Goal: Task Accomplishment & Management: Use online tool/utility

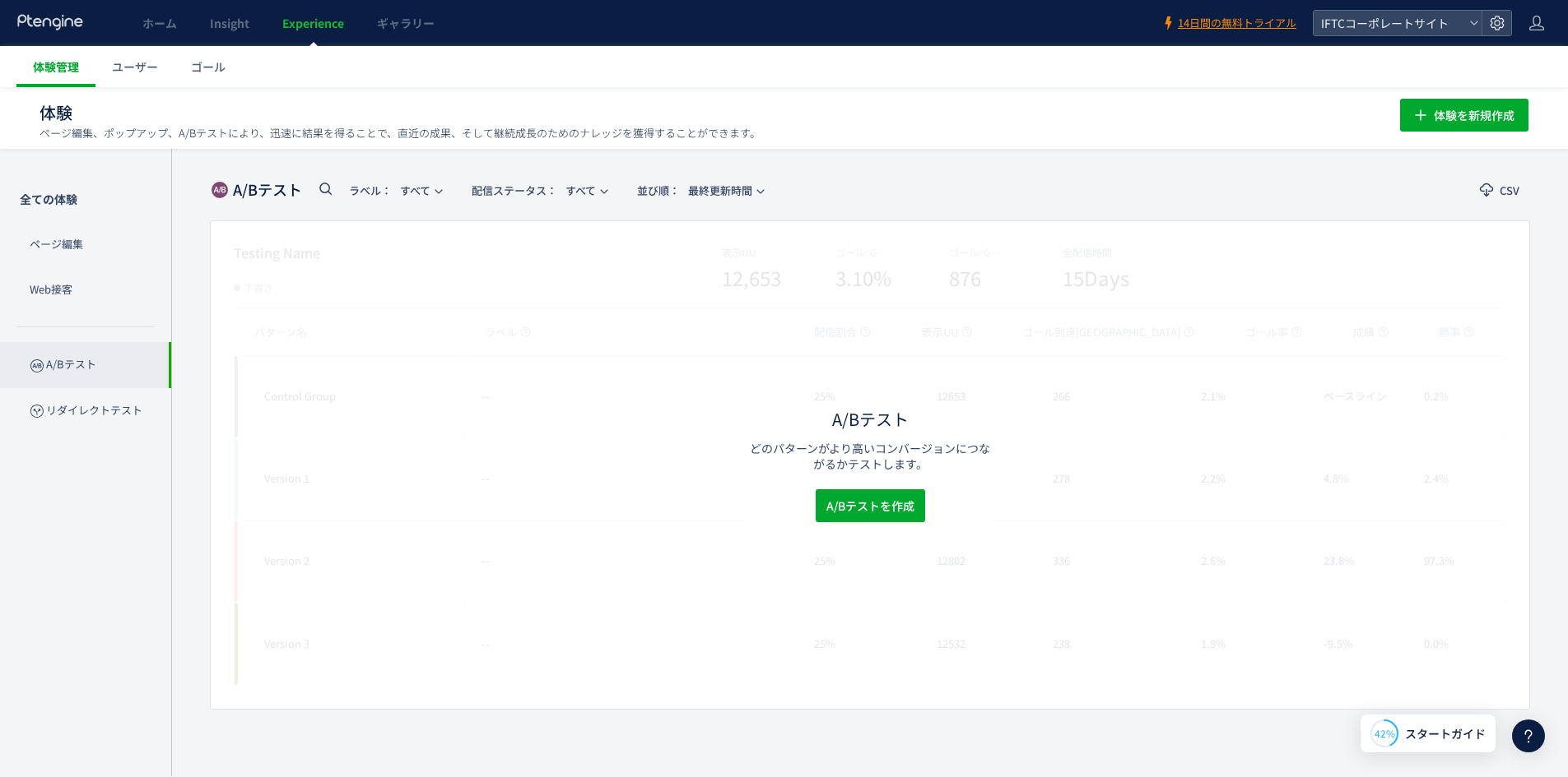
click at [48, 70] on span "体験管理" at bounding box center [56, 66] width 46 height 16
click at [143, 70] on span "ユーザー" at bounding box center [134, 66] width 46 height 16
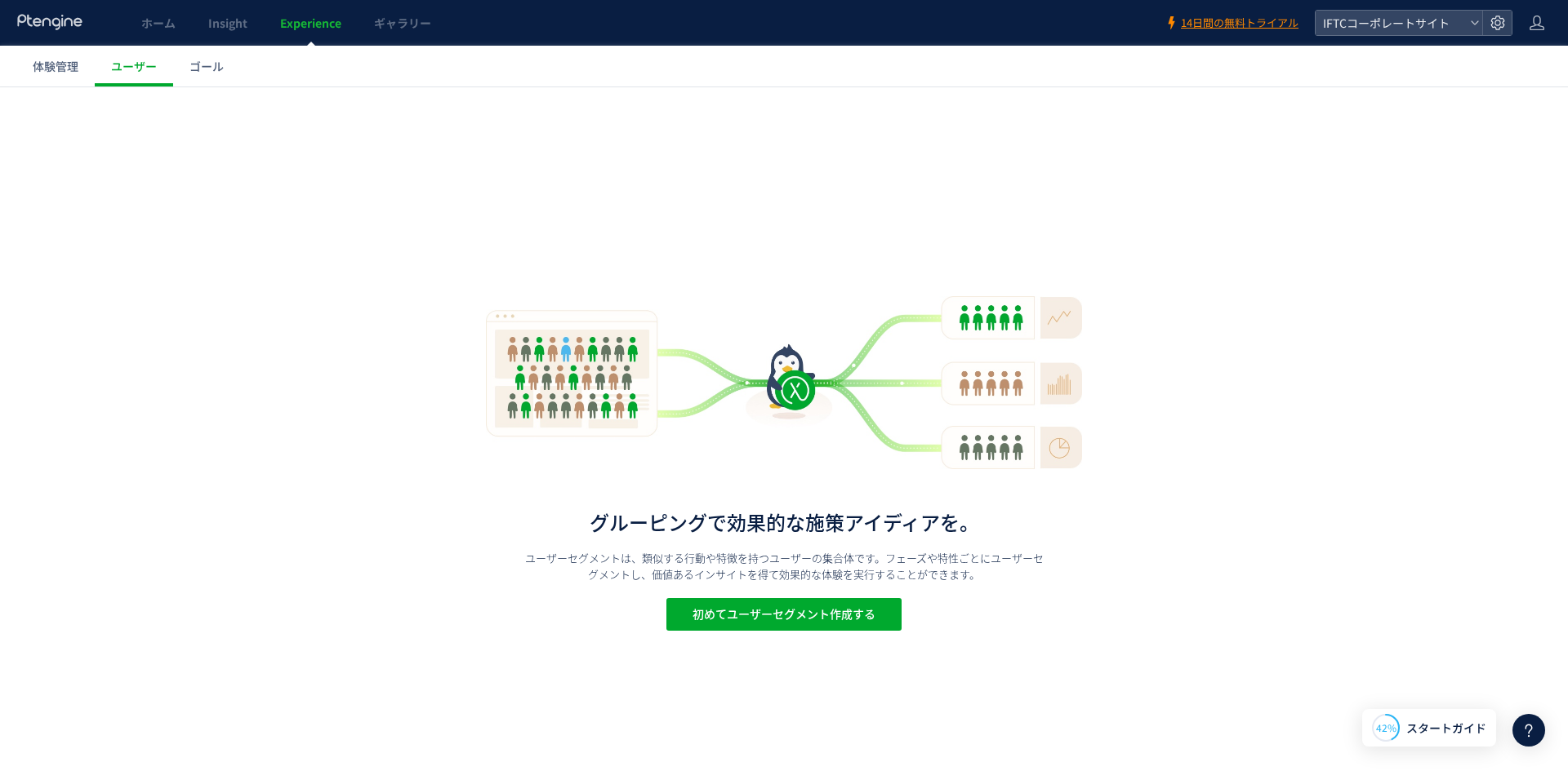
click at [205, 69] on span "ゴール" at bounding box center [207, 66] width 35 height 16
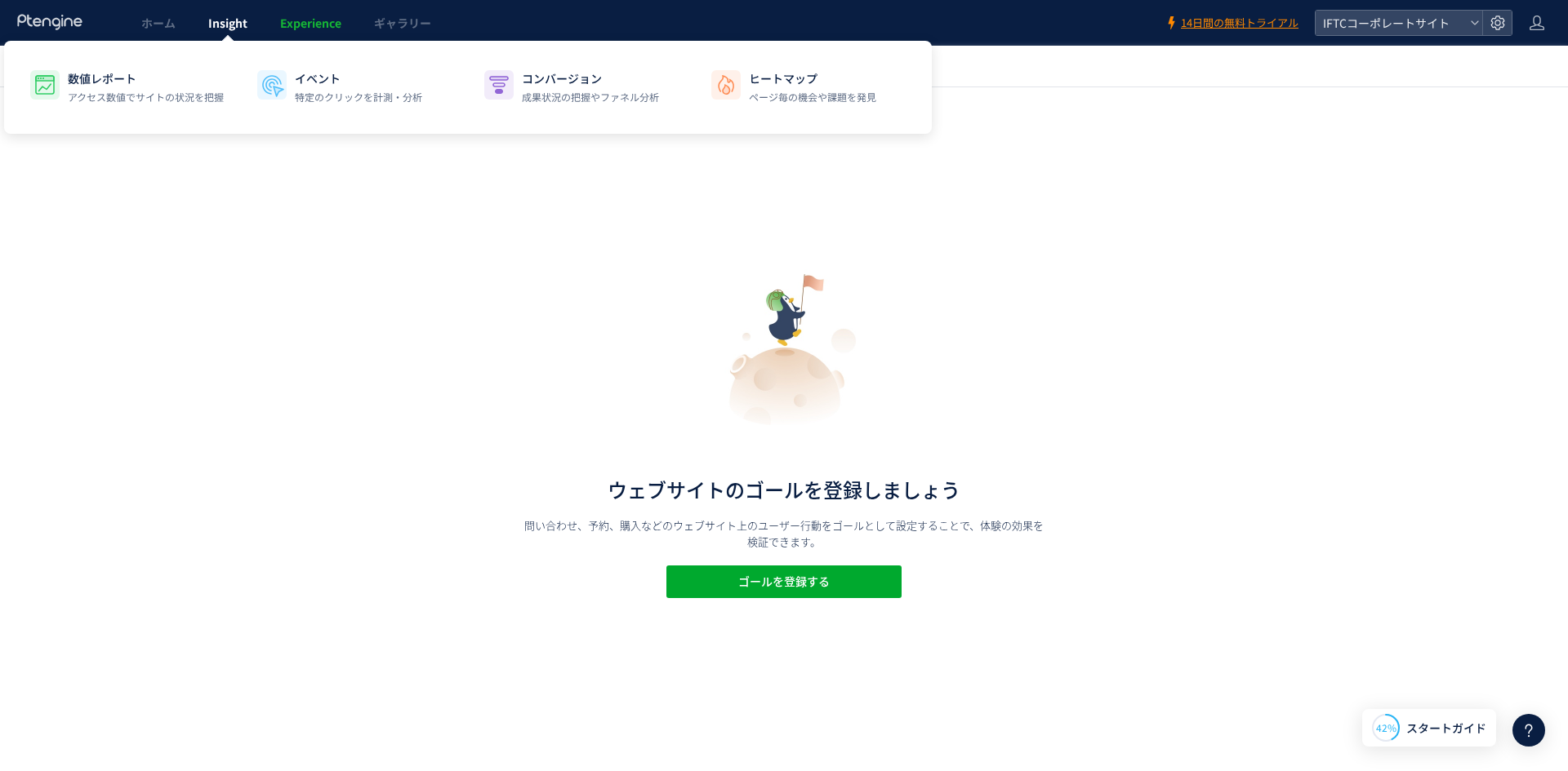
click at [256, 22] on link "Insight" at bounding box center [227, 23] width 71 height 46
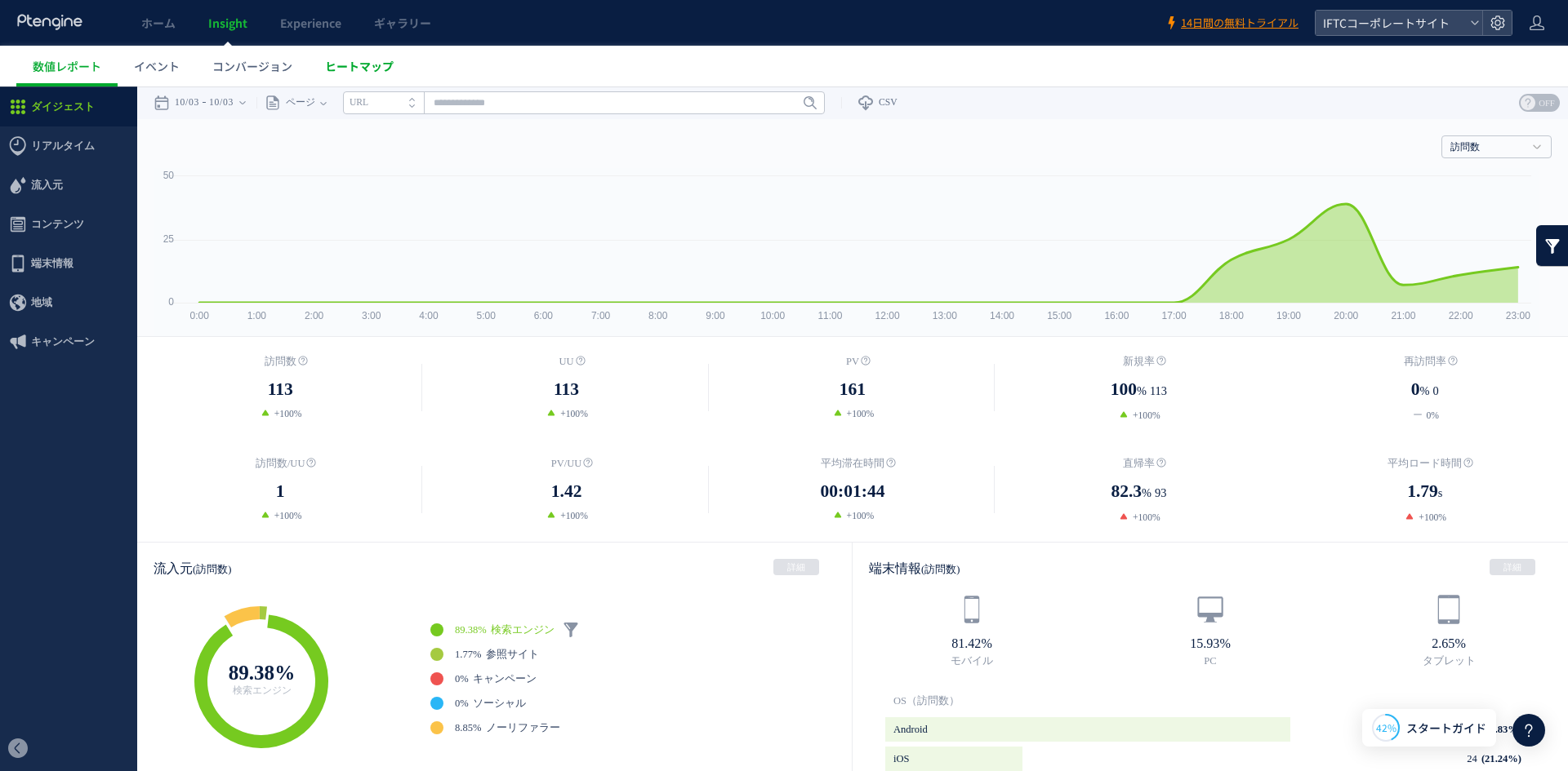
click at [334, 61] on span "ヒートマップ" at bounding box center [359, 66] width 69 height 16
click at [403, 24] on span "ギャラリー" at bounding box center [402, 23] width 57 height 16
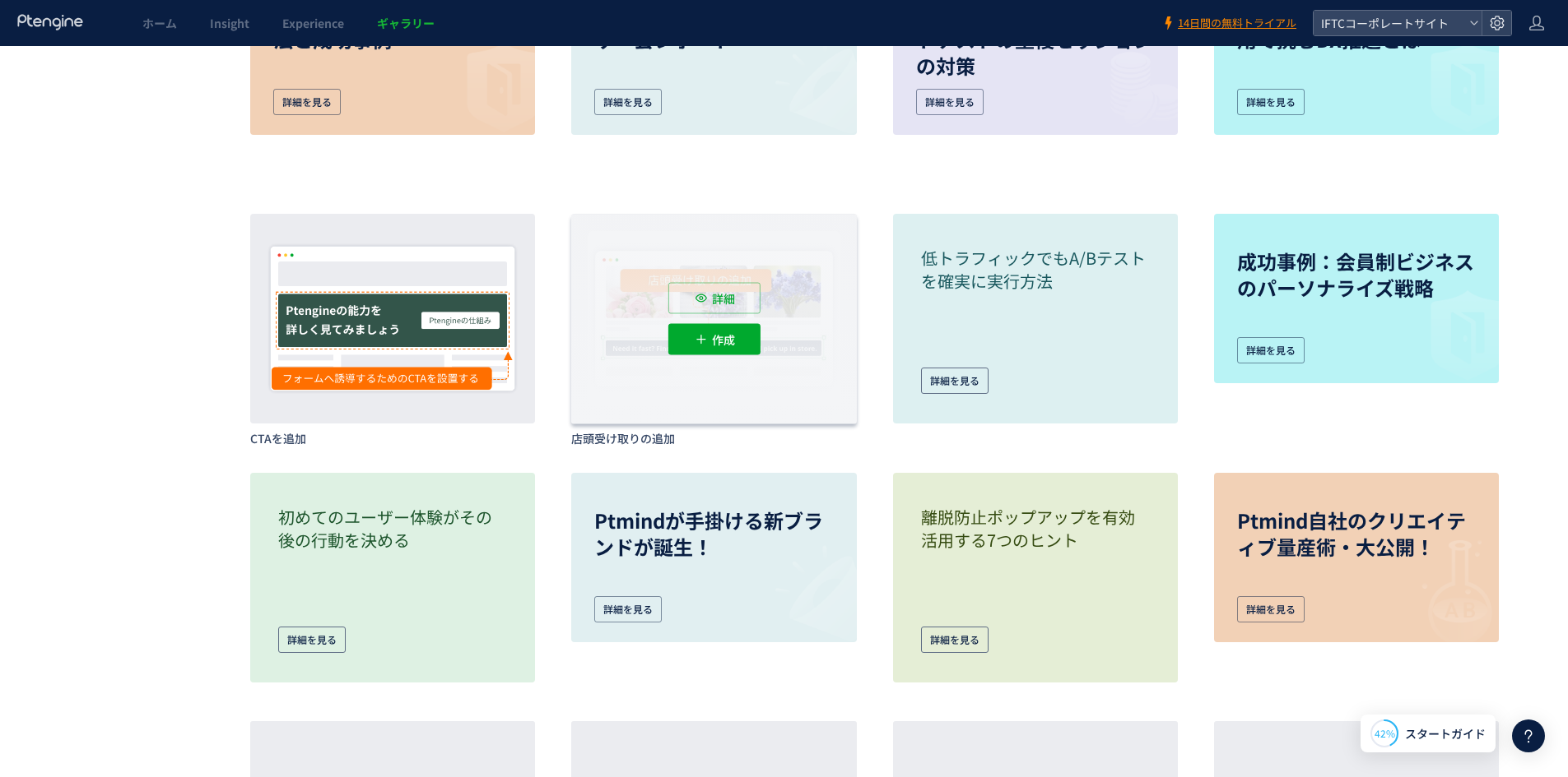
scroll to position [5346, 0]
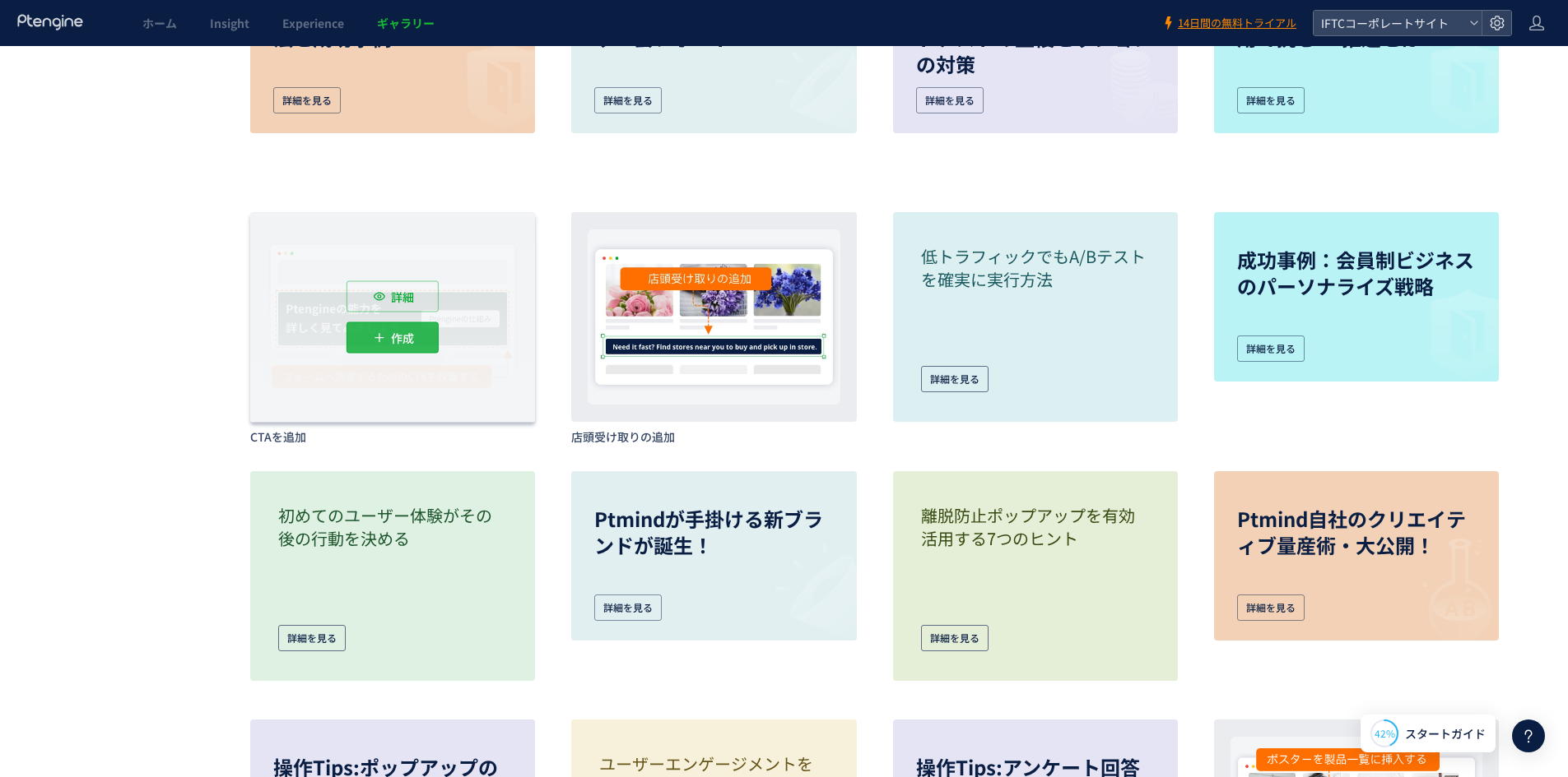
click at [413, 328] on p "作成" at bounding box center [402, 338] width 23 height 31
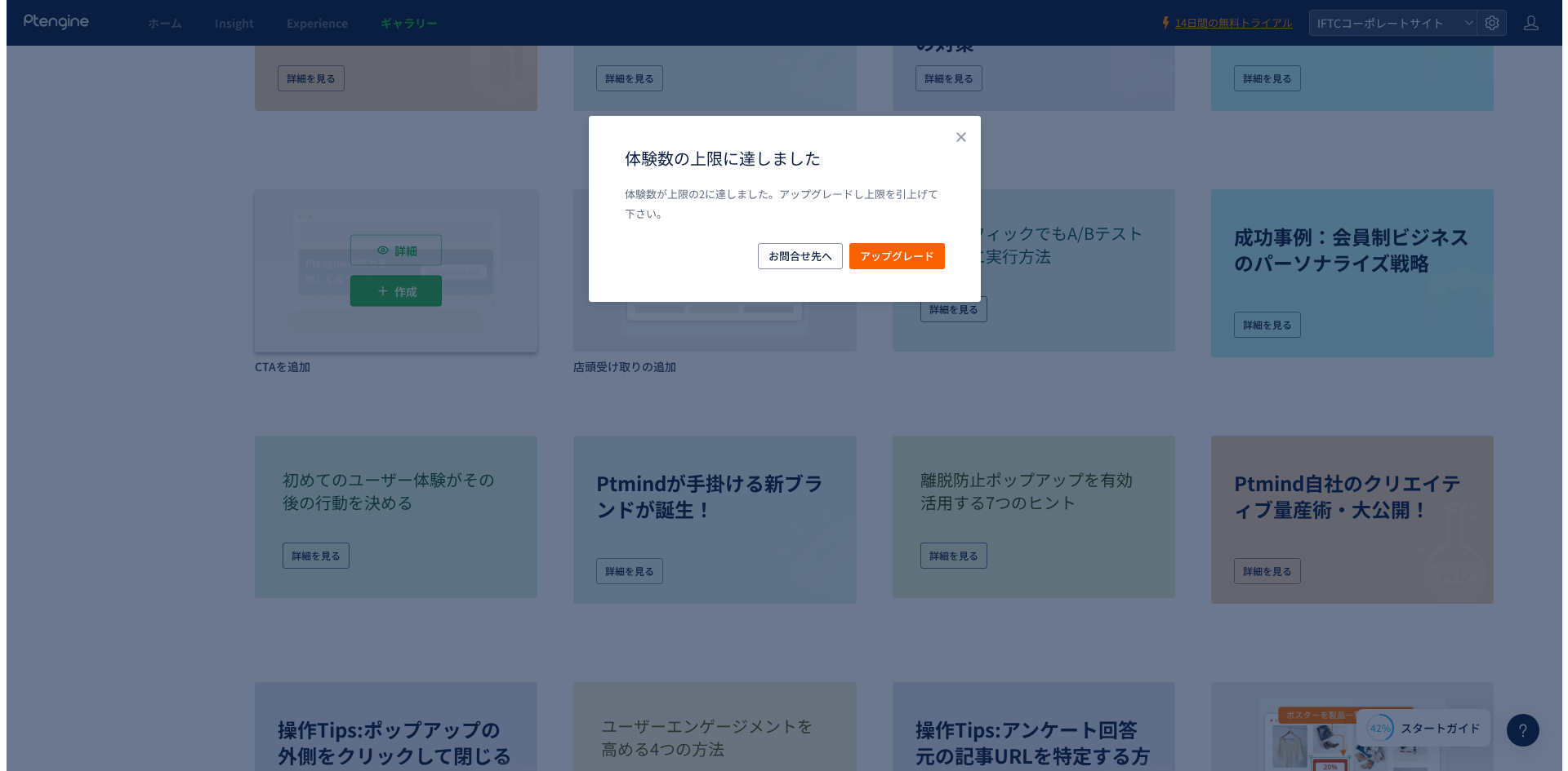
scroll to position [4308, 0]
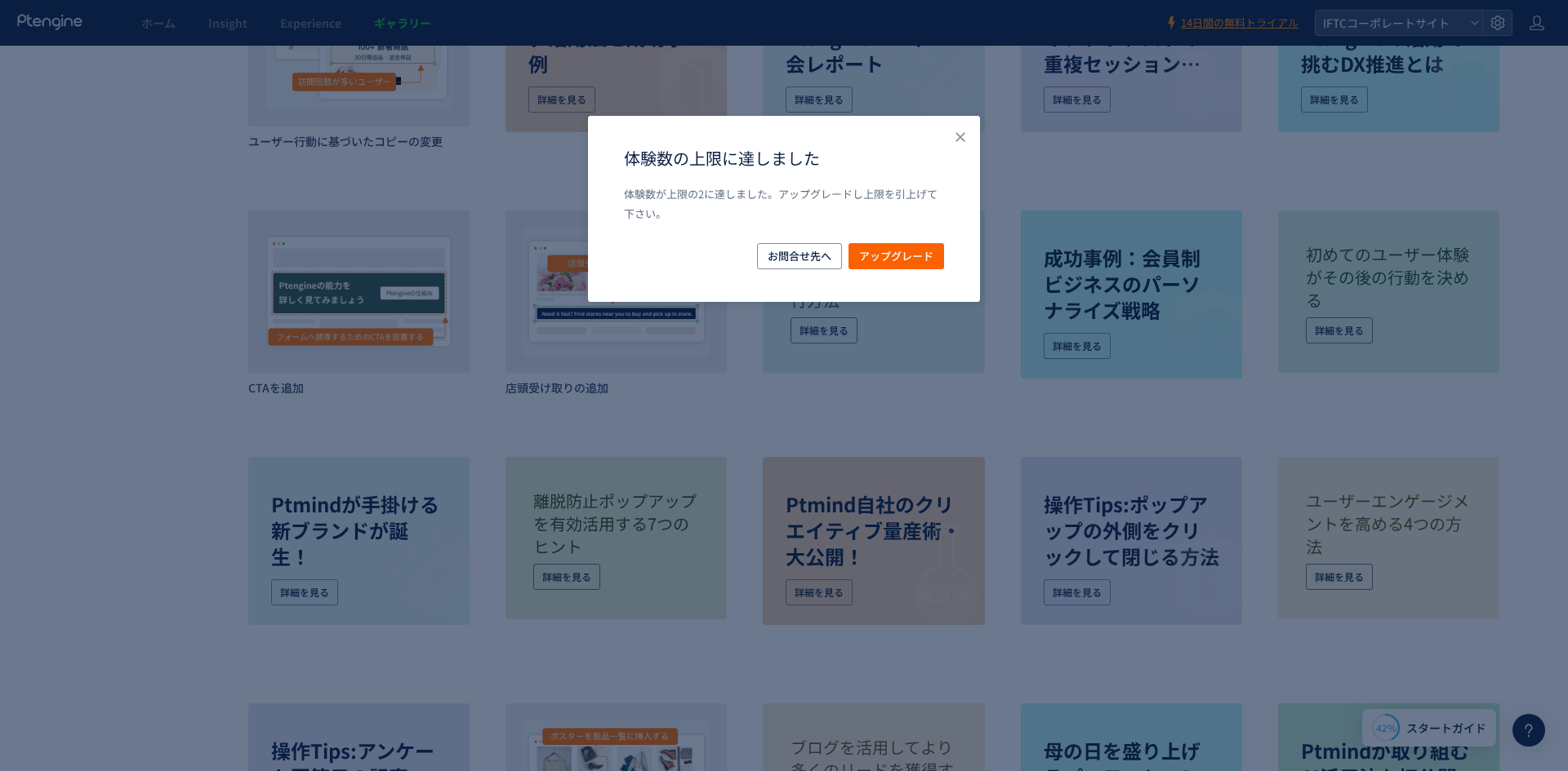
click at [957, 126] on div "体験数の上限に達しました 体験数が上限の2に達しました。アップグレードし上限を引上げて下さい。 お問合せ先へ アップグレード" at bounding box center [784, 208] width 392 height 186
click at [937, 146] on div "体験数の上限に達しました 体験数が上限の2に達しました。アップグレードし上限を引上げて下さい。 お問合せ先へ アップグレード" at bounding box center [784, 208] width 392 height 186
click at [958, 128] on button "Close" at bounding box center [959, 135] width 16 height 16
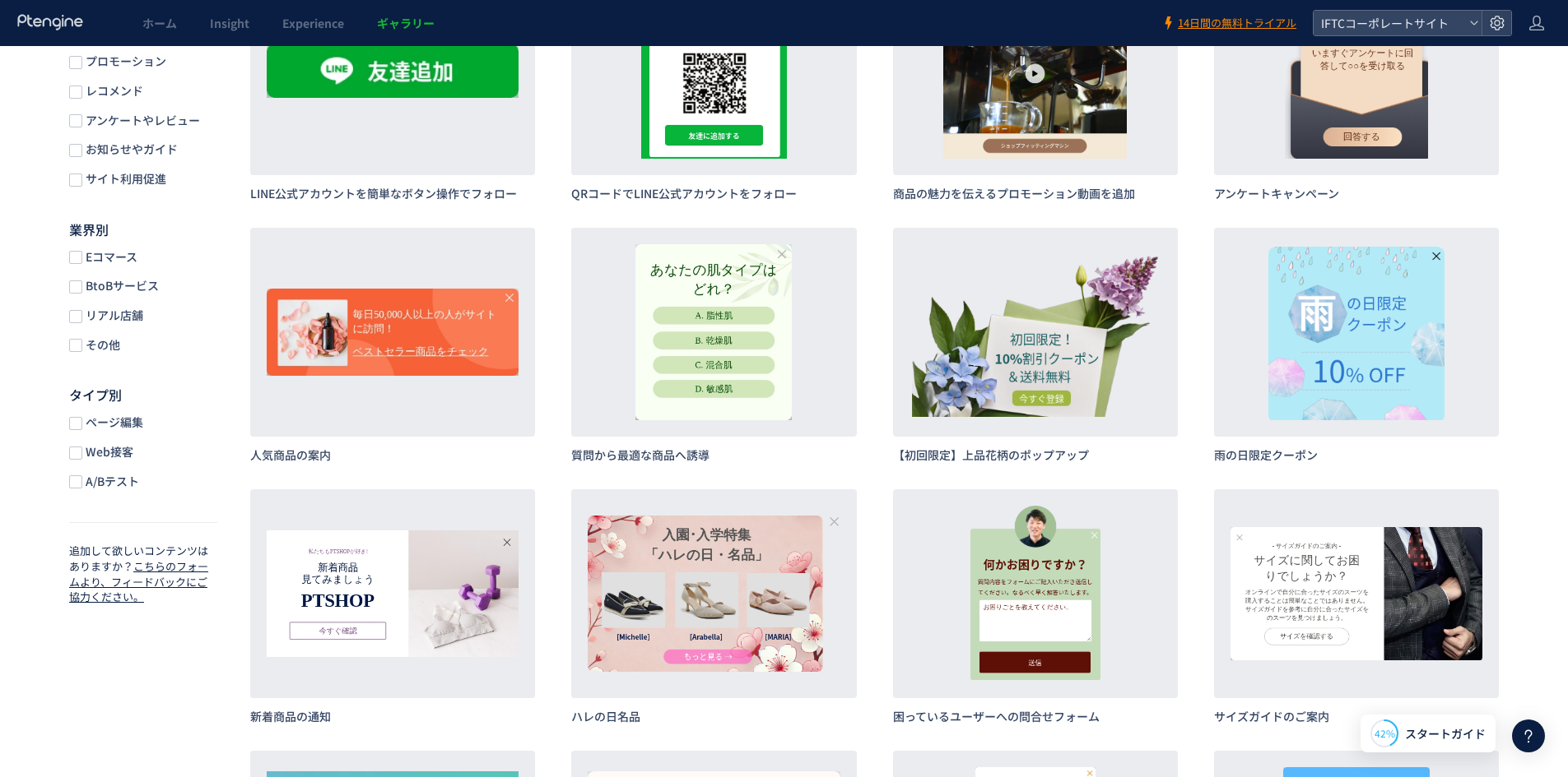
scroll to position [0, 0]
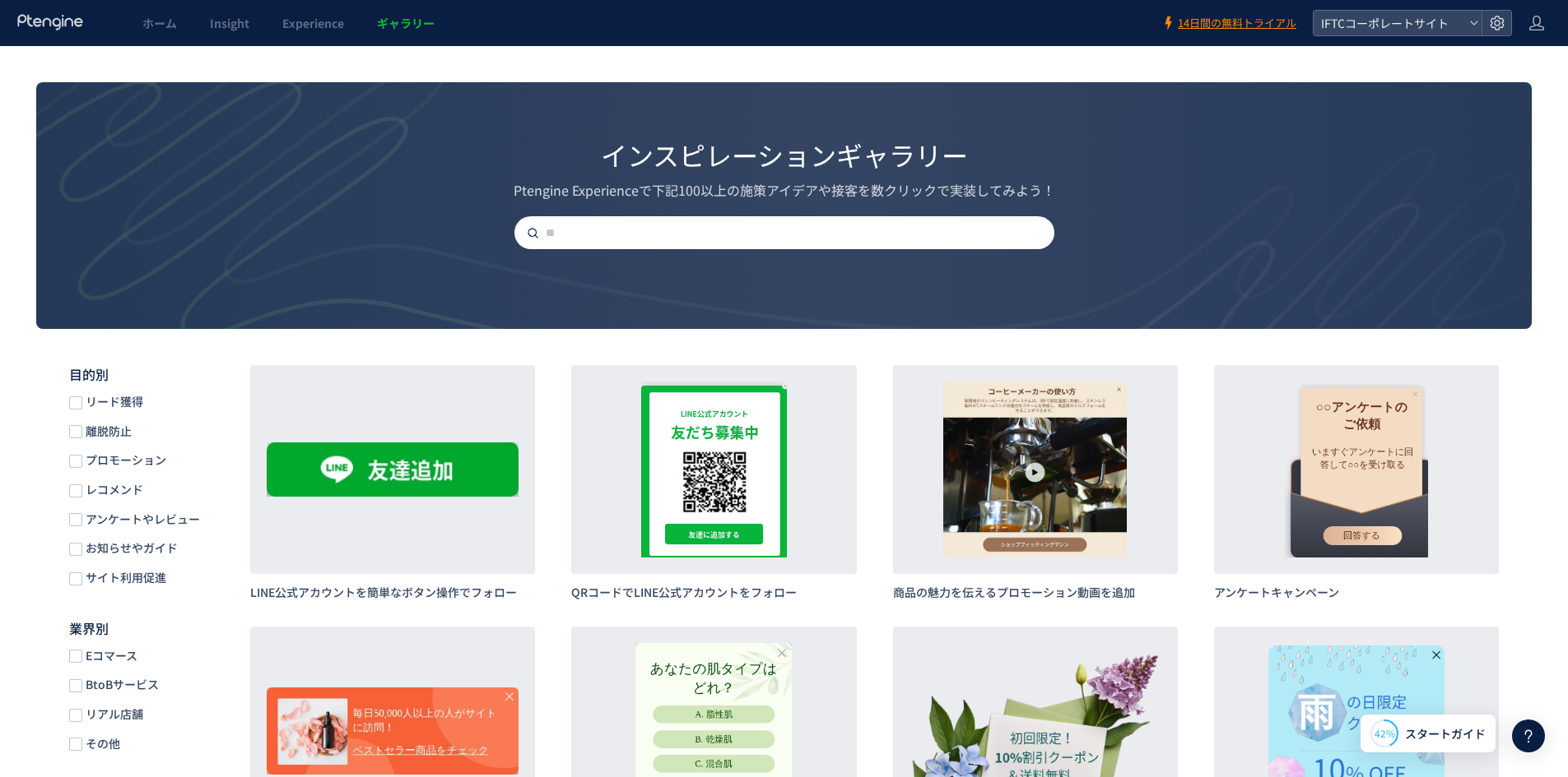
click at [675, 227] on input "text" at bounding box center [791, 233] width 540 height 33
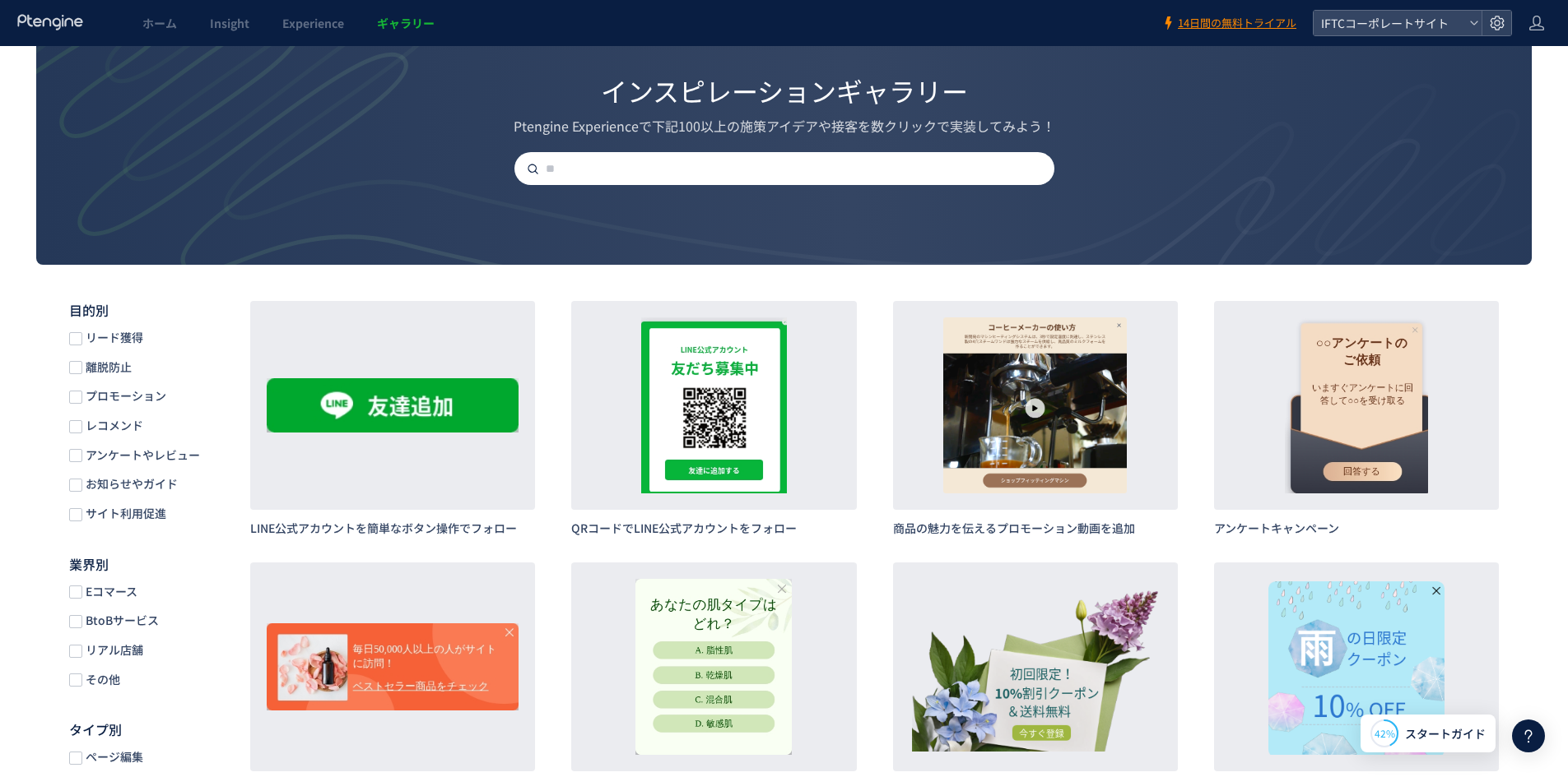
scroll to position [82, 0]
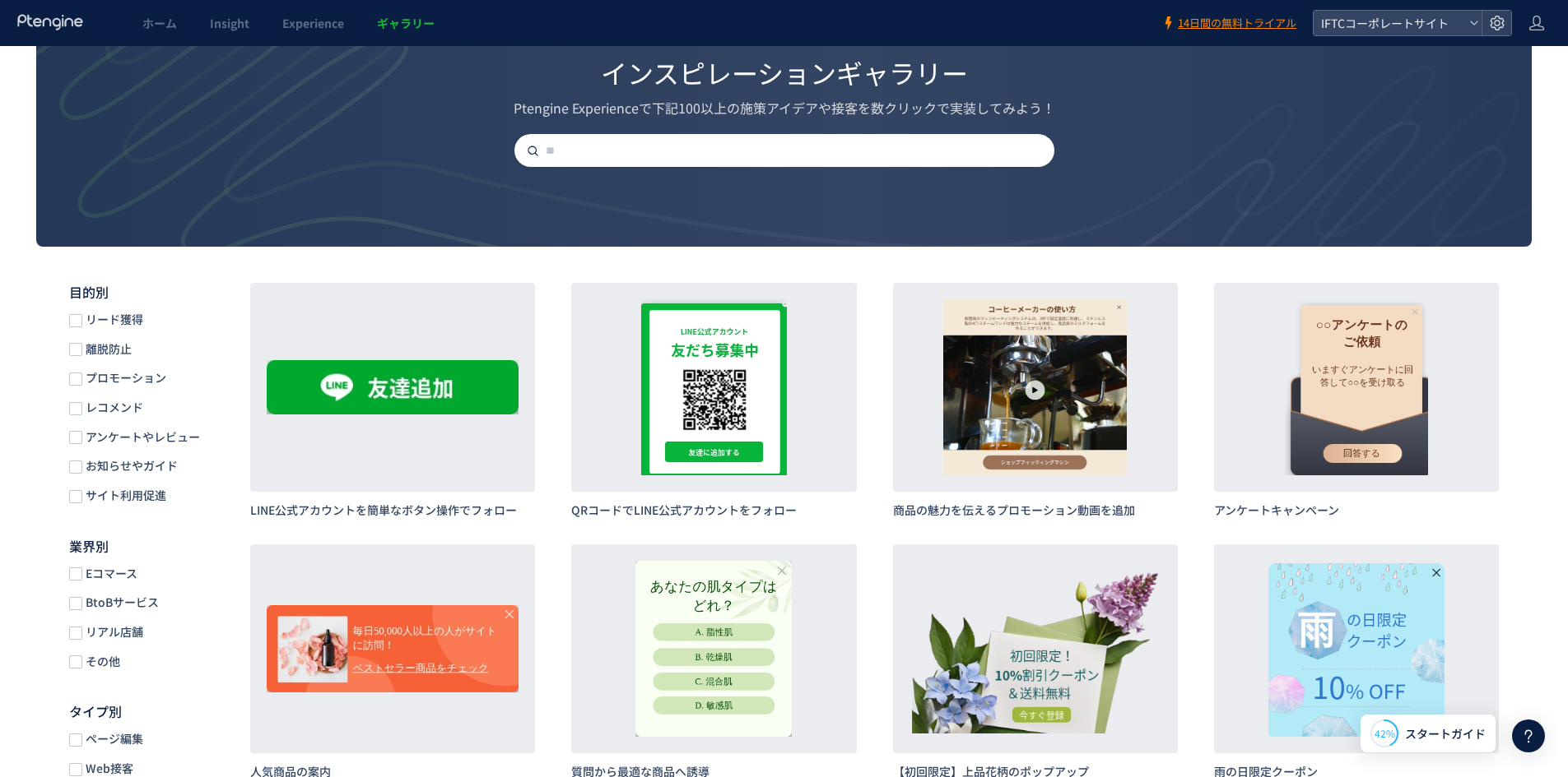
click at [101, 600] on span "BtoBサービス" at bounding box center [120, 602] width 77 height 16
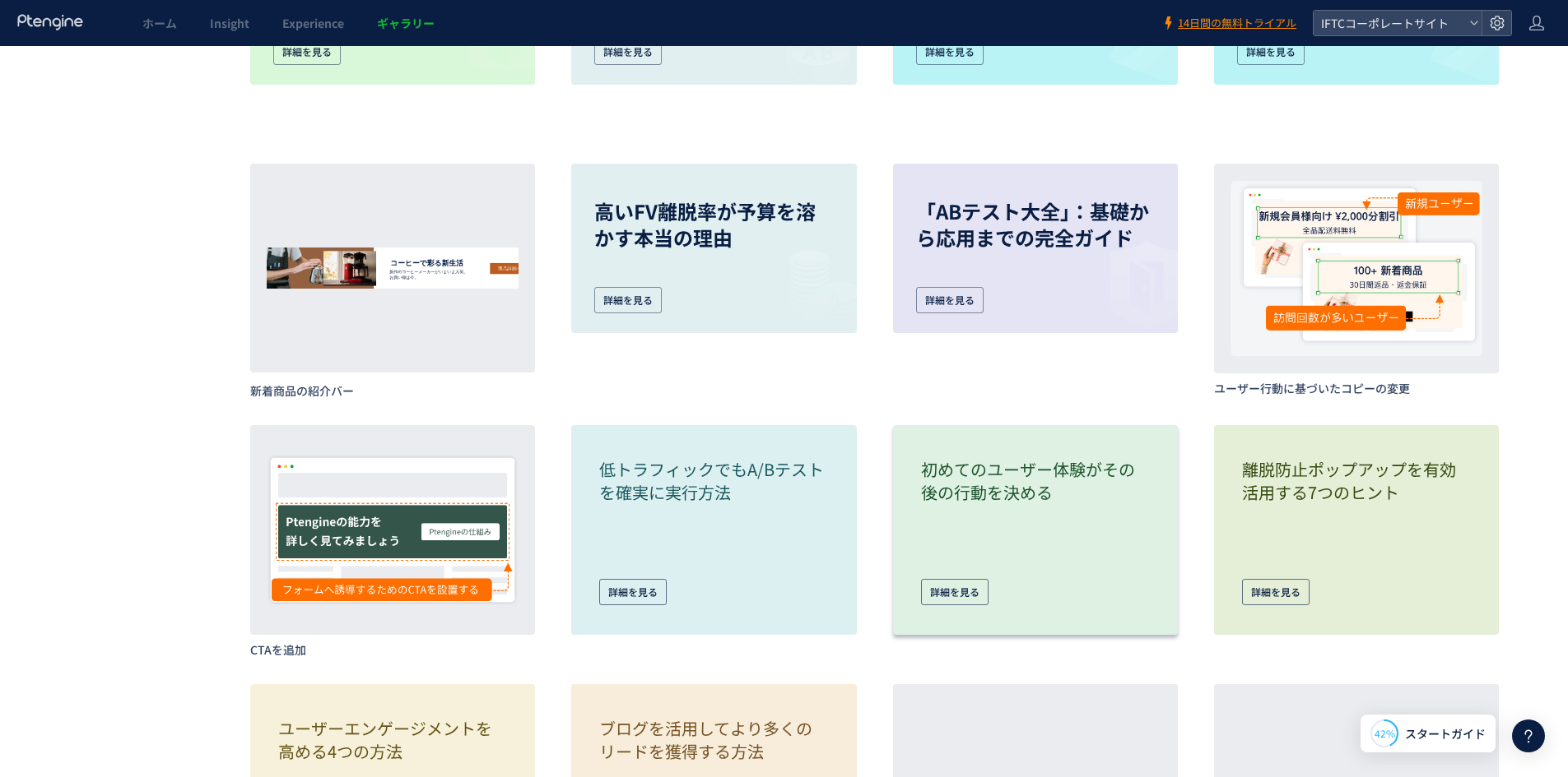
scroll to position [1398, 0]
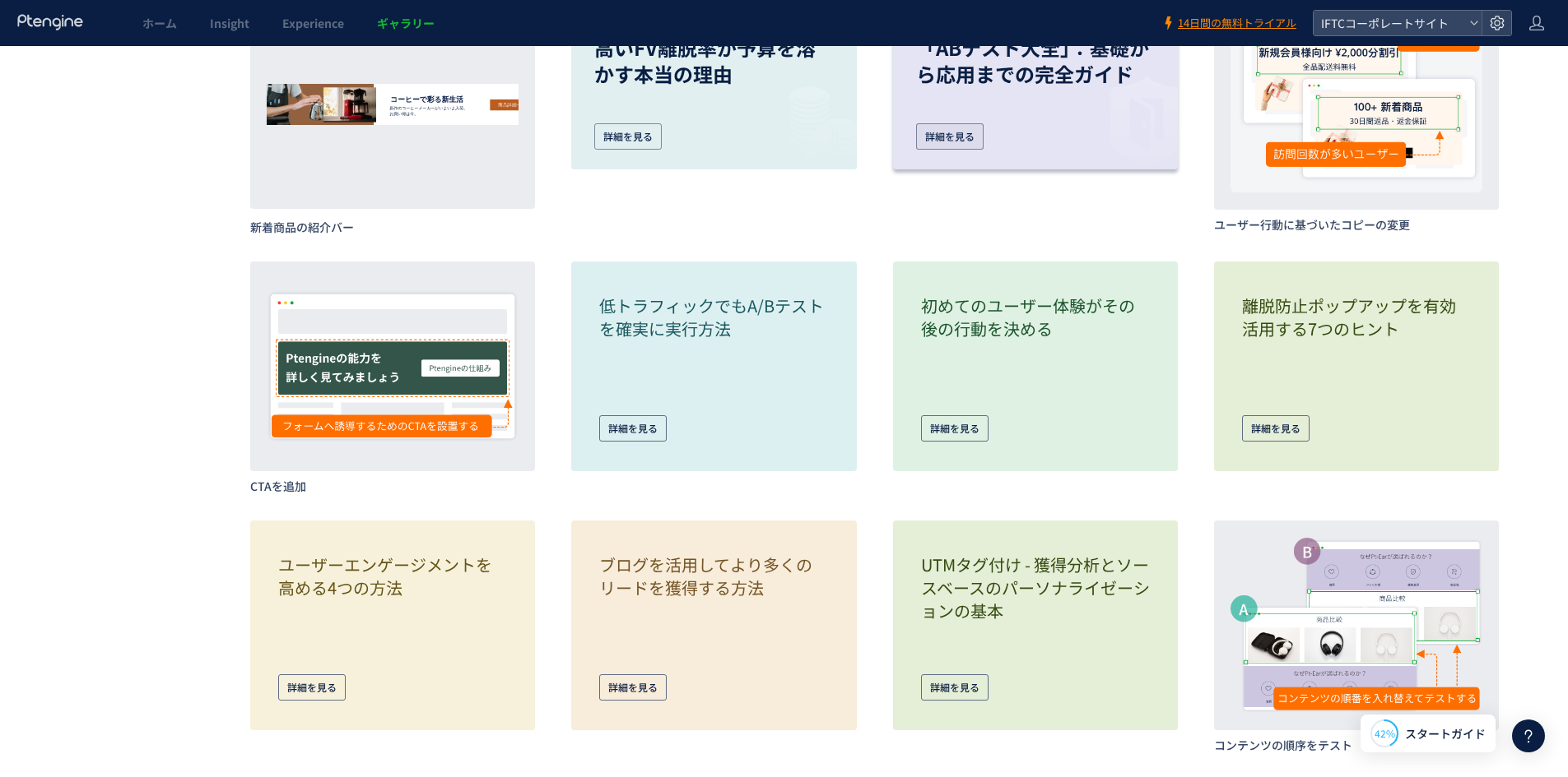
click at [965, 135] on div "詳細を見る" at bounding box center [949, 136] width 67 height 26
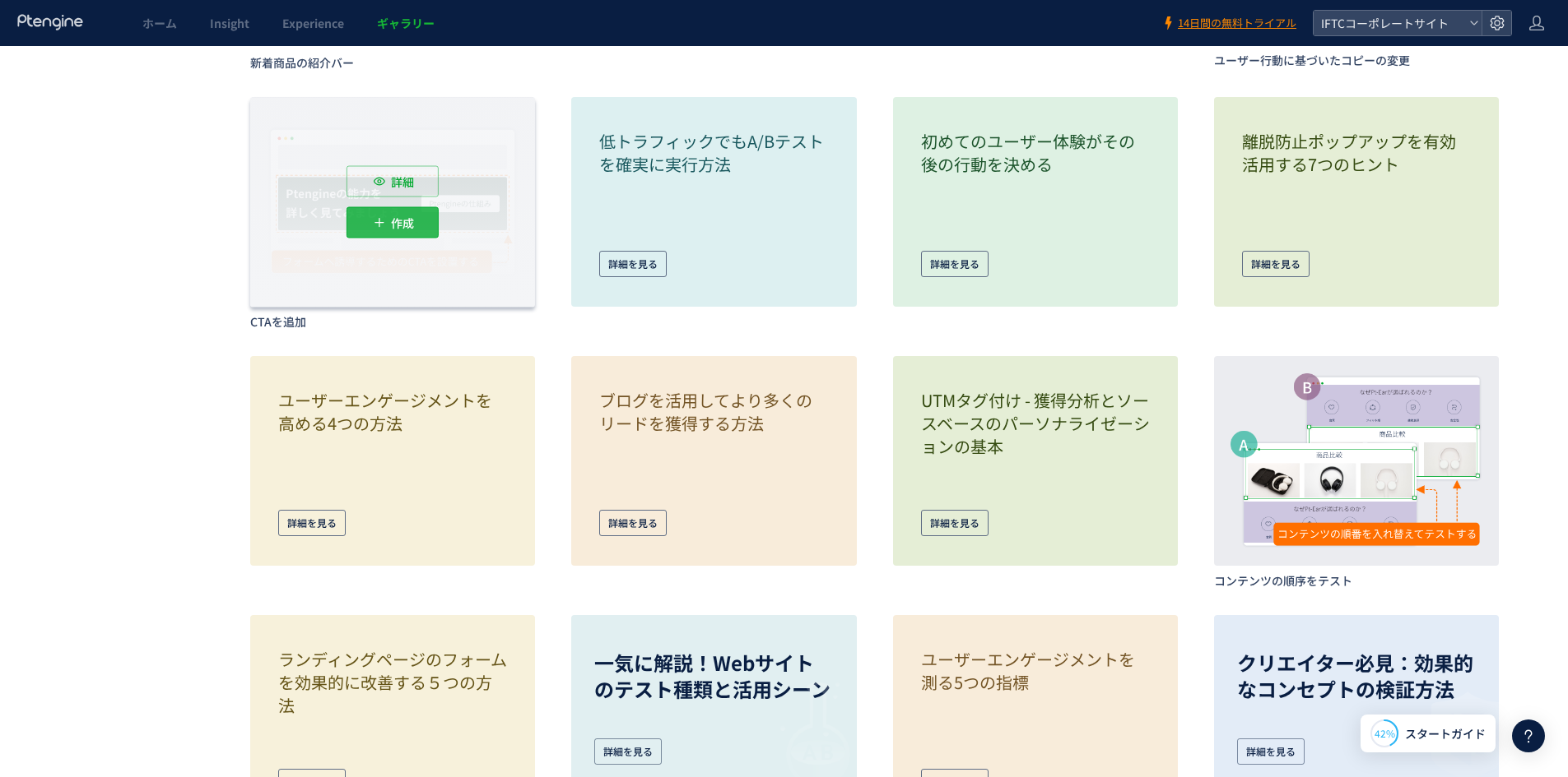
click at [383, 223] on icon at bounding box center [379, 222] width 16 height 16
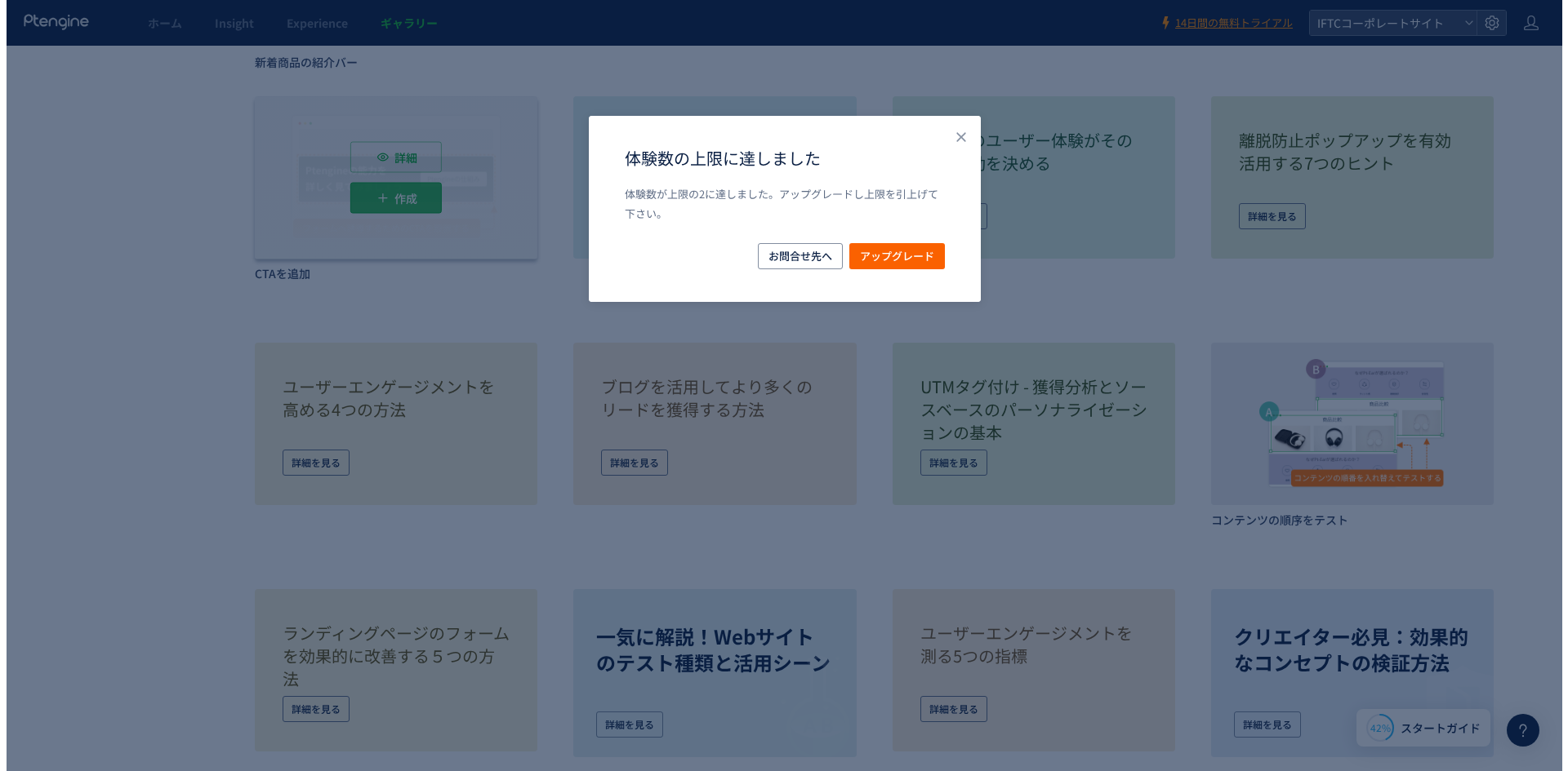
scroll to position [1337, 0]
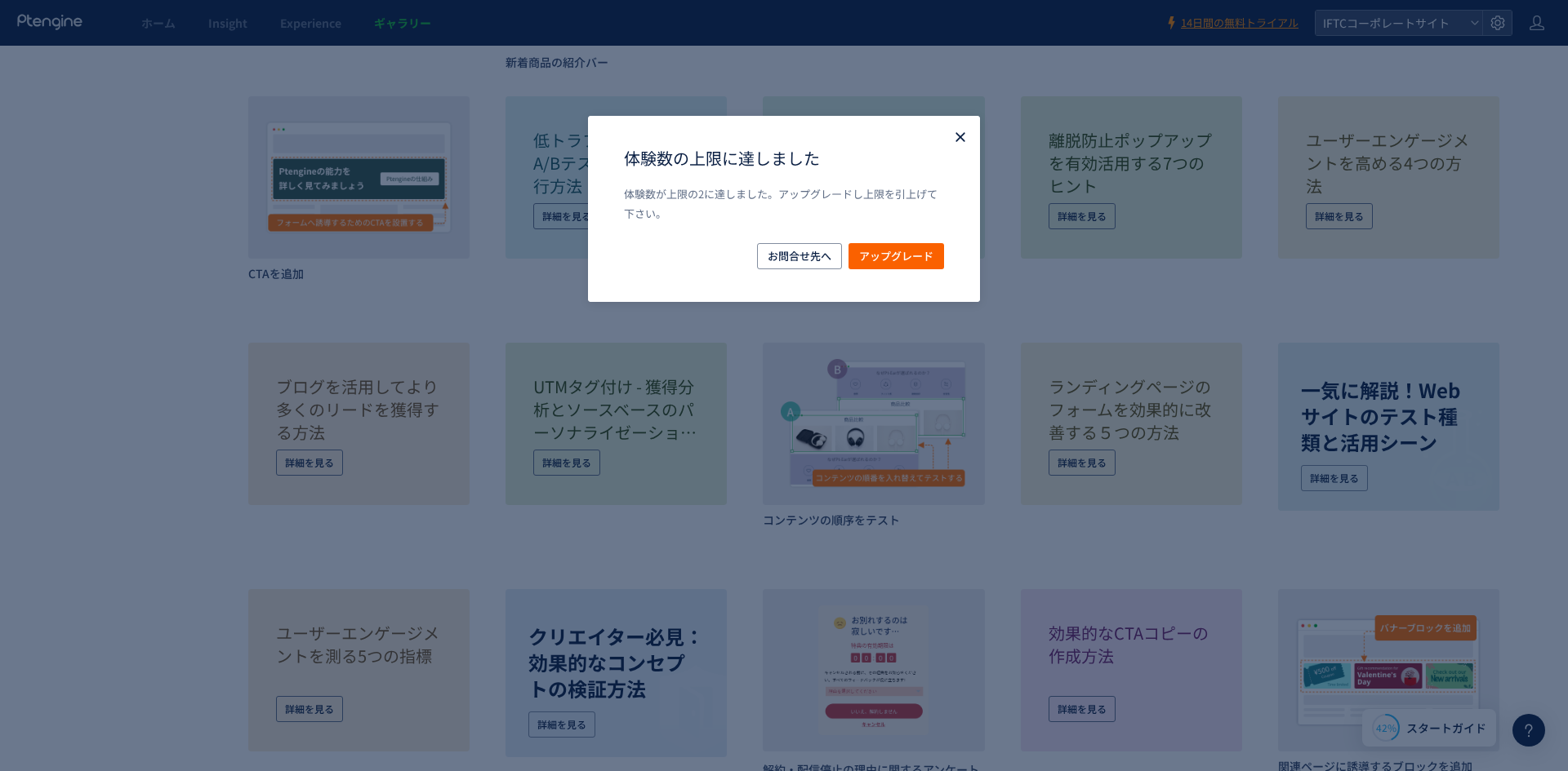
click at [952, 133] on icon "Close" at bounding box center [959, 136] width 16 height 16
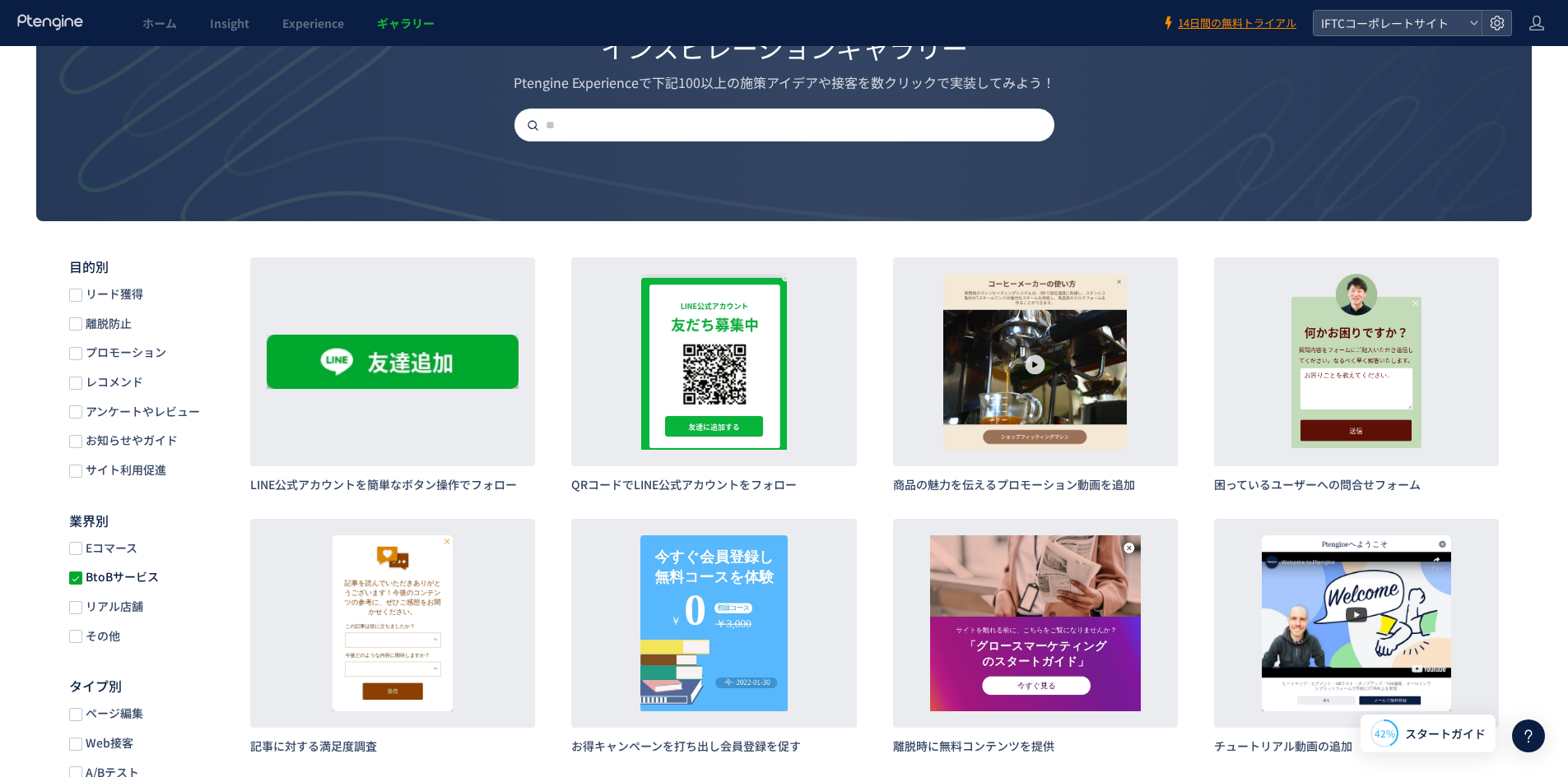
scroll to position [0, 0]
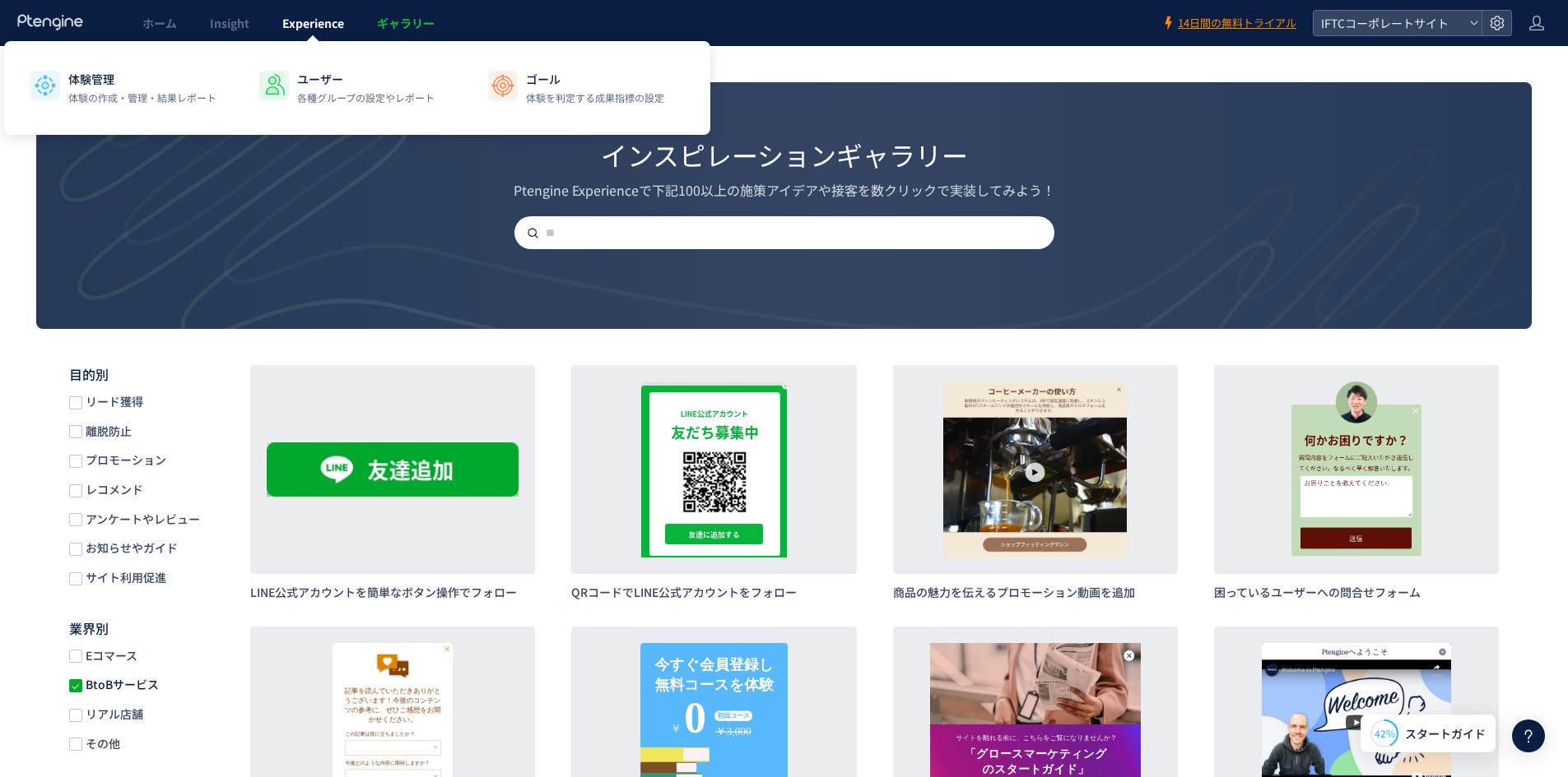
click at [312, 16] on span "Experience" at bounding box center [312, 23] width 62 height 16
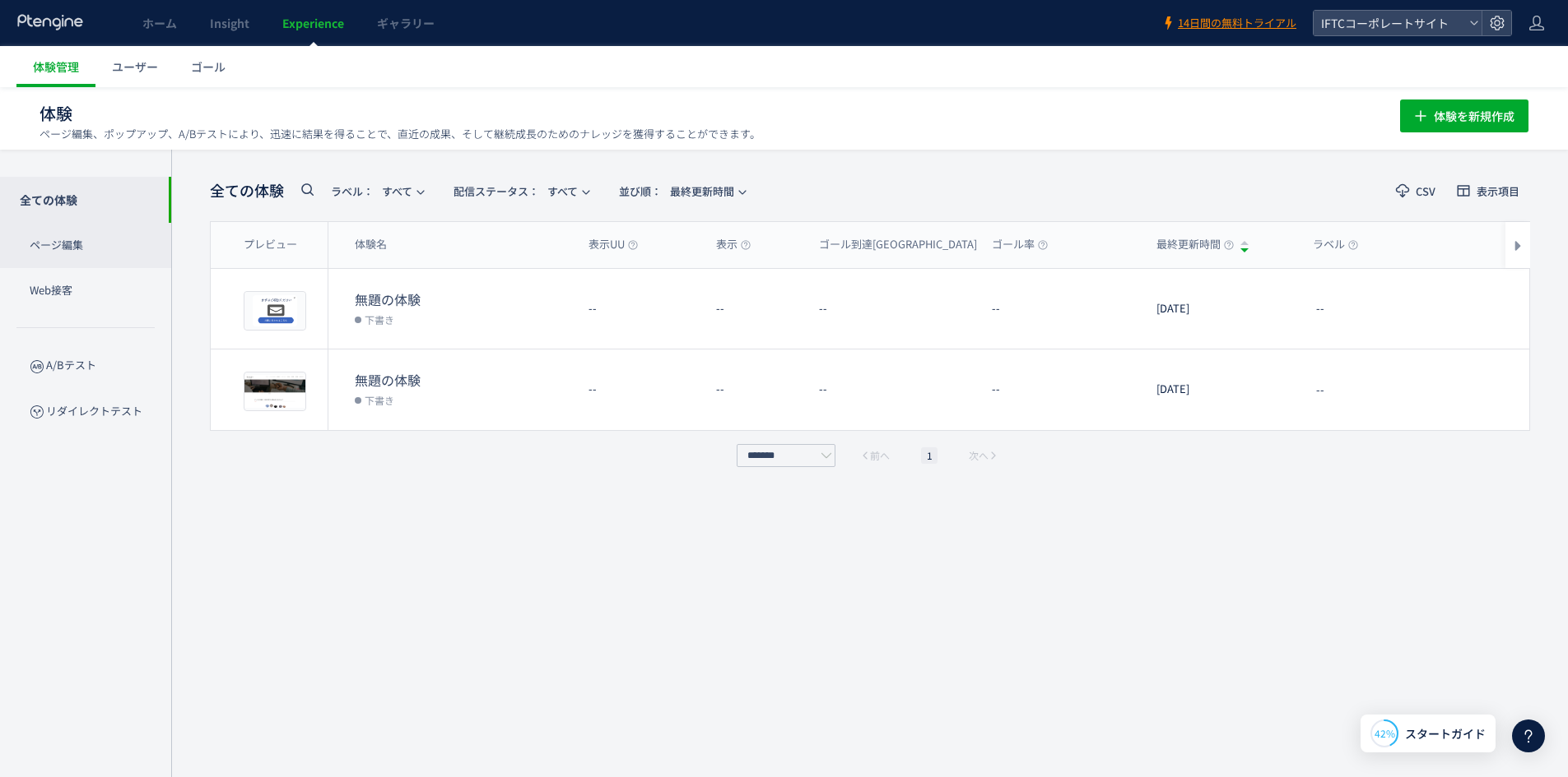
click at [100, 236] on p "ページ編集" at bounding box center [85, 246] width 171 height 45
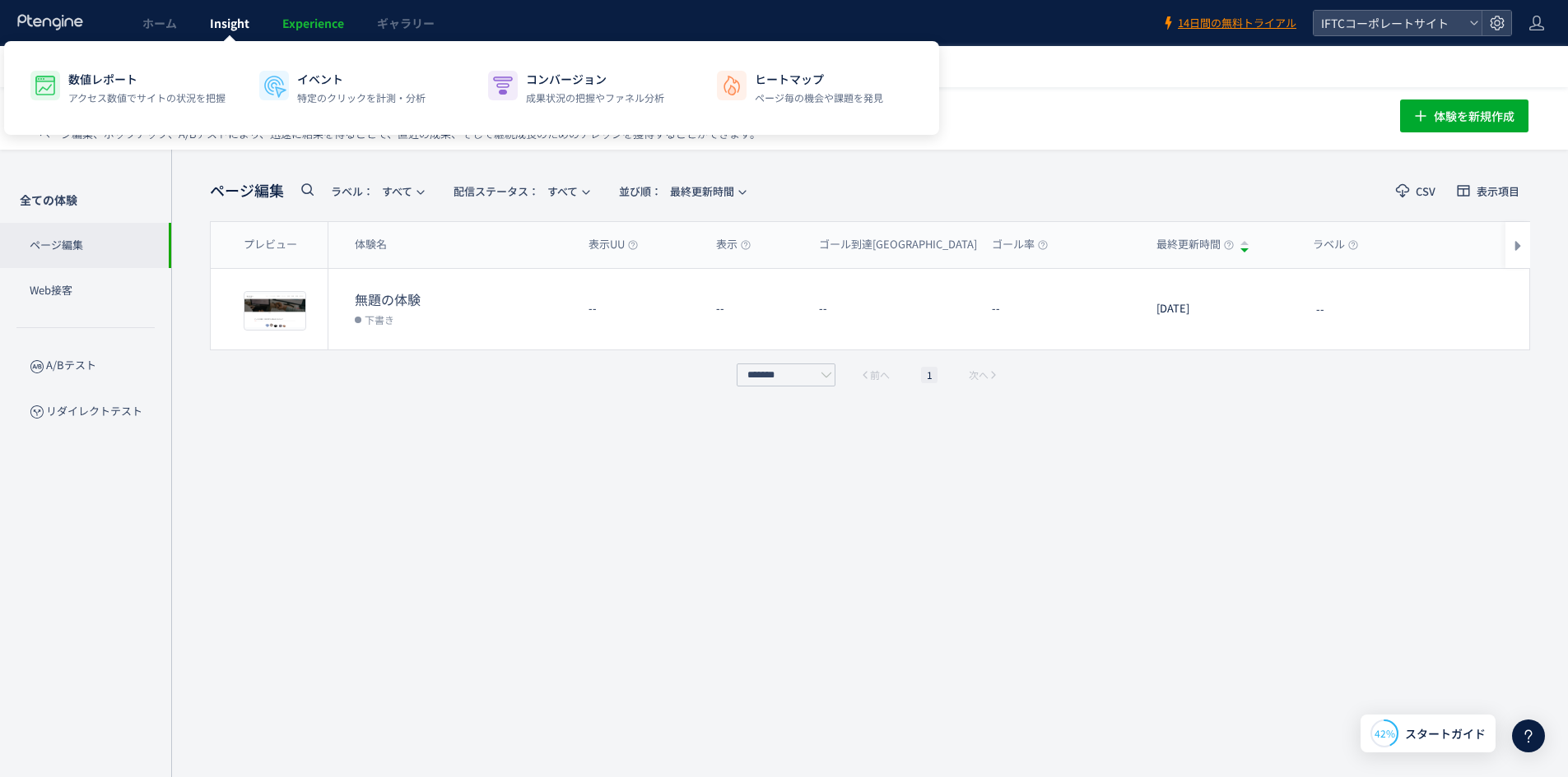
click at [241, 10] on link "Insight" at bounding box center [229, 23] width 72 height 46
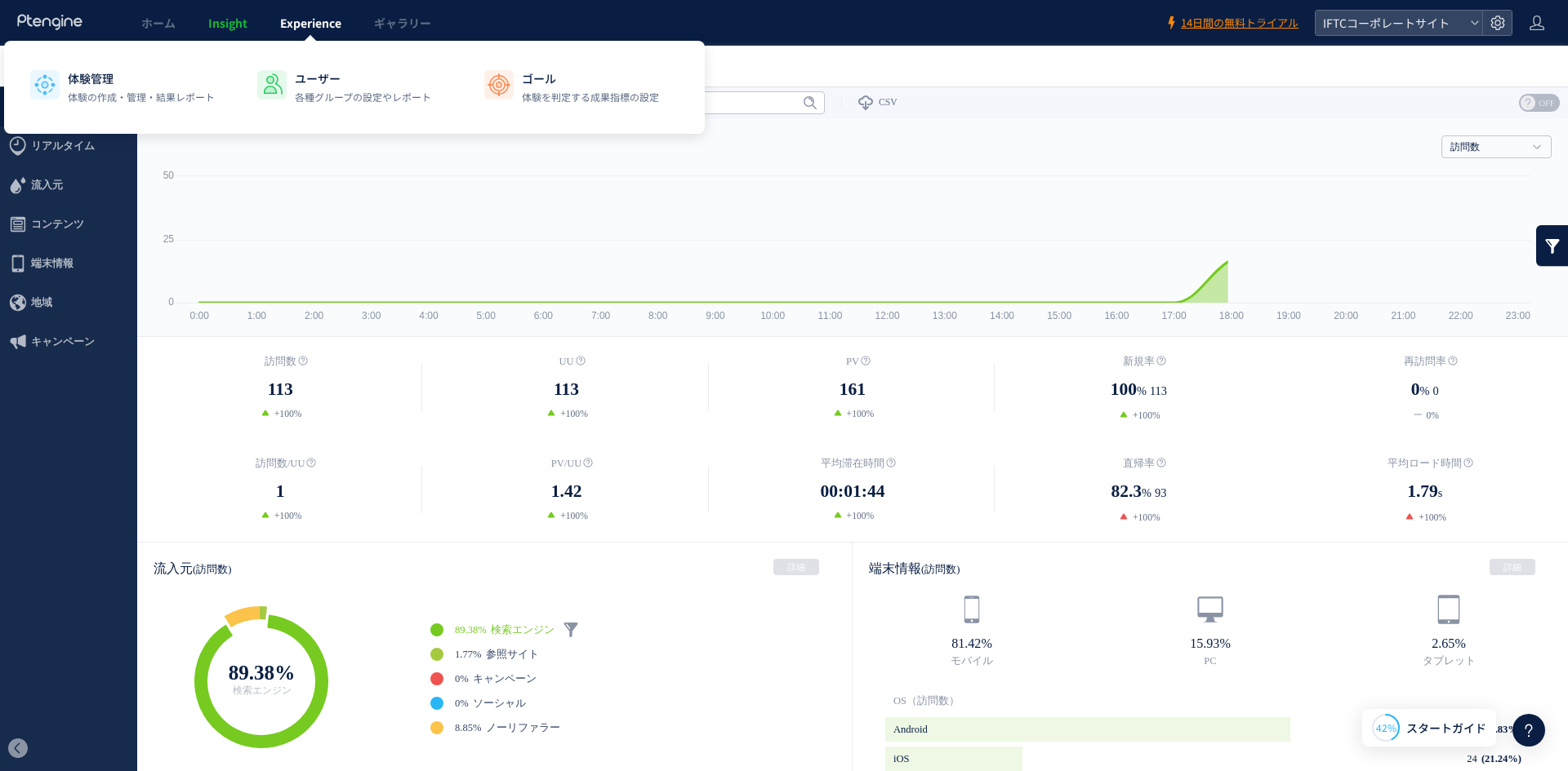
click at [322, 16] on span "Experience" at bounding box center [310, 23] width 61 height 16
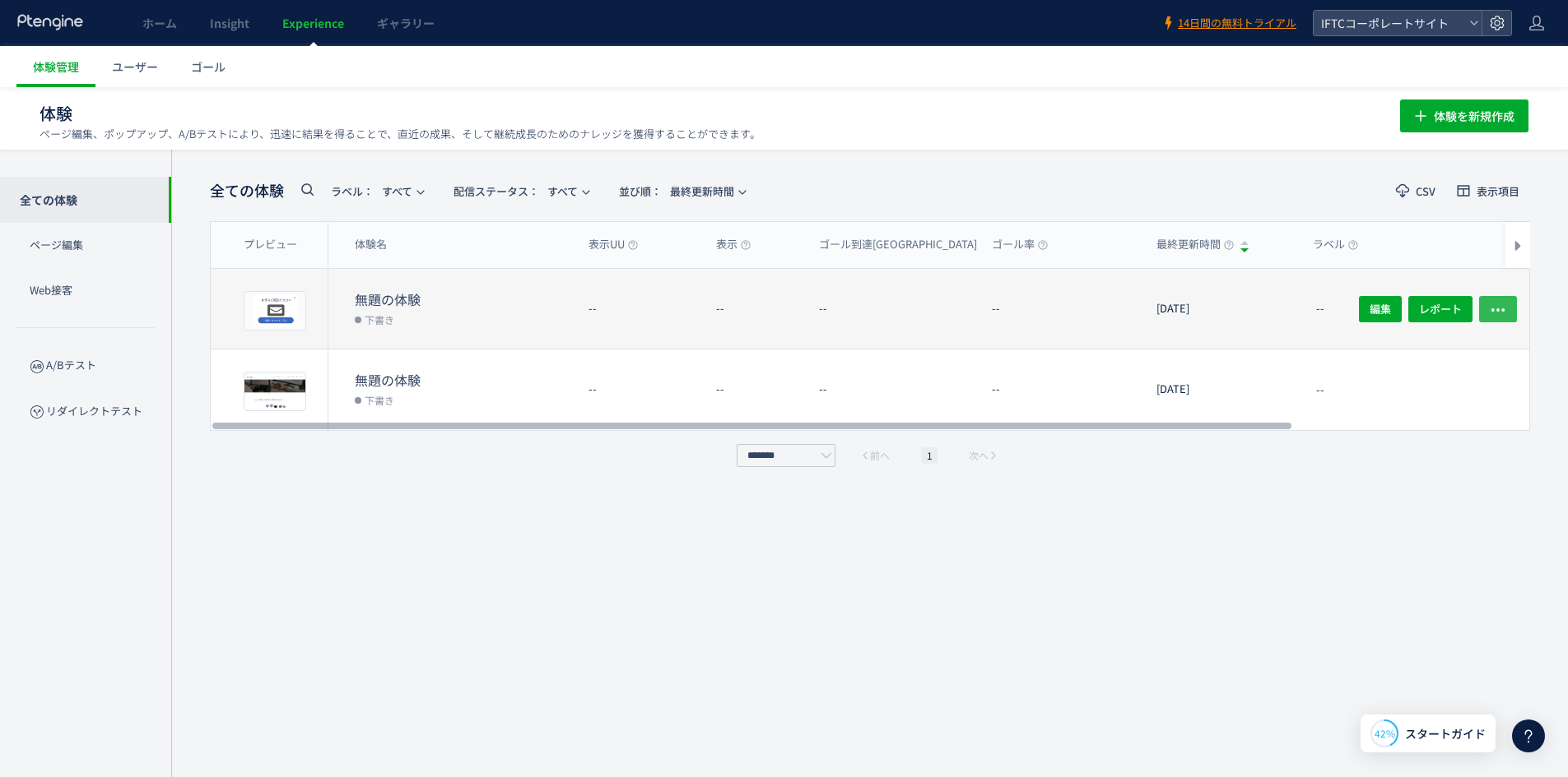
click at [1501, 310] on icon "button" at bounding box center [1497, 309] width 16 height 16
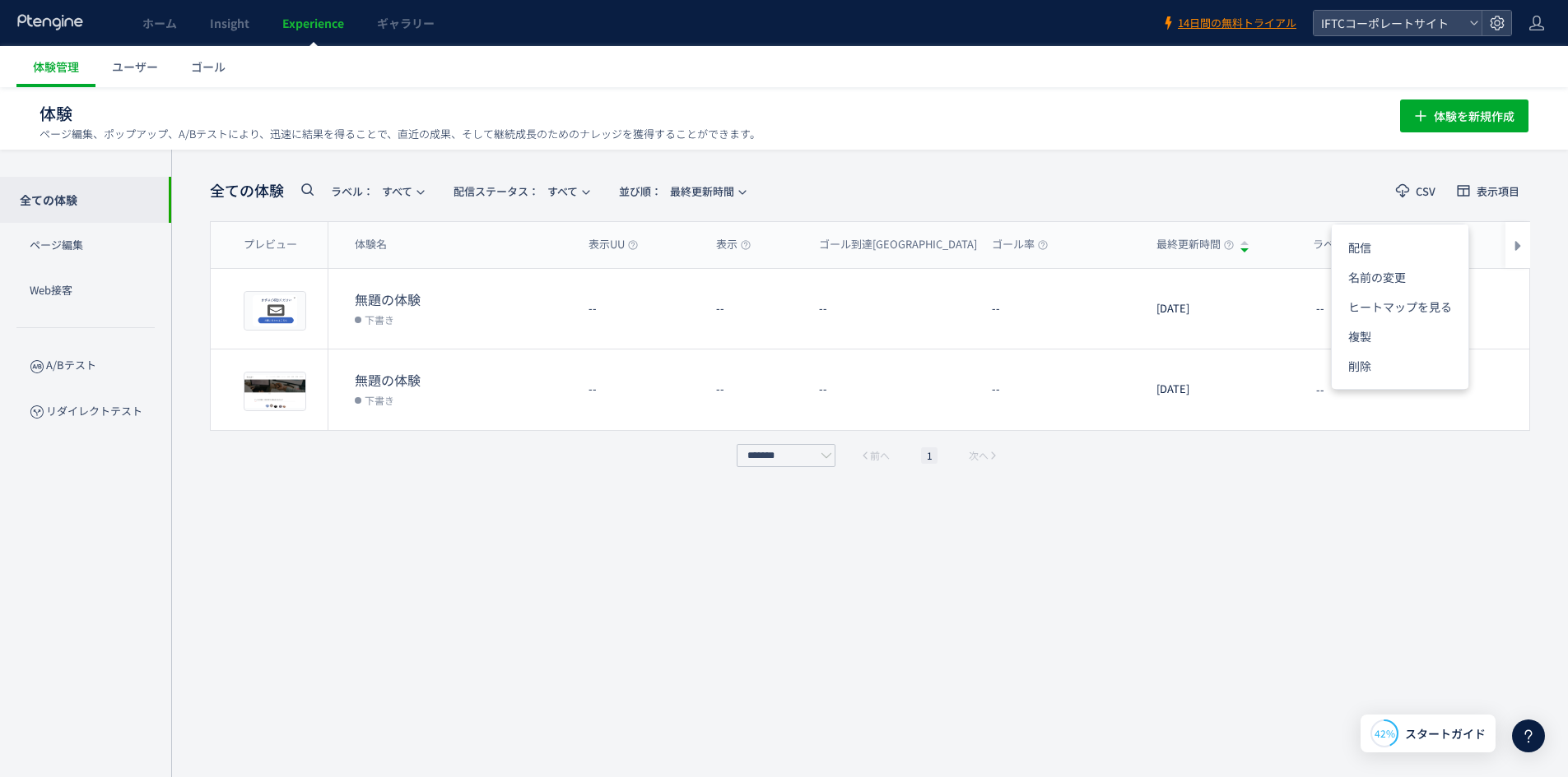
click at [1463, 527] on div "全ての体験 ラベル： すべて 配信ステータス​： すべて 並び順： 最終更新時間 CSV 表示項目 プレビュー 体験名 表示UU 表示 ゴール到達UU ゴール…" at bounding box center [870, 463] width 1320 height 578
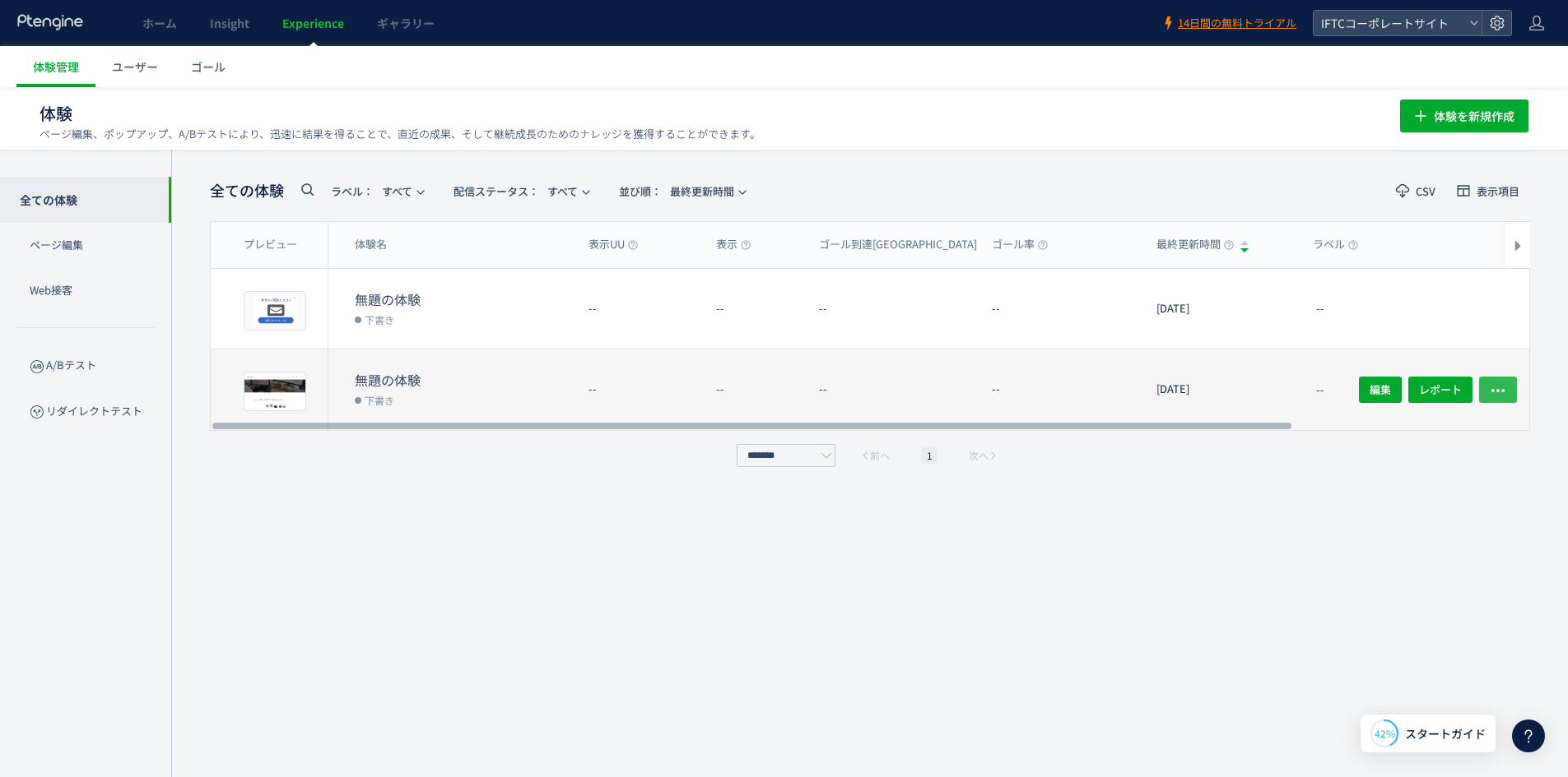
click at [1488, 379] on button "button" at bounding box center [1498, 390] width 38 height 26
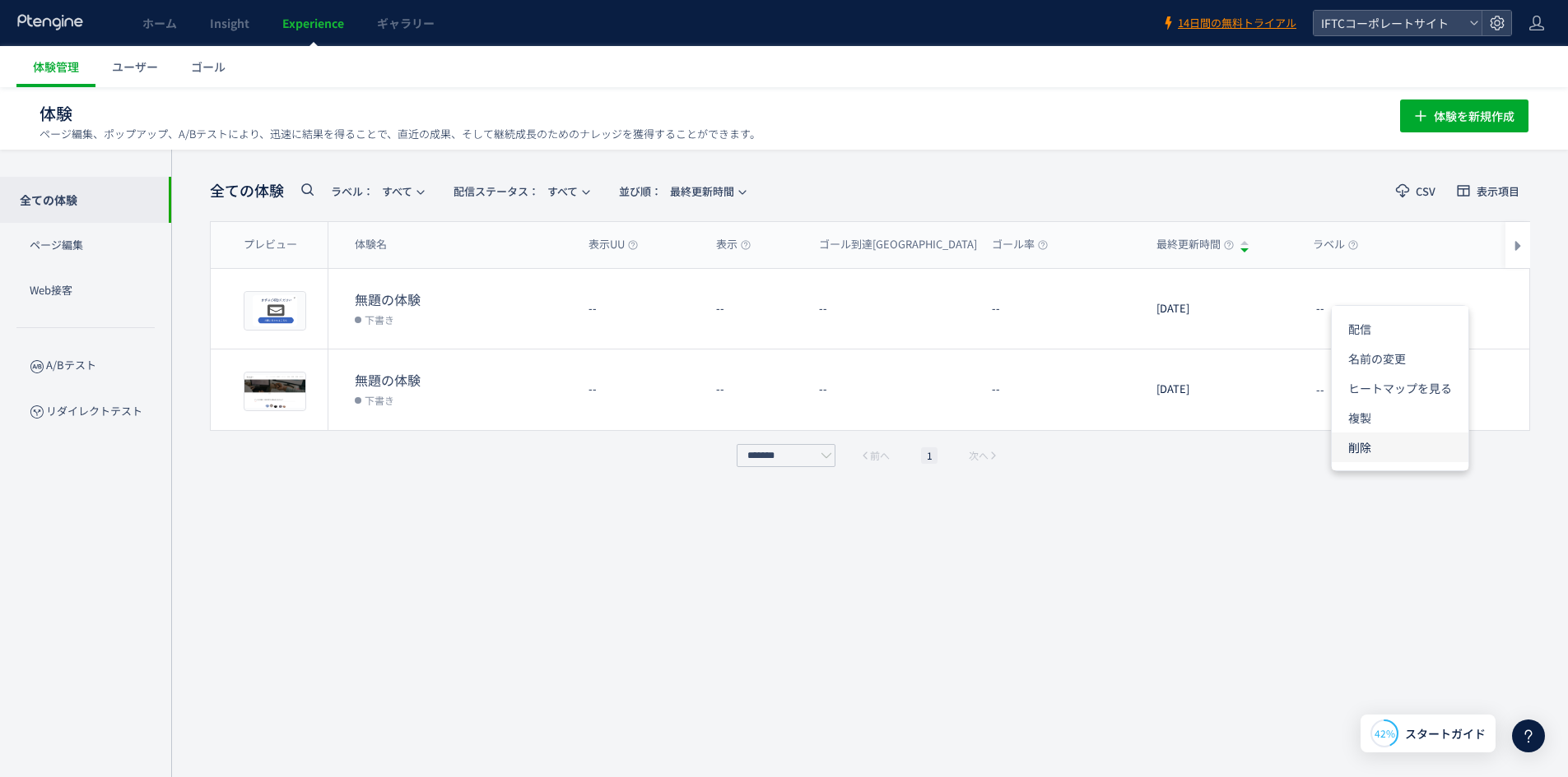
click at [1399, 455] on li "削除" at bounding box center [1399, 447] width 136 height 29
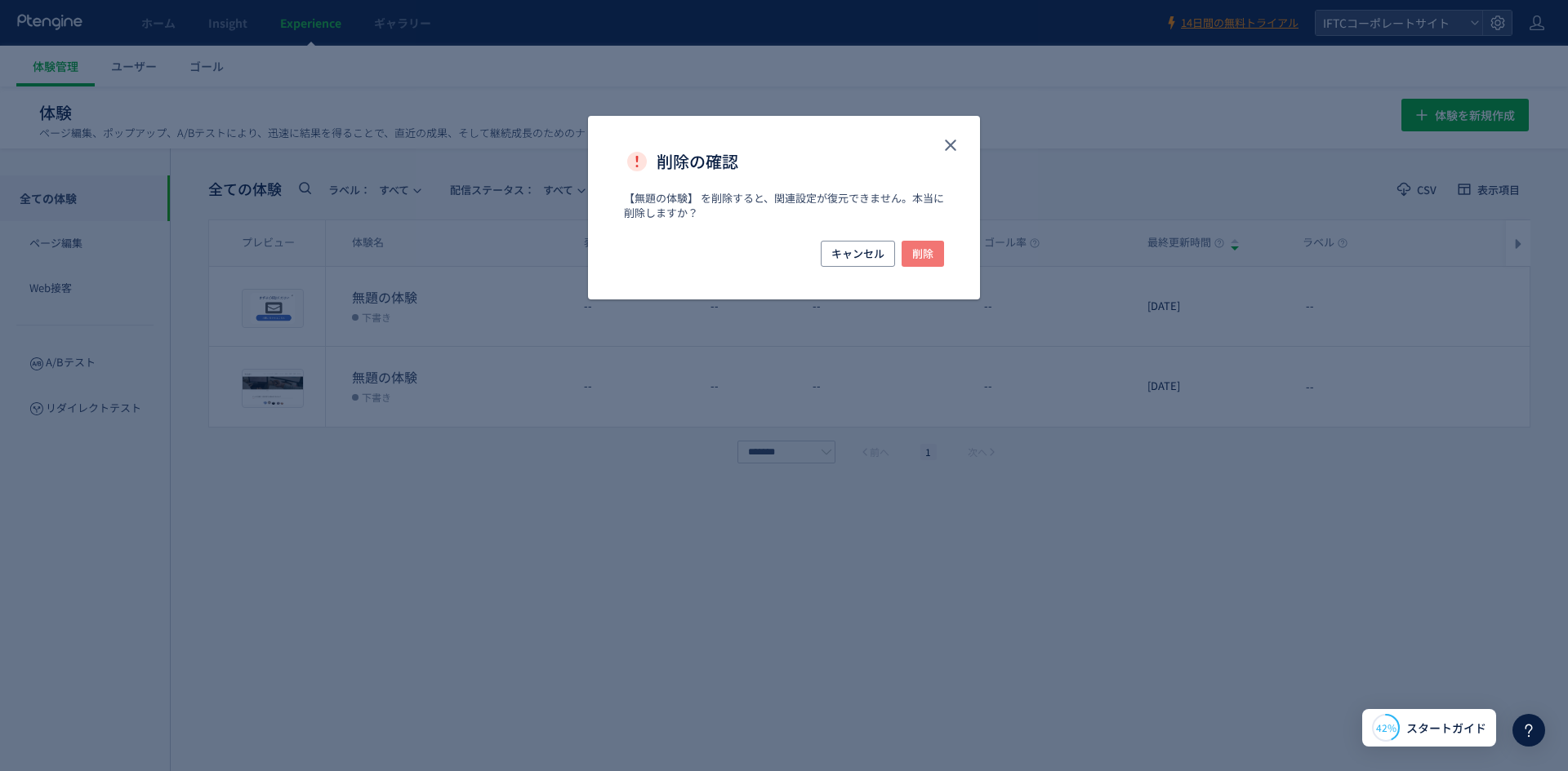
click at [920, 257] on span "削除" at bounding box center [923, 254] width 22 height 26
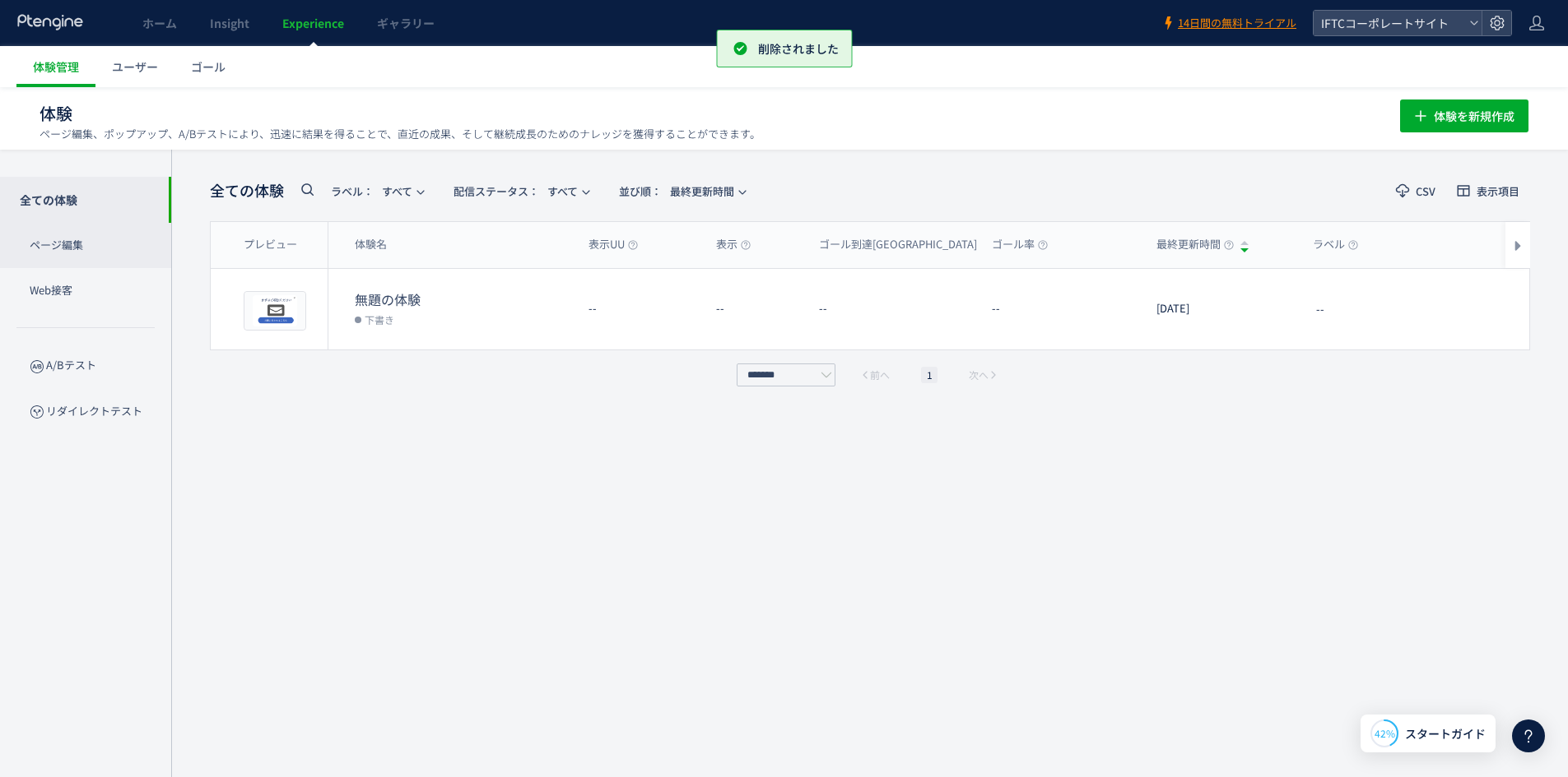
click at [54, 253] on p "ページ編集" at bounding box center [85, 246] width 171 height 45
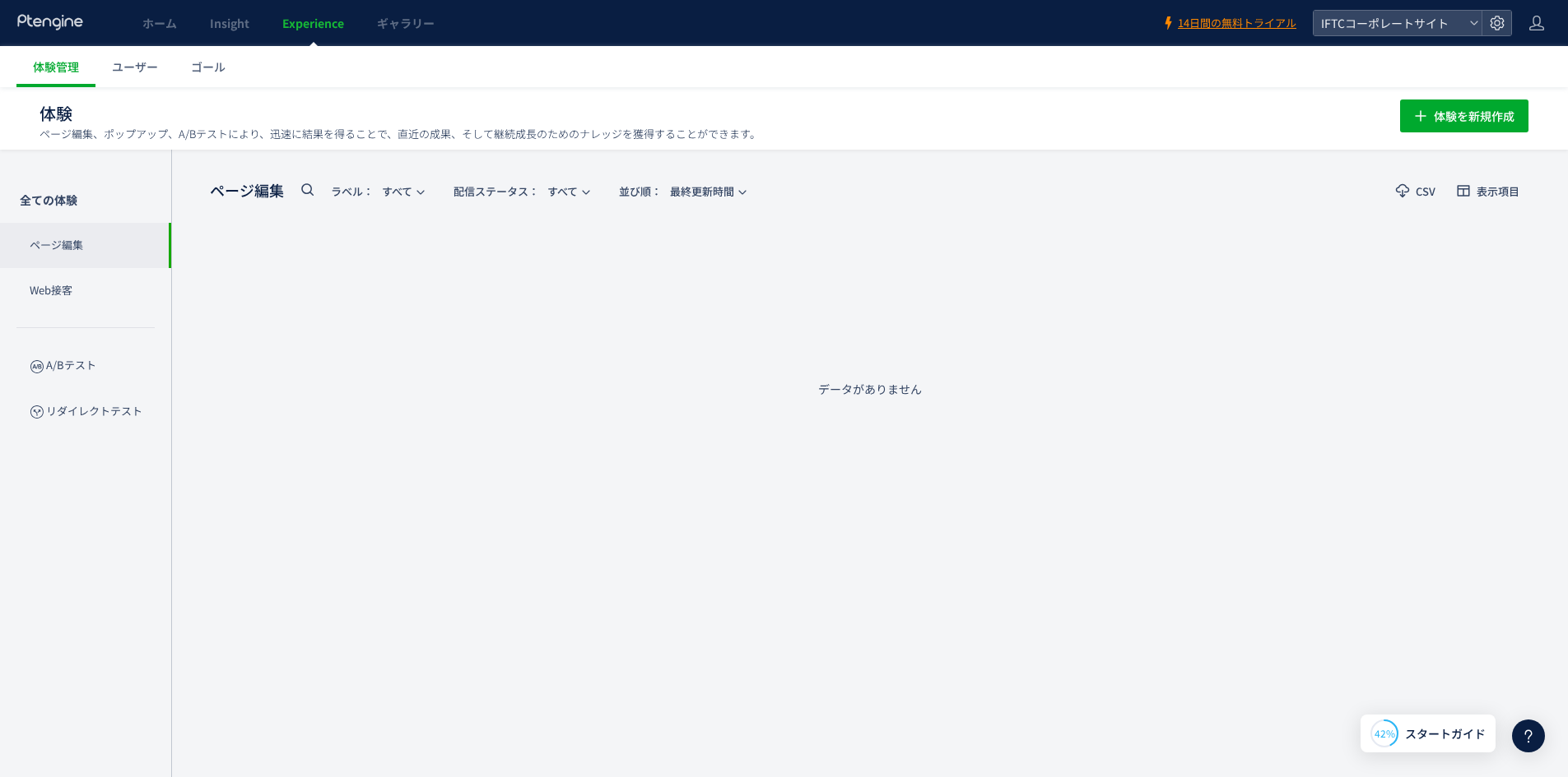
click at [327, 22] on span "Experience" at bounding box center [312, 23] width 62 height 16
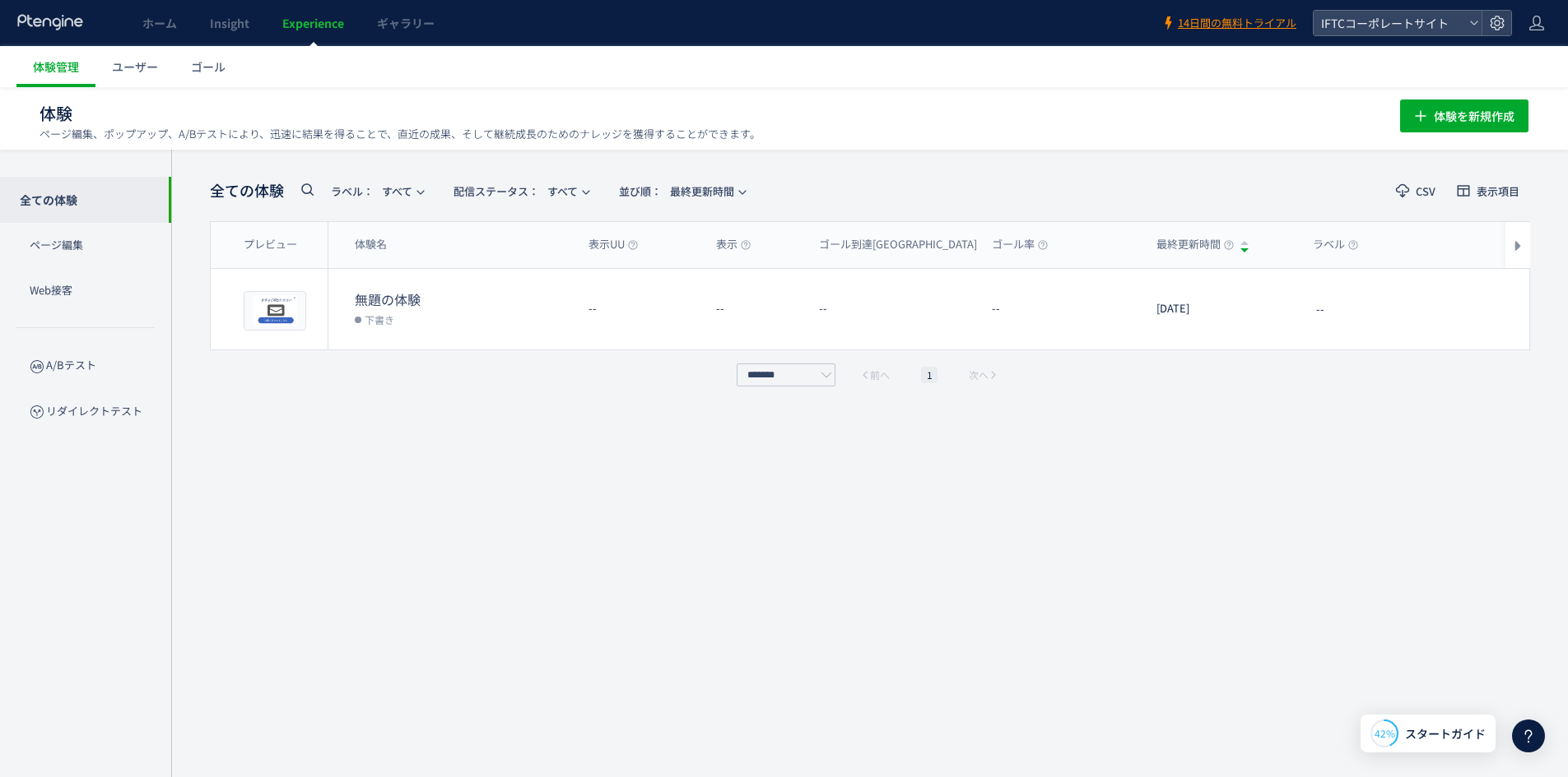
click at [1469, 96] on div "体験を新規作成" at bounding box center [1464, 114] width 129 height 38
click at [1467, 110] on span "体験を新規作成" at bounding box center [1473, 115] width 80 height 33
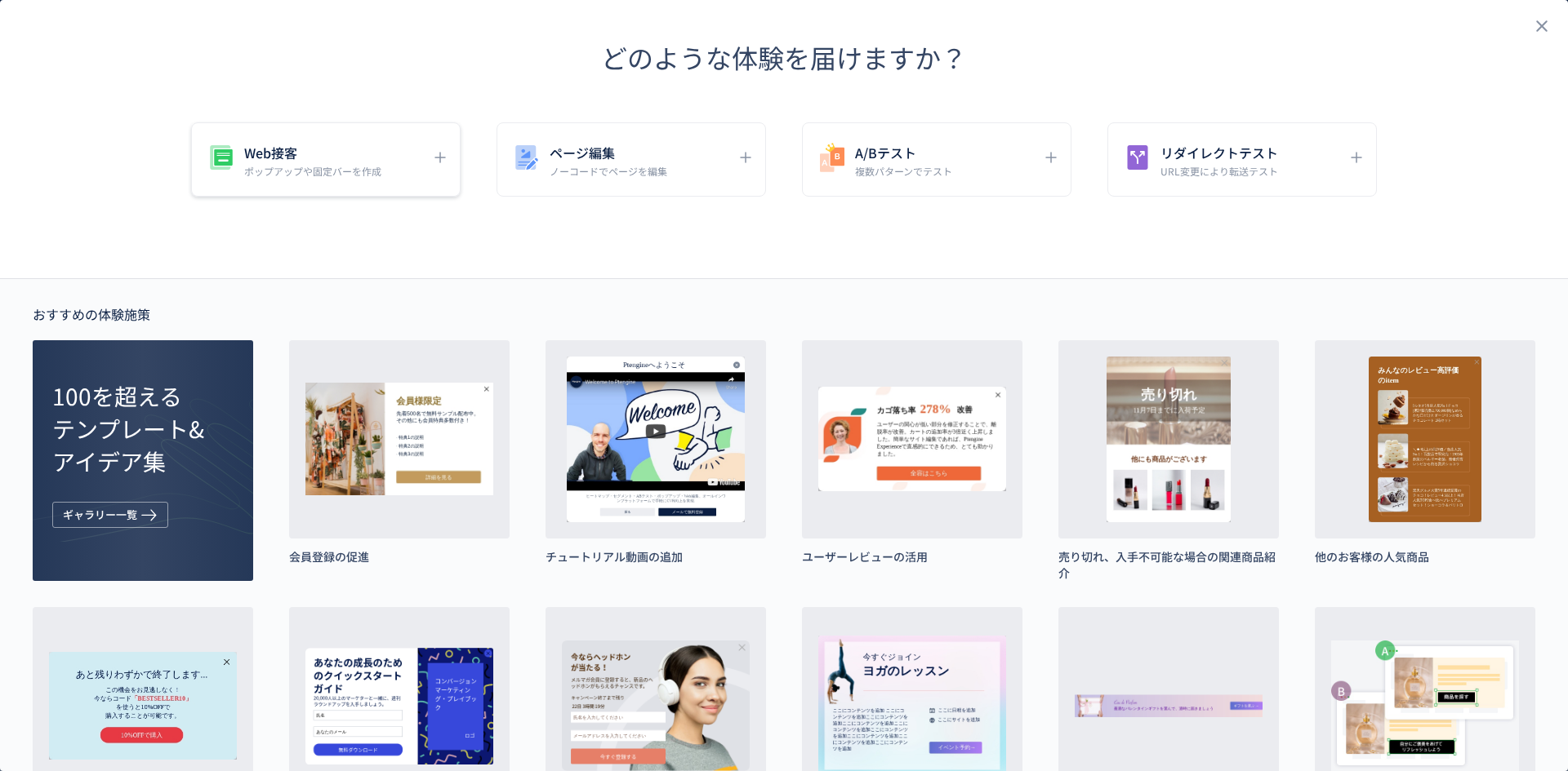
click at [324, 165] on p "ポップアップや固定バーを作成" at bounding box center [313, 171] width 137 height 14
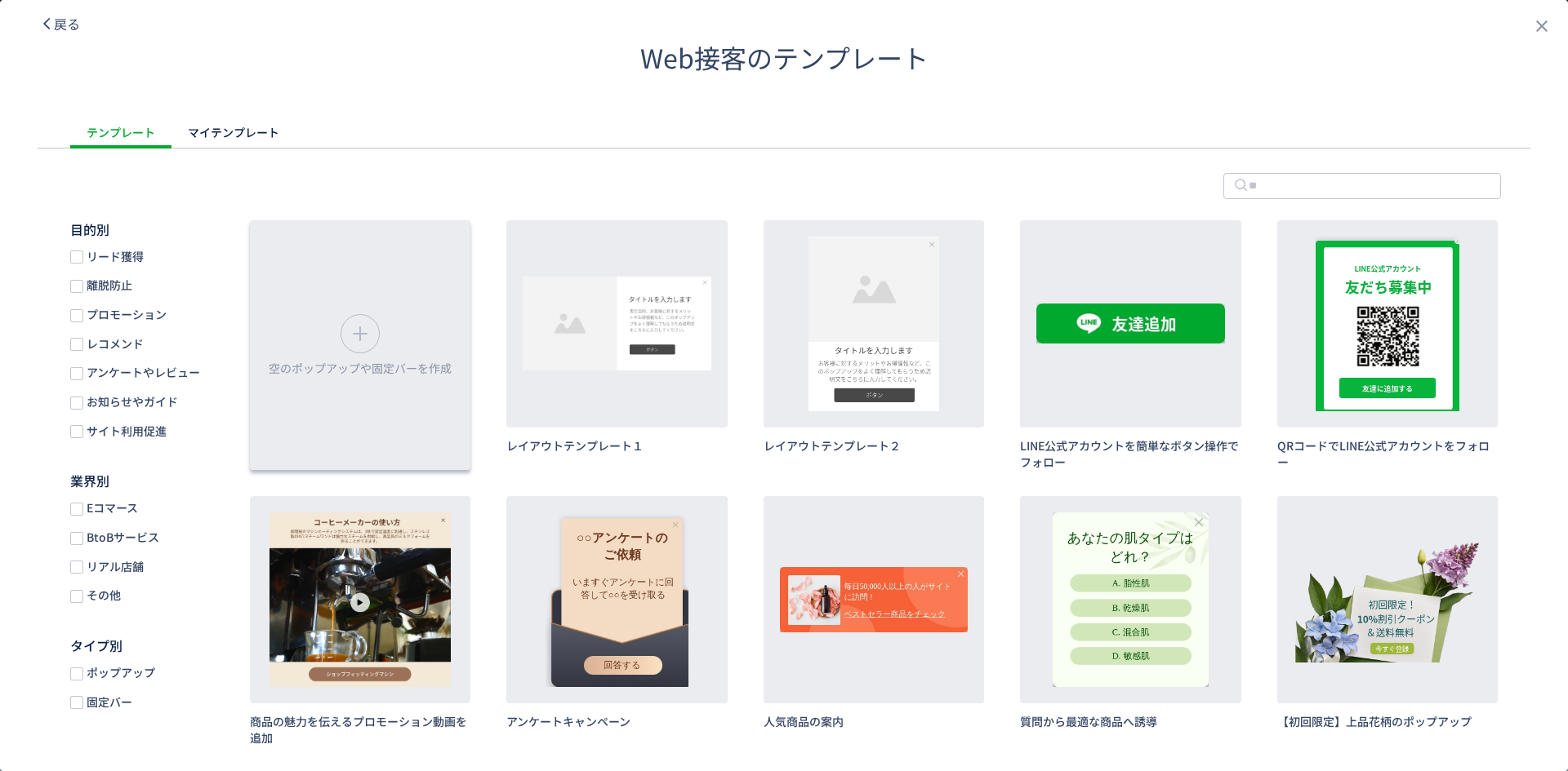
click at [409, 321] on div "空のポップアップや固定バーを作成" at bounding box center [360, 346] width 221 height 250
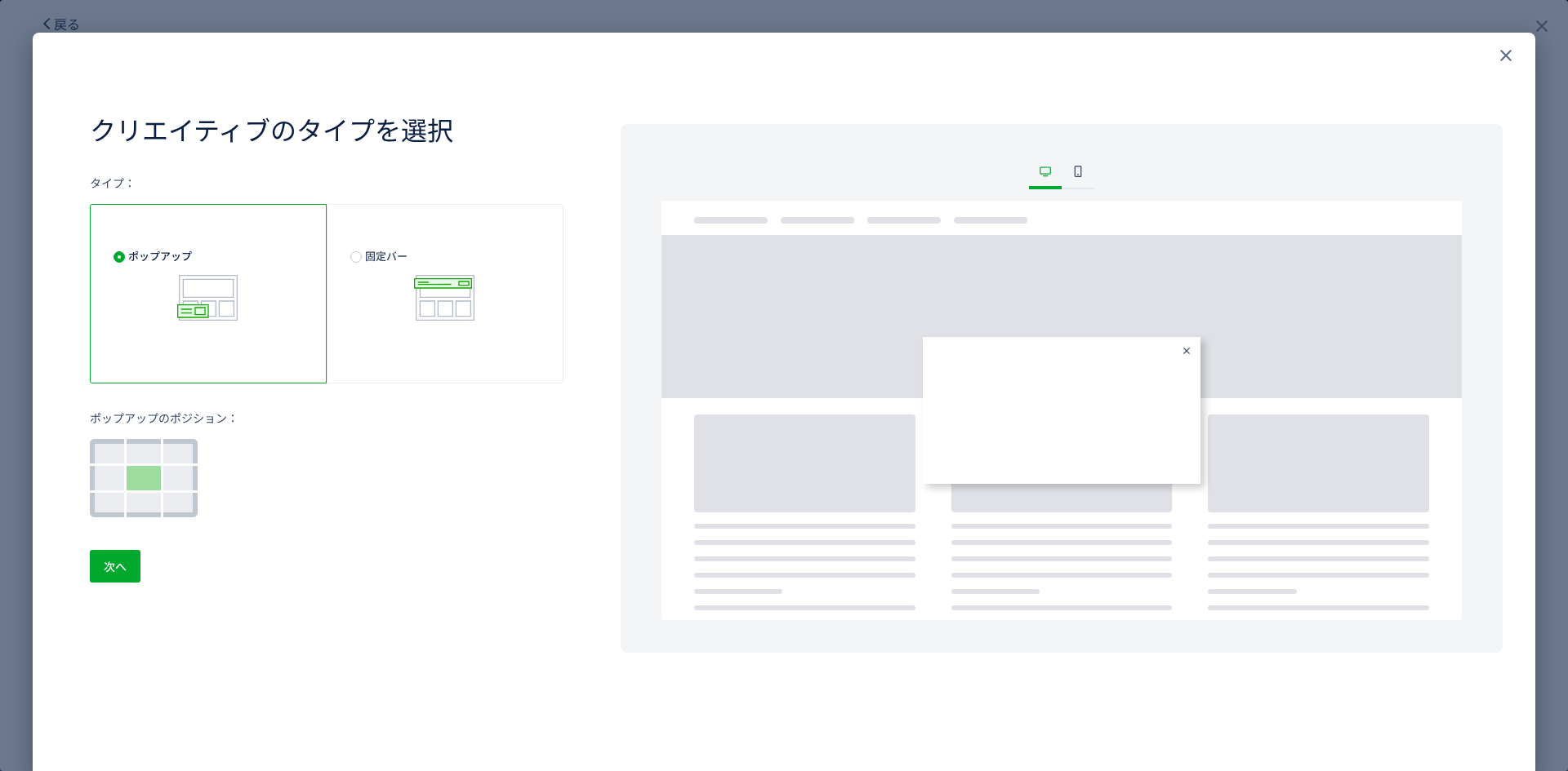
click at [1070, 181] on div at bounding box center [1078, 173] width 33 height 33
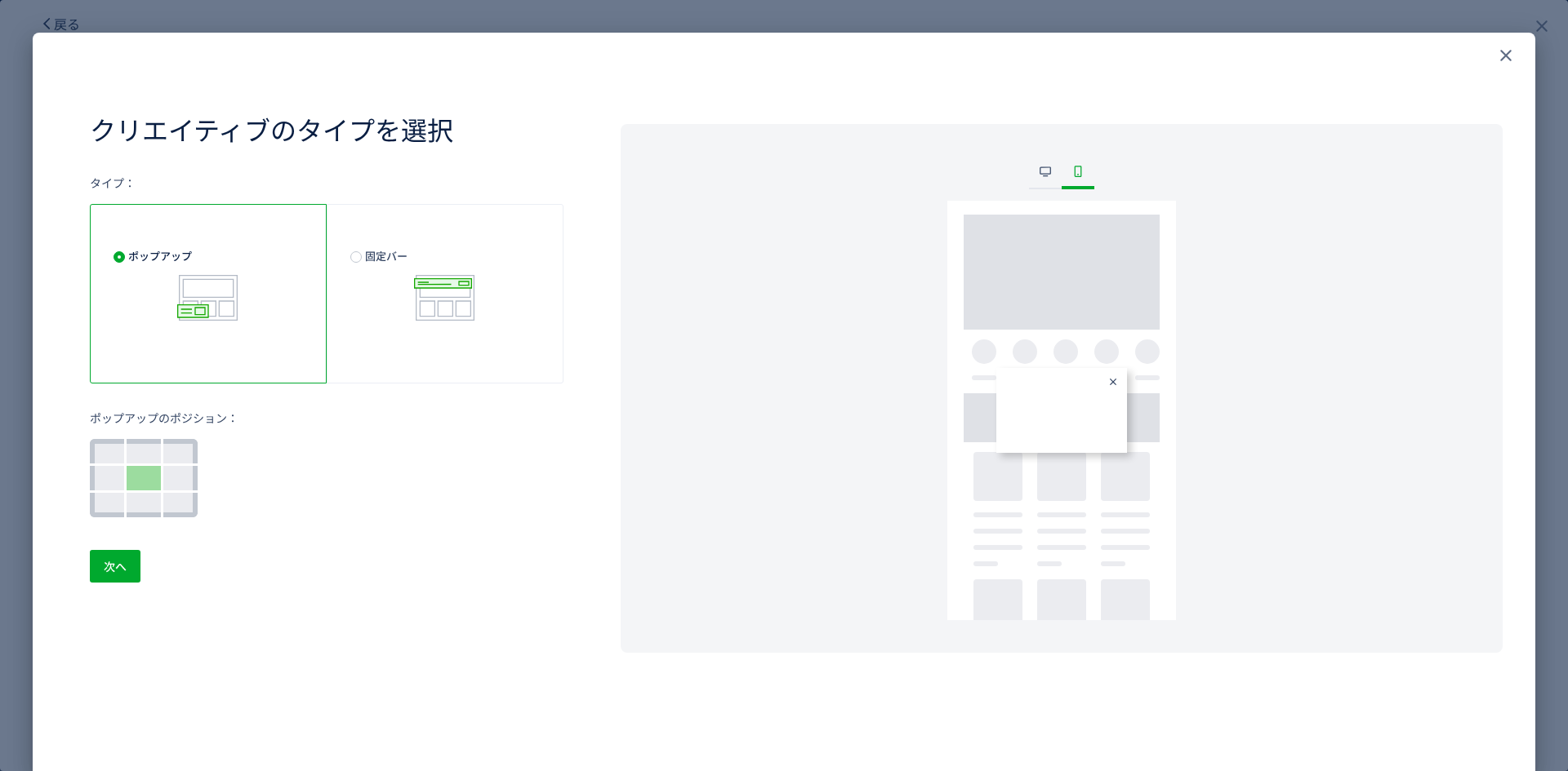
click at [1062, 181] on div at bounding box center [1078, 173] width 33 height 33
click at [428, 295] on use at bounding box center [444, 294] width 60 height 46
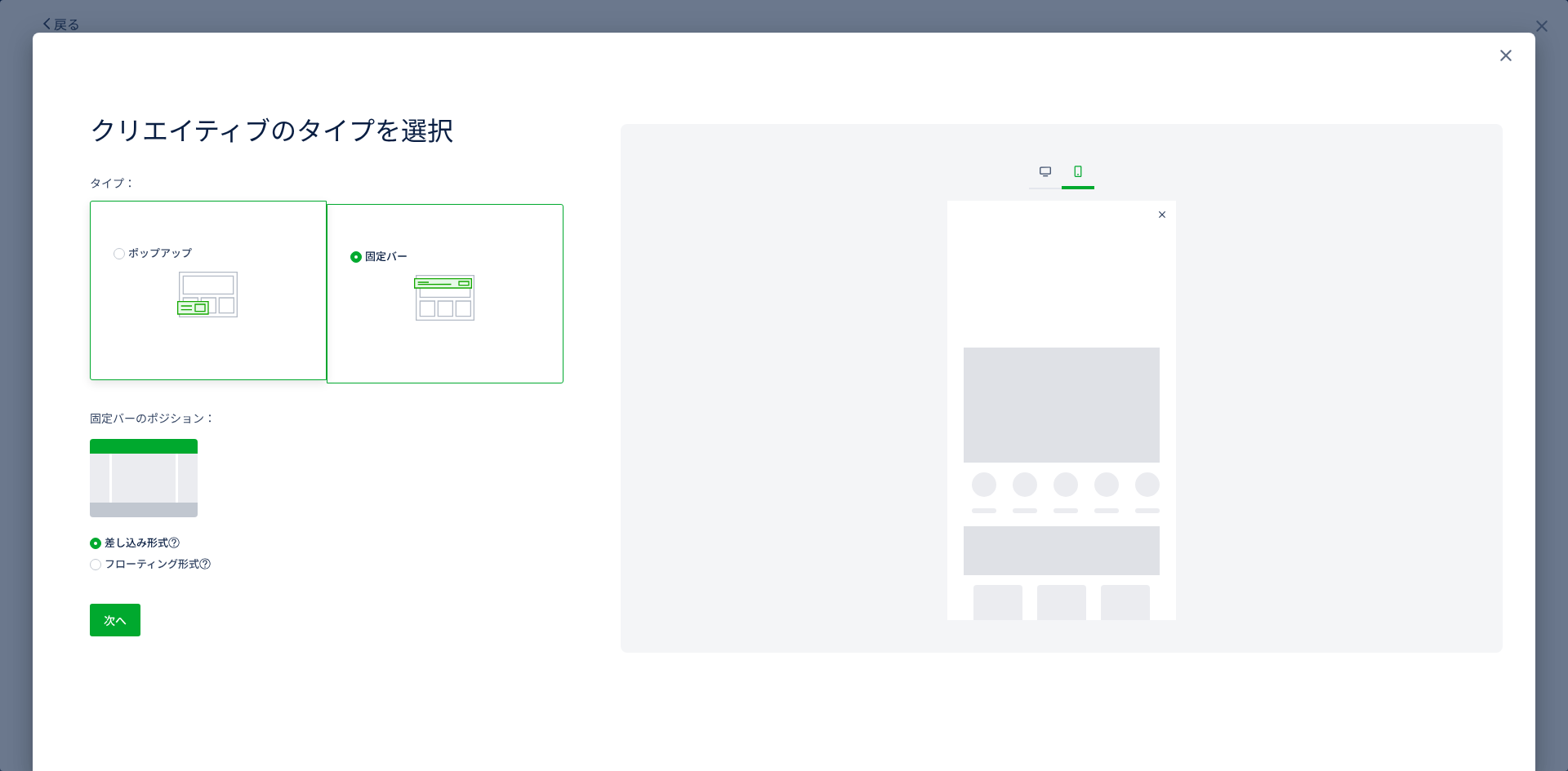
click at [229, 309] on icon at bounding box center [209, 295] width 66 height 53
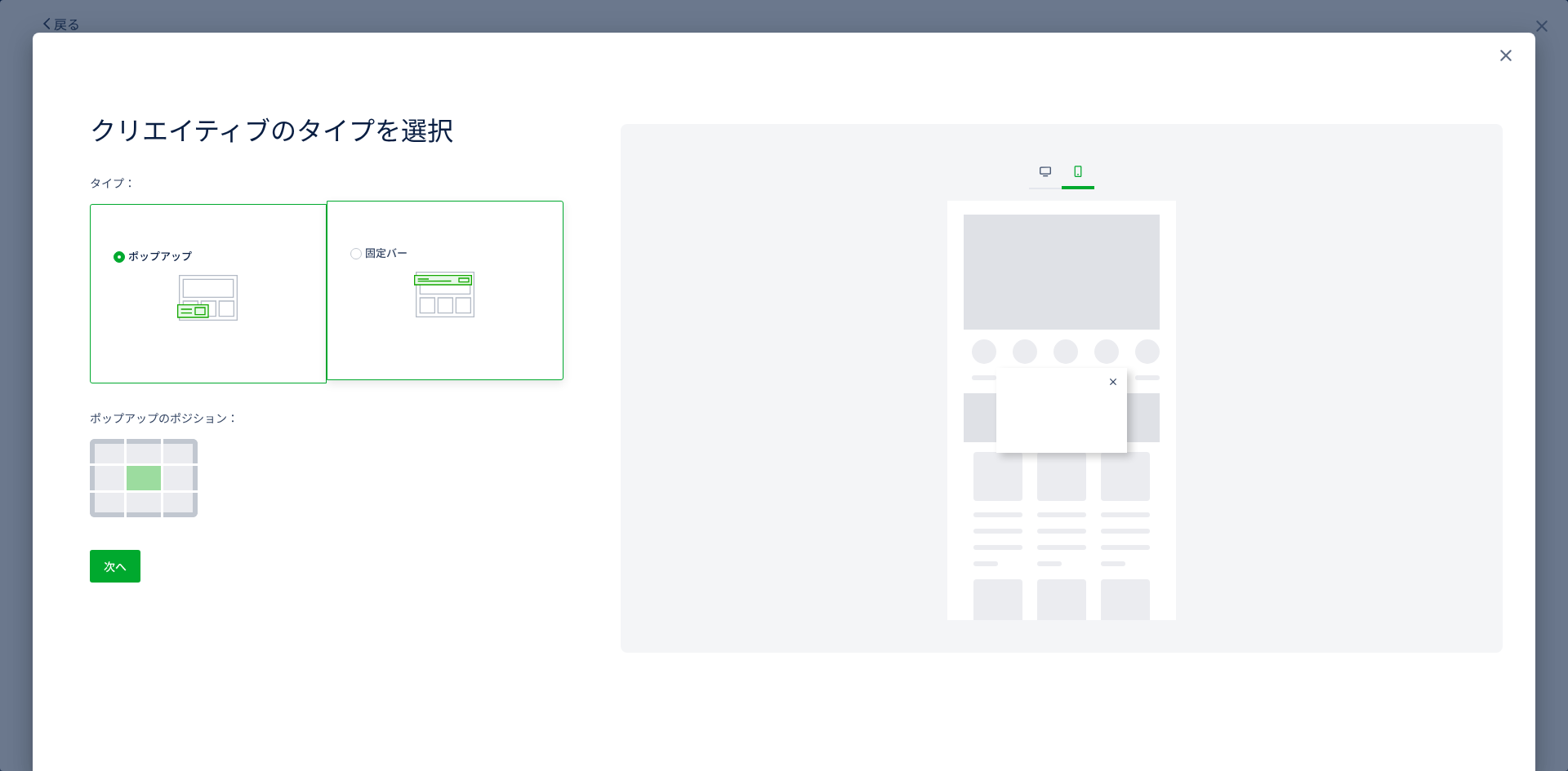
click at [402, 284] on span "固定バー" at bounding box center [445, 283] width 190 height 76
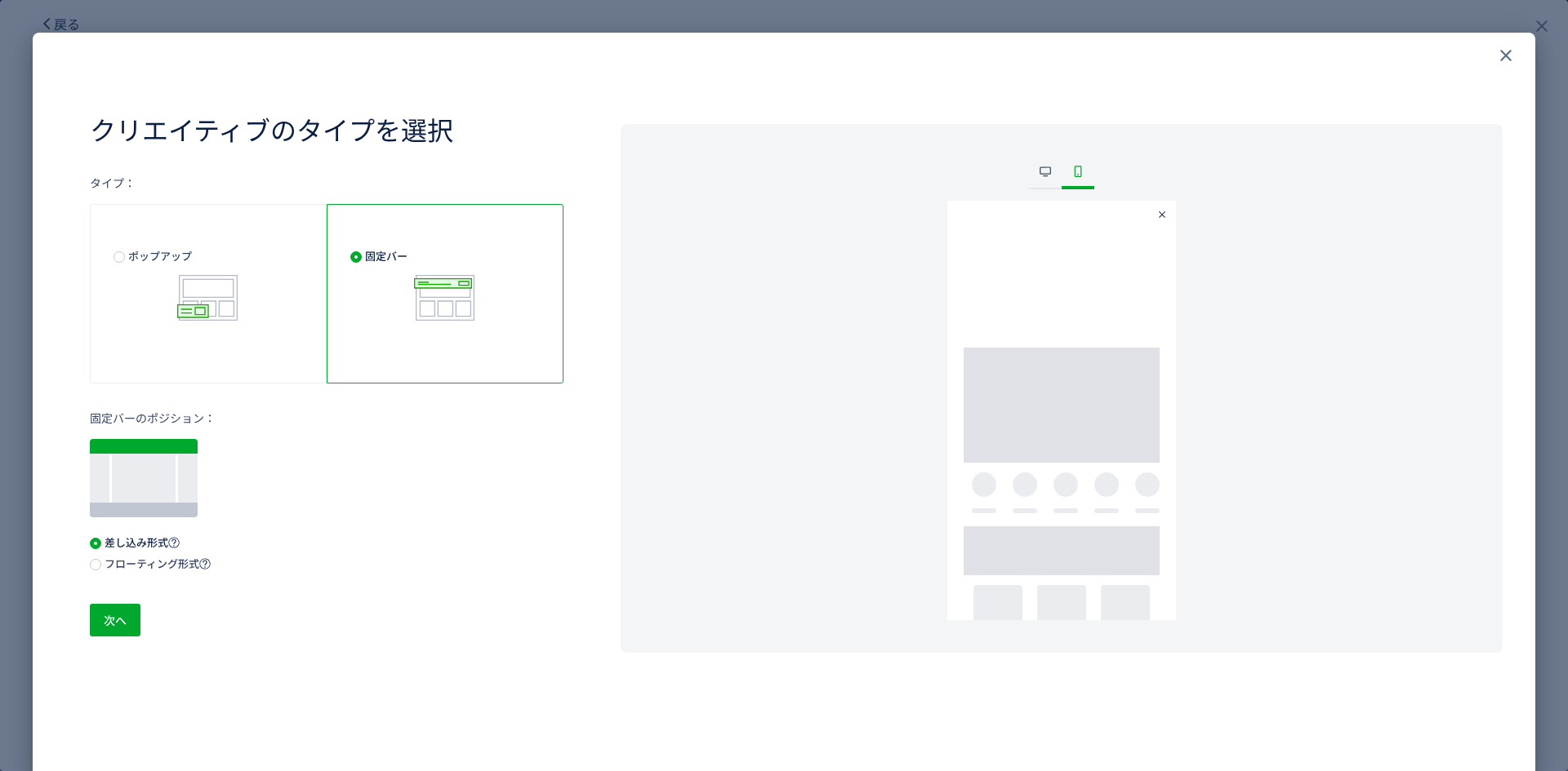
click at [1036, 178] on div at bounding box center [1045, 173] width 33 height 33
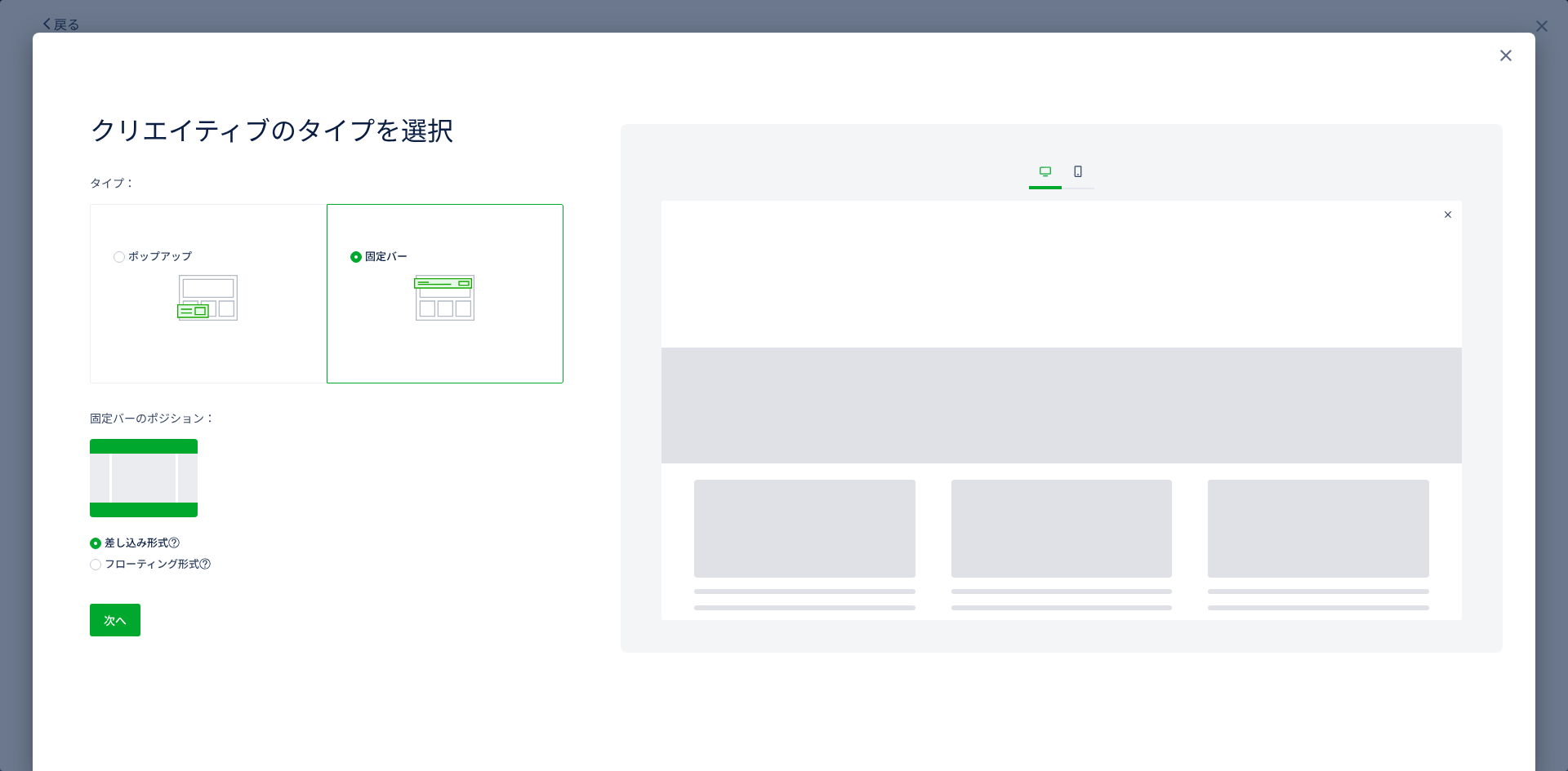
click at [157, 505] on div at bounding box center [144, 510] width 108 height 15
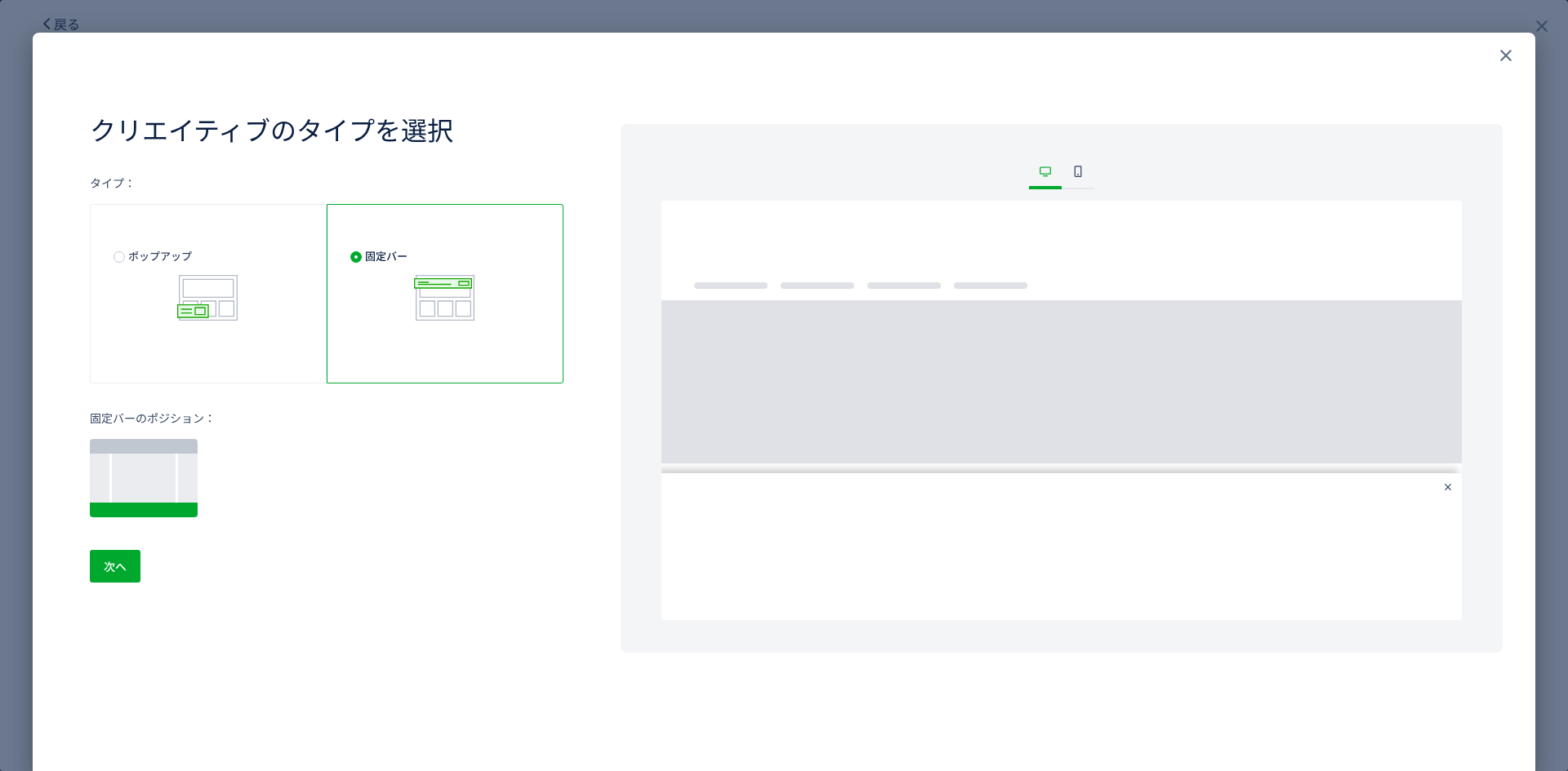
click at [157, 467] on div at bounding box center [144, 478] width 108 height 78
click at [198, 482] on div "固定バーのポジション：" at bounding box center [327, 463] width 474 height 108
click at [184, 486] on div at bounding box center [144, 478] width 108 height 78
click at [155, 485] on div at bounding box center [144, 478] width 108 height 78
click at [163, 440] on div at bounding box center [144, 447] width 108 height 15
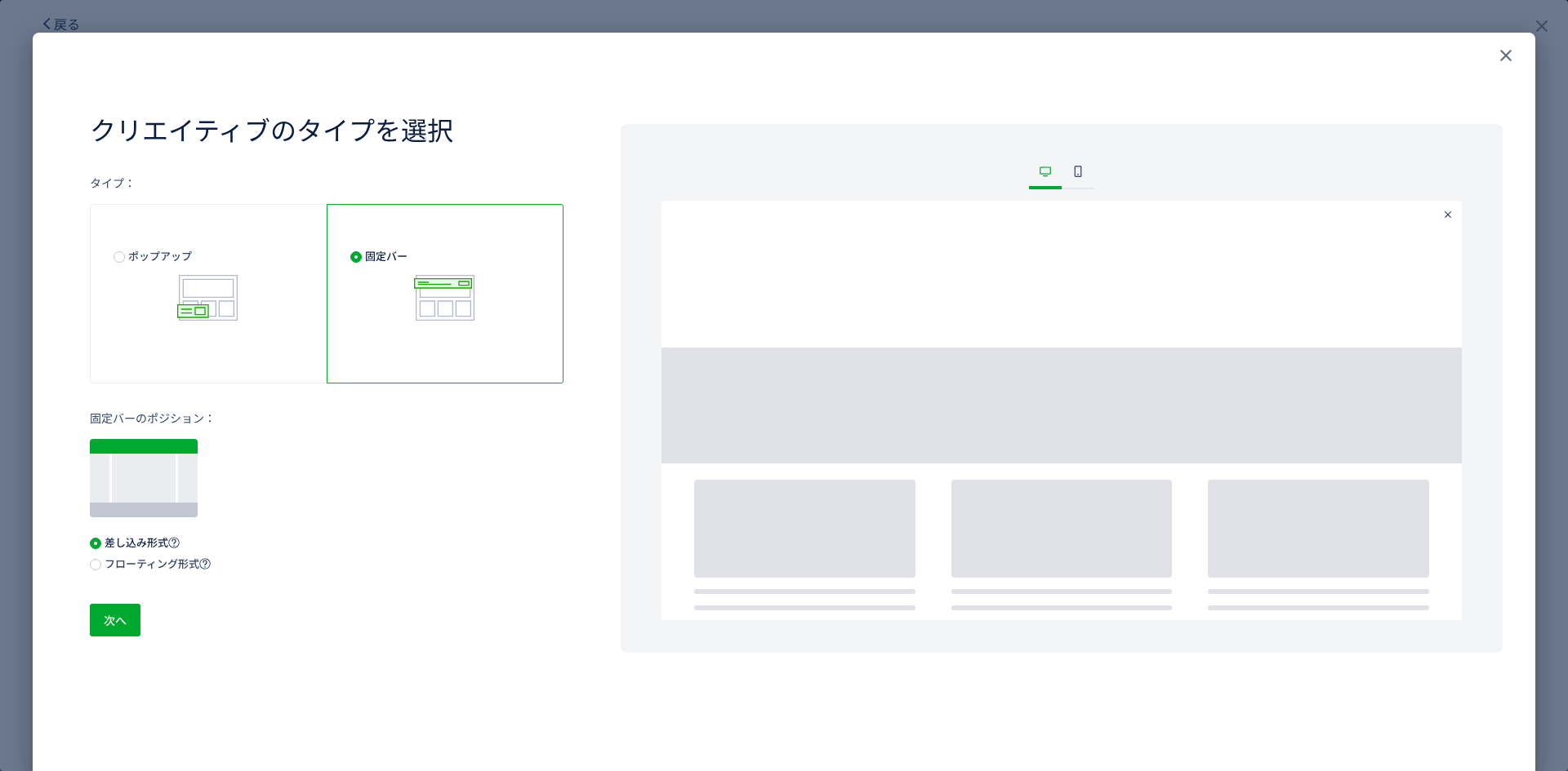
click at [158, 473] on div at bounding box center [144, 478] width 108 height 78
click at [163, 439] on div at bounding box center [144, 447] width 108 height 15
click at [155, 558] on span "フローティング形式" at bounding box center [156, 563] width 109 height 16
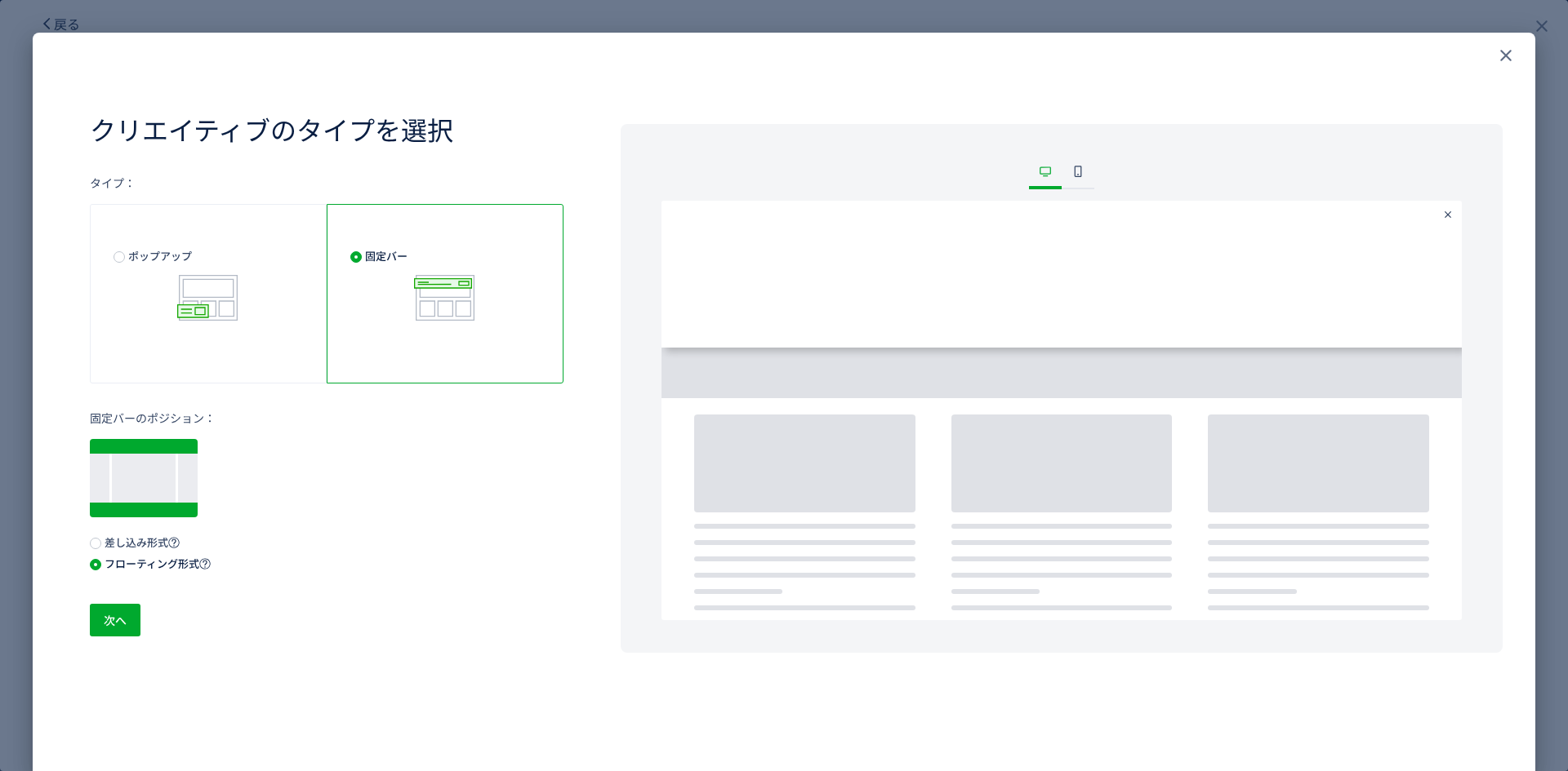
click at [190, 509] on div at bounding box center [144, 510] width 108 height 15
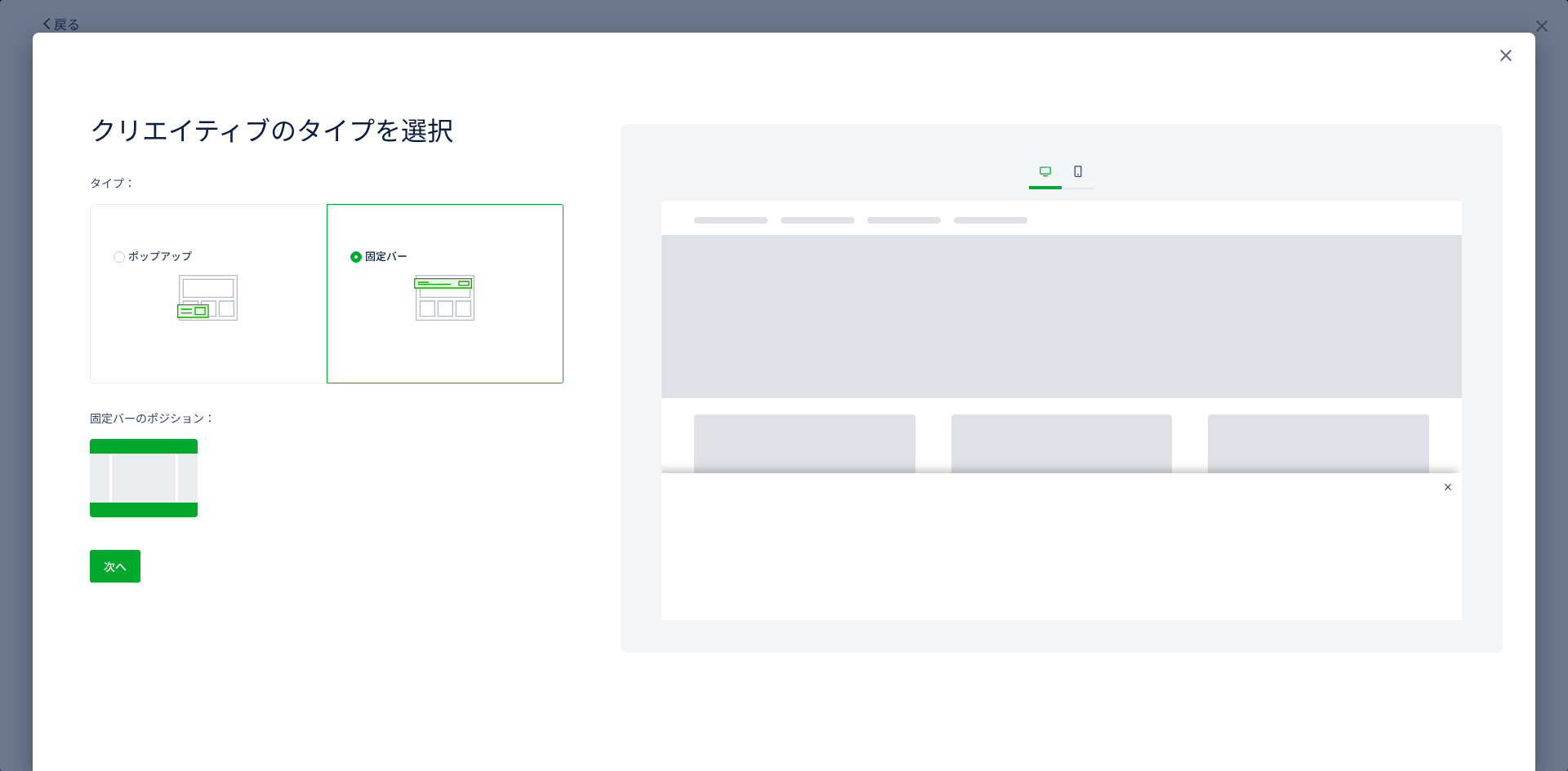
click at [143, 443] on div at bounding box center [144, 447] width 108 height 15
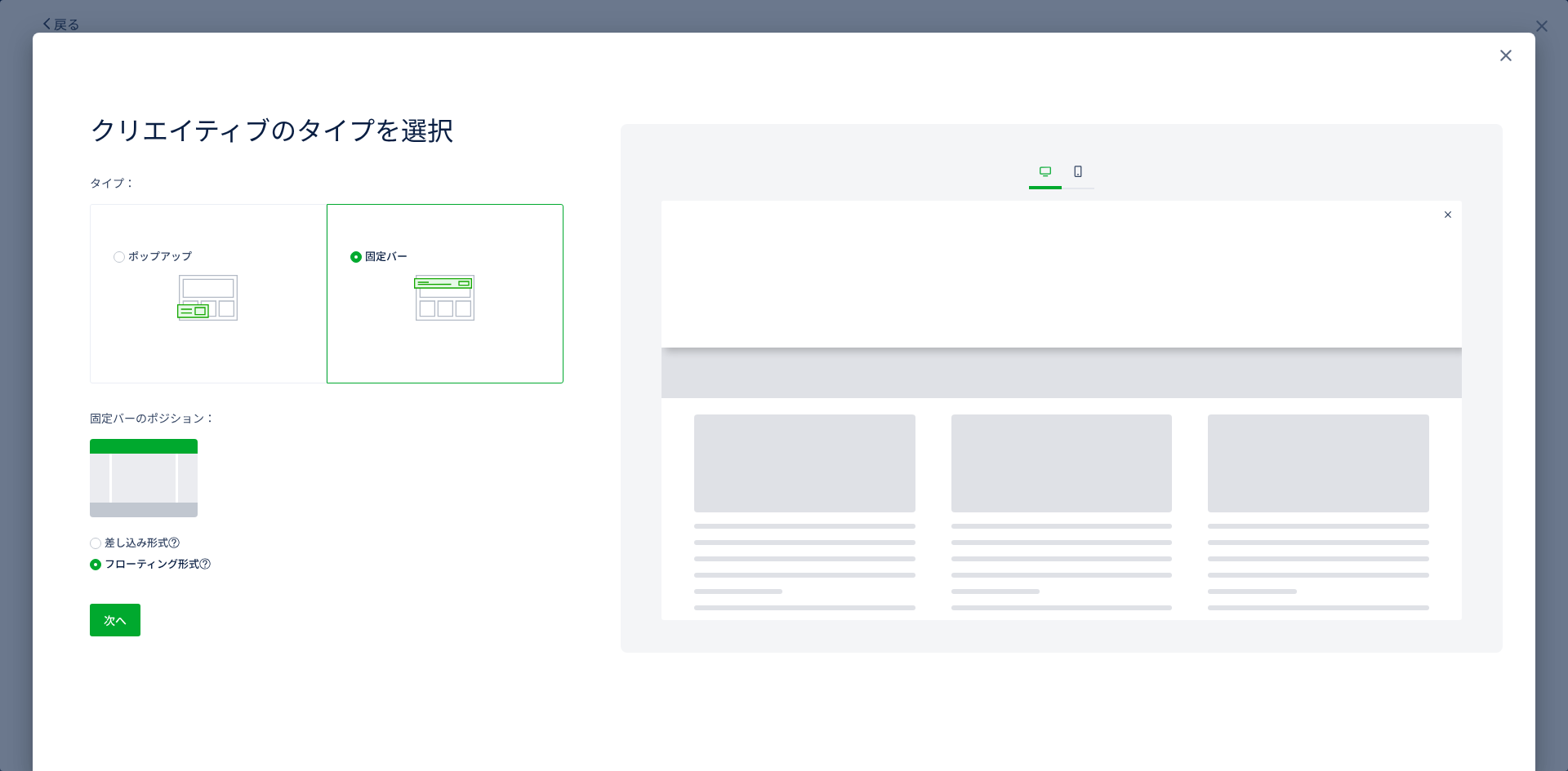
click at [158, 544] on span "差し込み形式" at bounding box center [140, 542] width 78 height 16
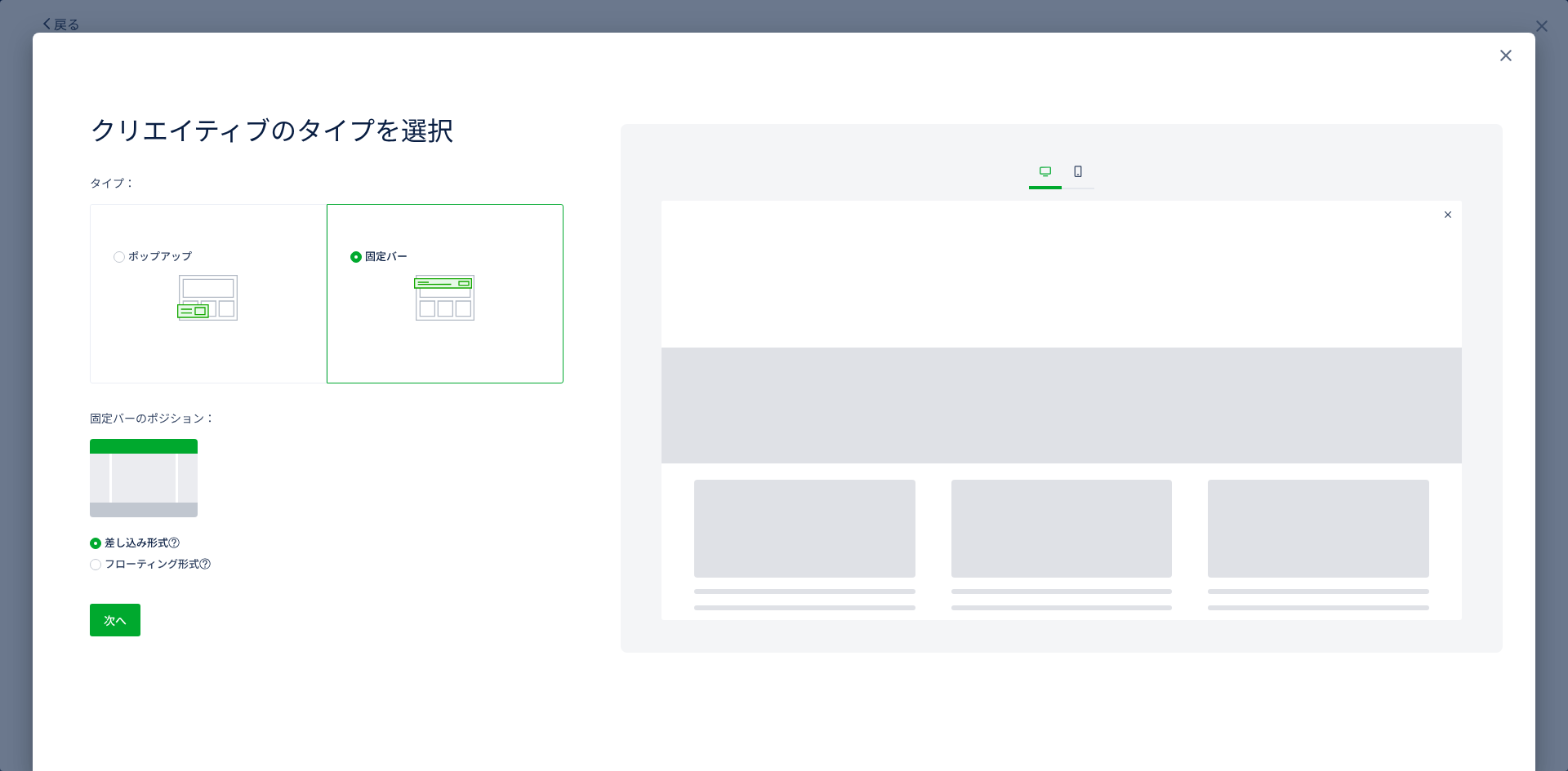
click at [151, 562] on span "フローティング形式" at bounding box center [156, 563] width 109 height 16
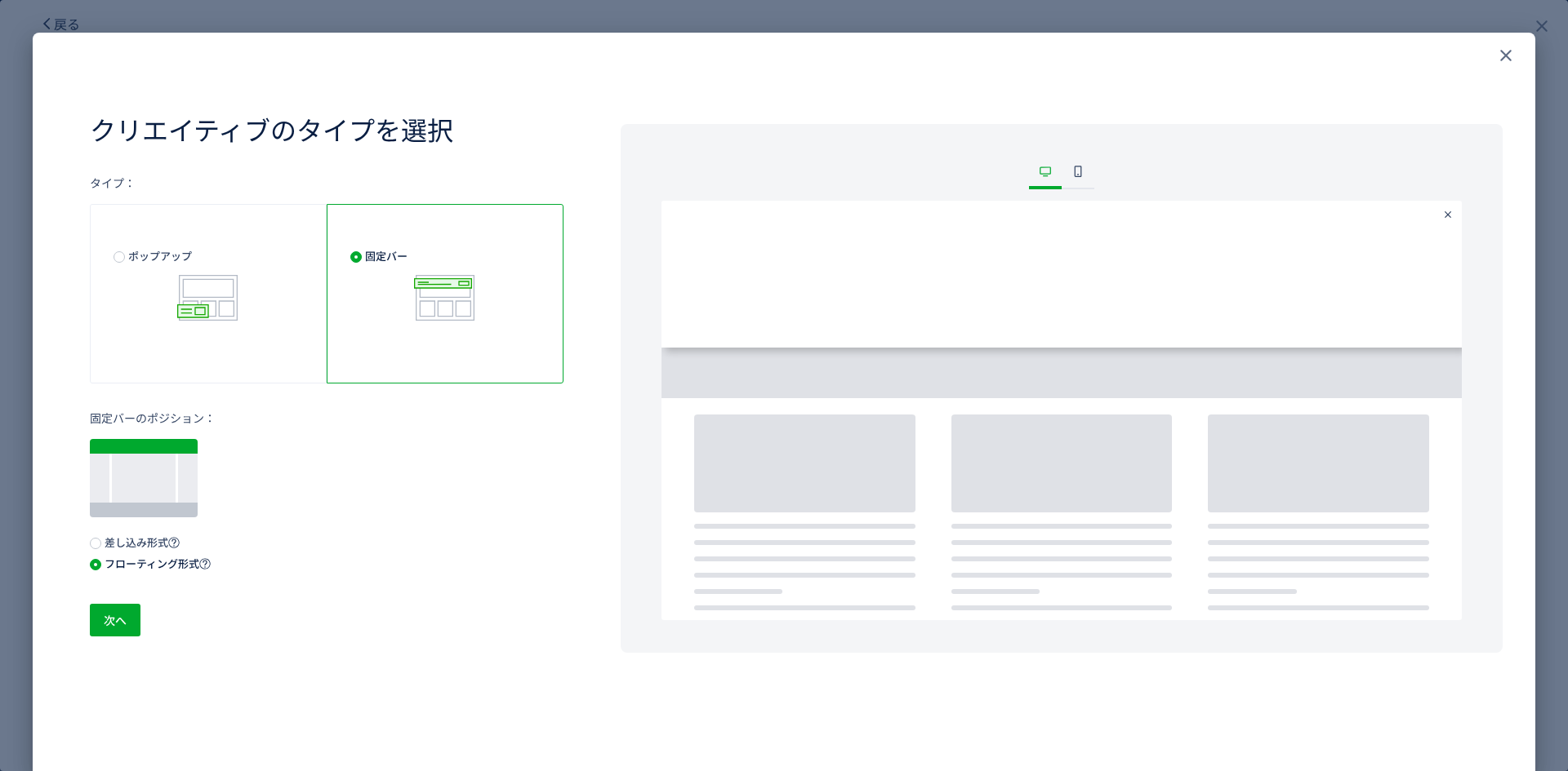
click at [153, 532] on div "固定バーのポジション： 差し込み形式 フローティング形式" at bounding box center [327, 490] width 474 height 162
click at [142, 546] on span "差し込み形式" at bounding box center [140, 542] width 78 height 16
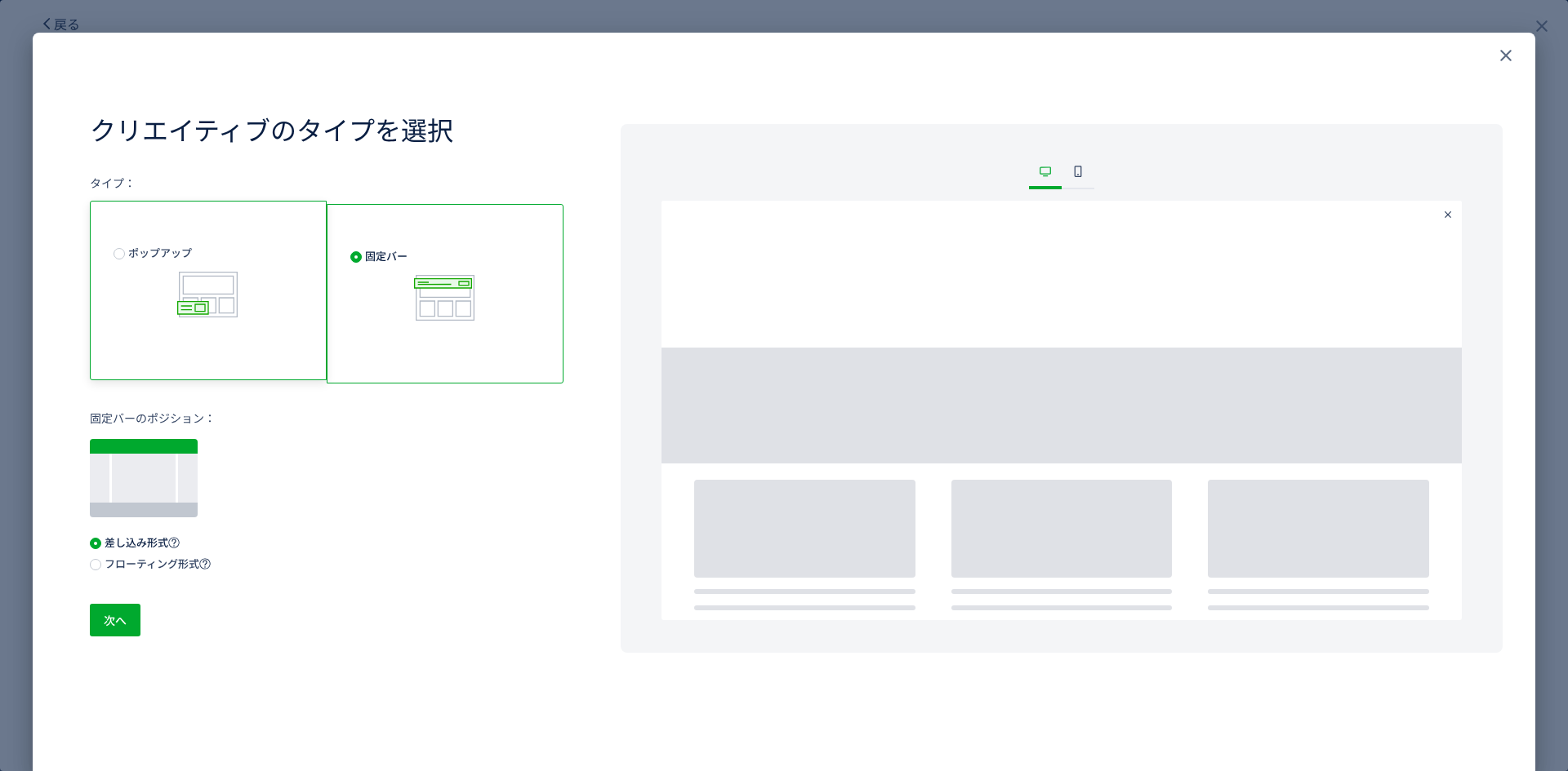
click at [167, 290] on span "ポップアップ" at bounding box center [209, 283] width 190 height 76
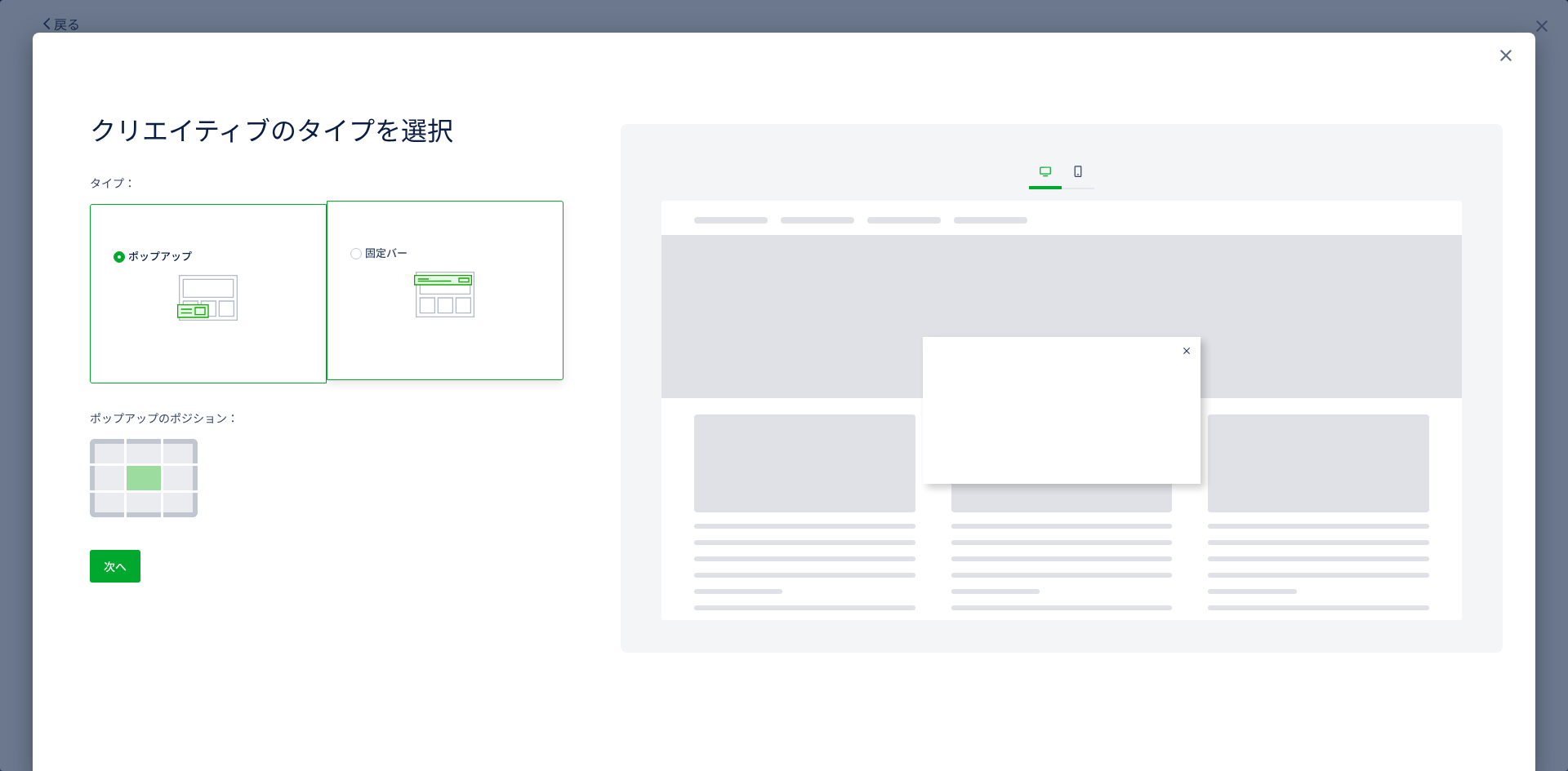
click at [488, 287] on span "固定バー" at bounding box center [445, 283] width 190 height 76
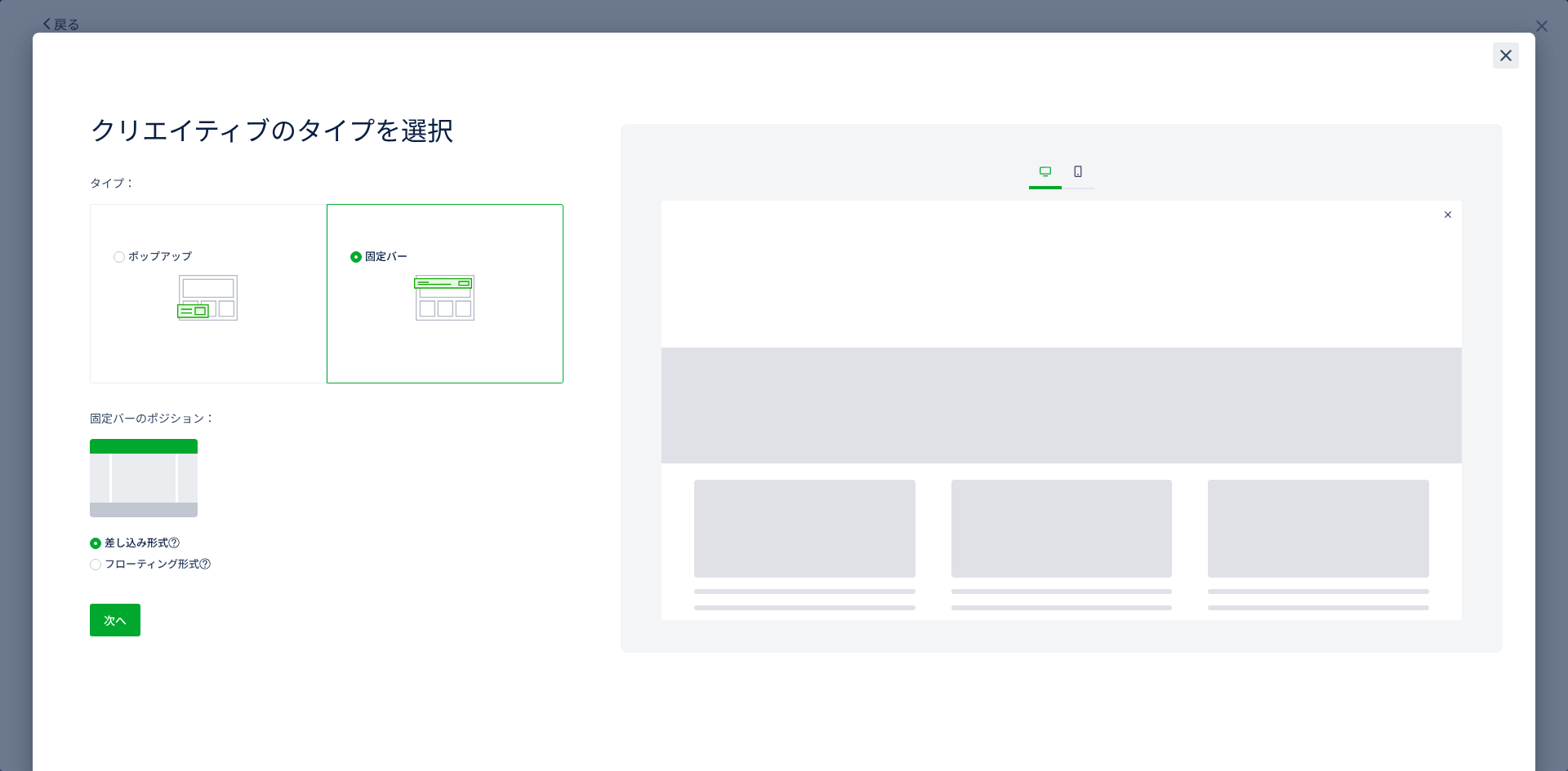
click at [1518, 53] on div "close" at bounding box center [1506, 55] width 26 height 26
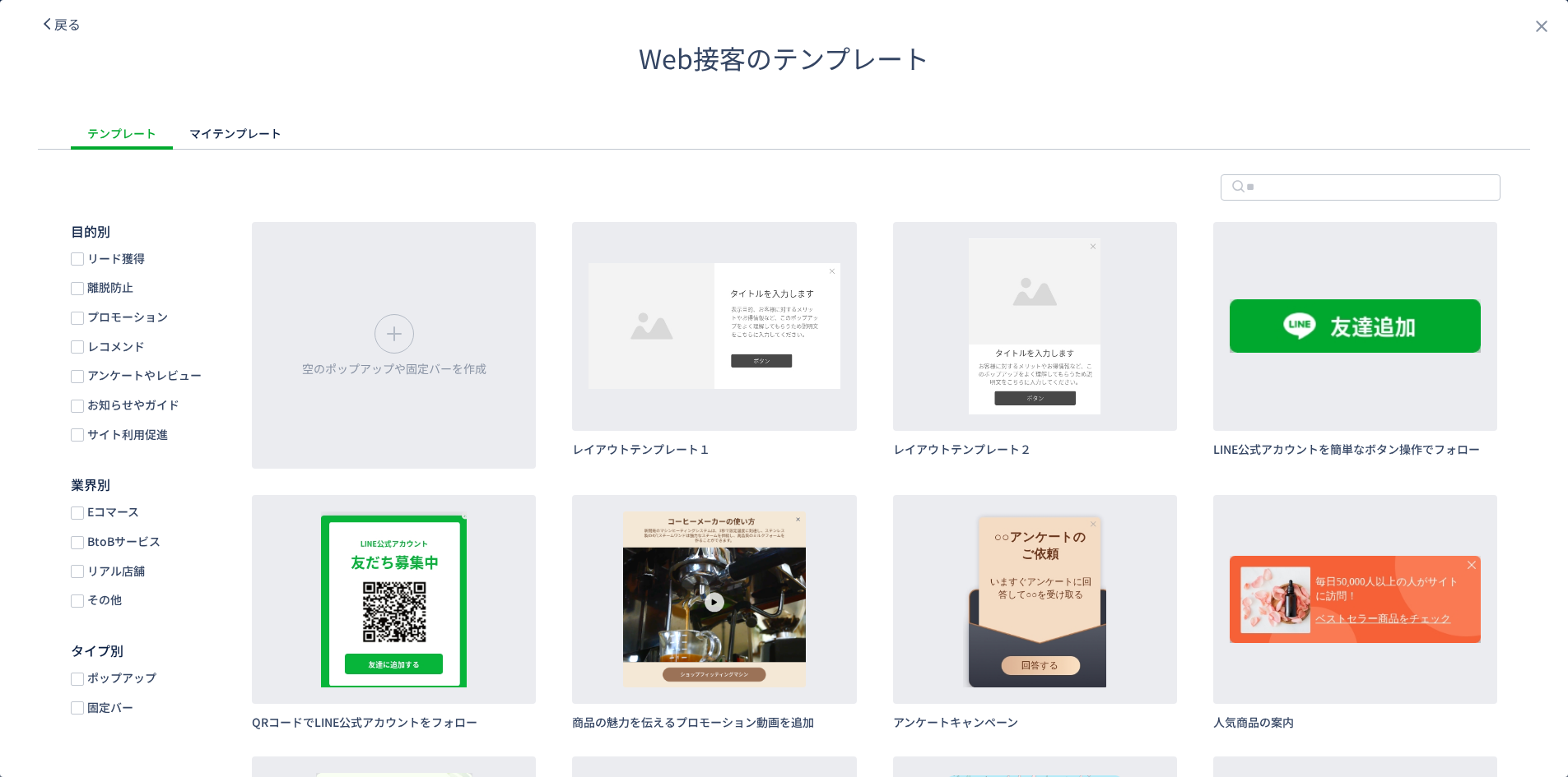
click at [24, 26] on header "Web接客のテンプレート" at bounding box center [784, 58] width 1568 height 116
click at [86, 17] on header "Web接客のテンプレート" at bounding box center [784, 58] width 1568 height 116
click at [62, 23] on span "戻る" at bounding box center [67, 24] width 27 height 20
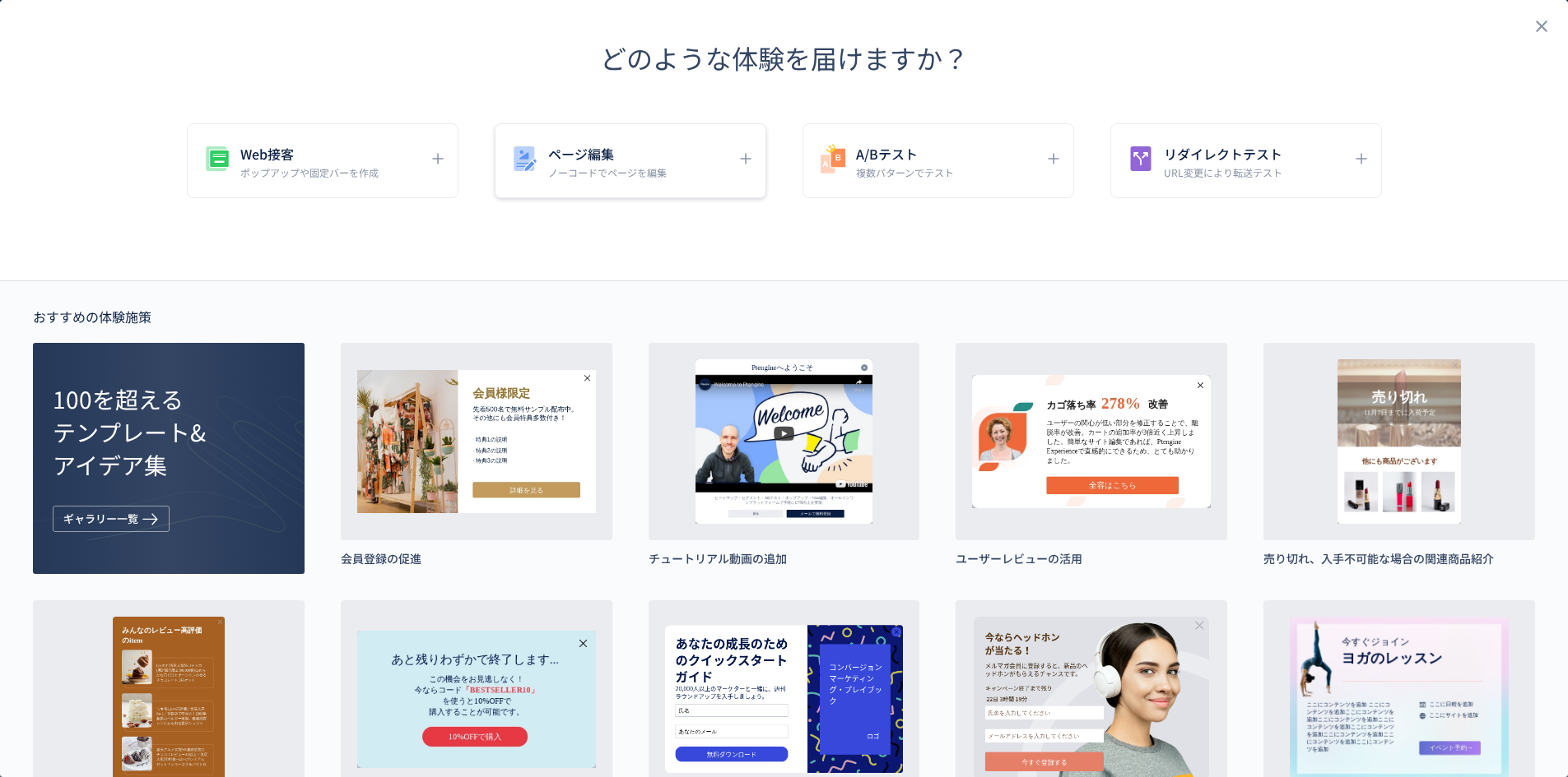
click at [615, 155] on h5 "ページ編集" at bounding box center [607, 153] width 118 height 23
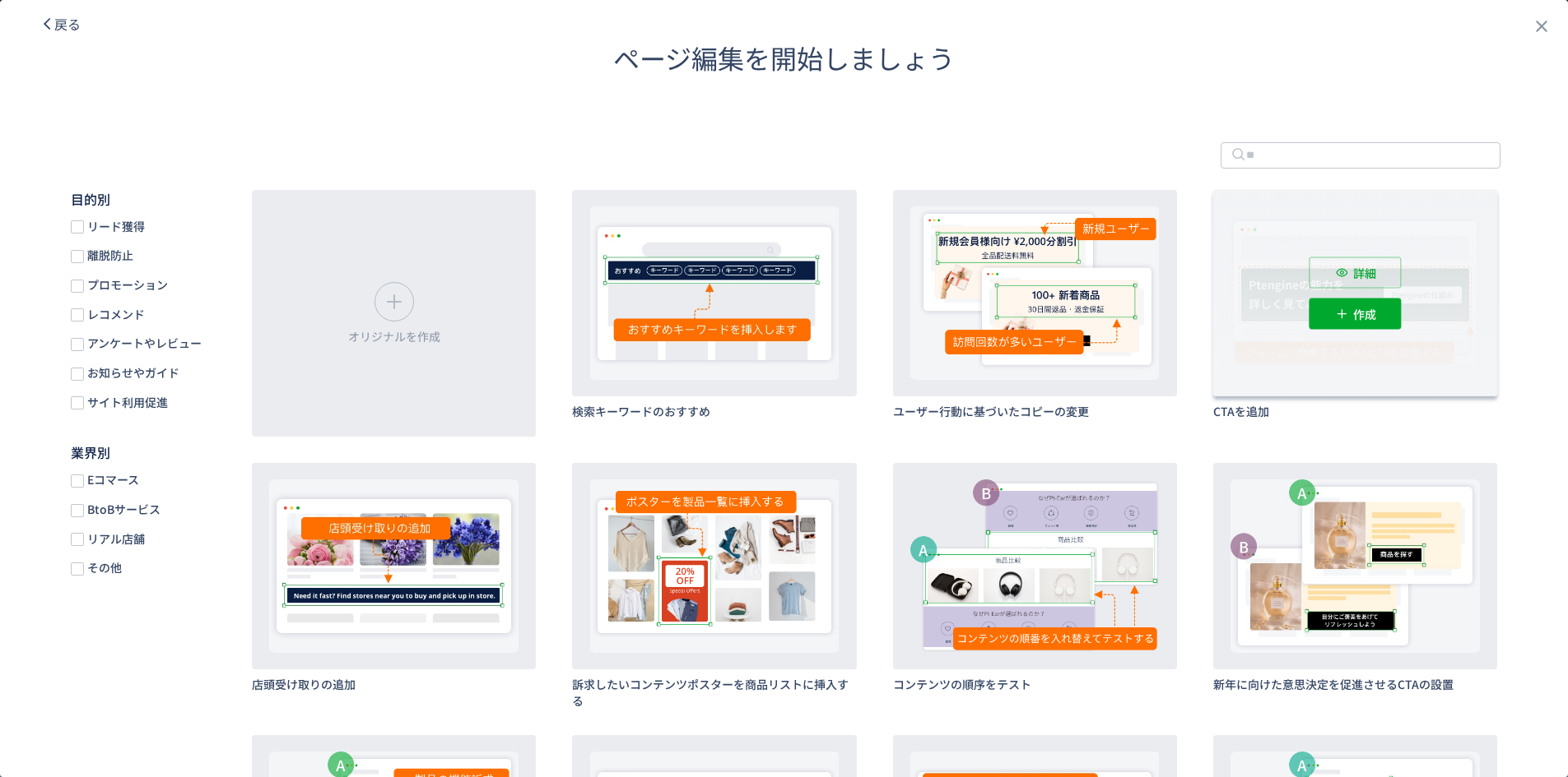
click at [1276, 364] on div "詳細 作成" at bounding box center [1355, 293] width 284 height 206
click at [1342, 305] on div "作成" at bounding box center [1354, 313] width 92 height 31
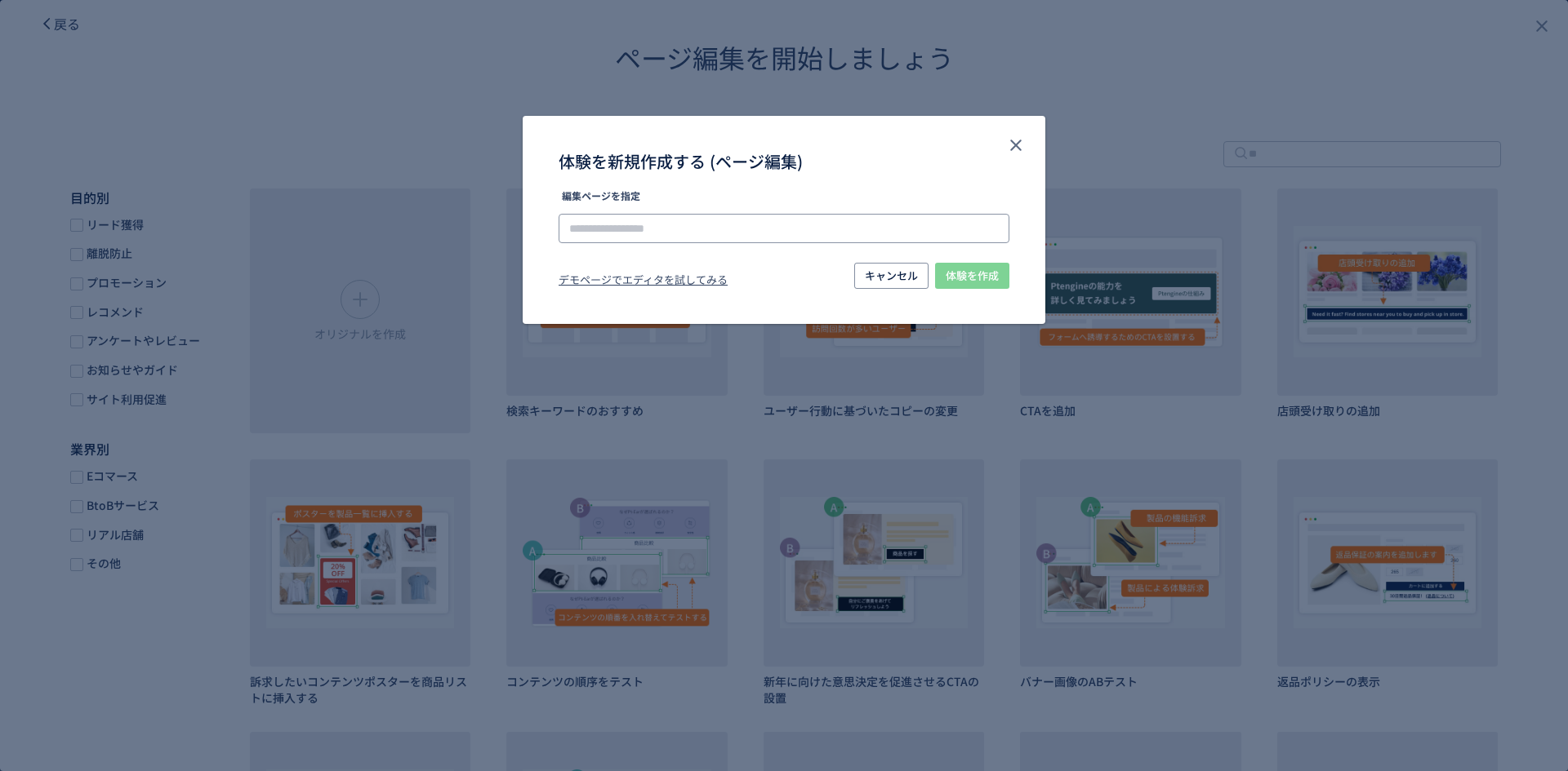
click at [829, 227] on input "体験を新規作成する (ページ編集)" at bounding box center [784, 228] width 451 height 29
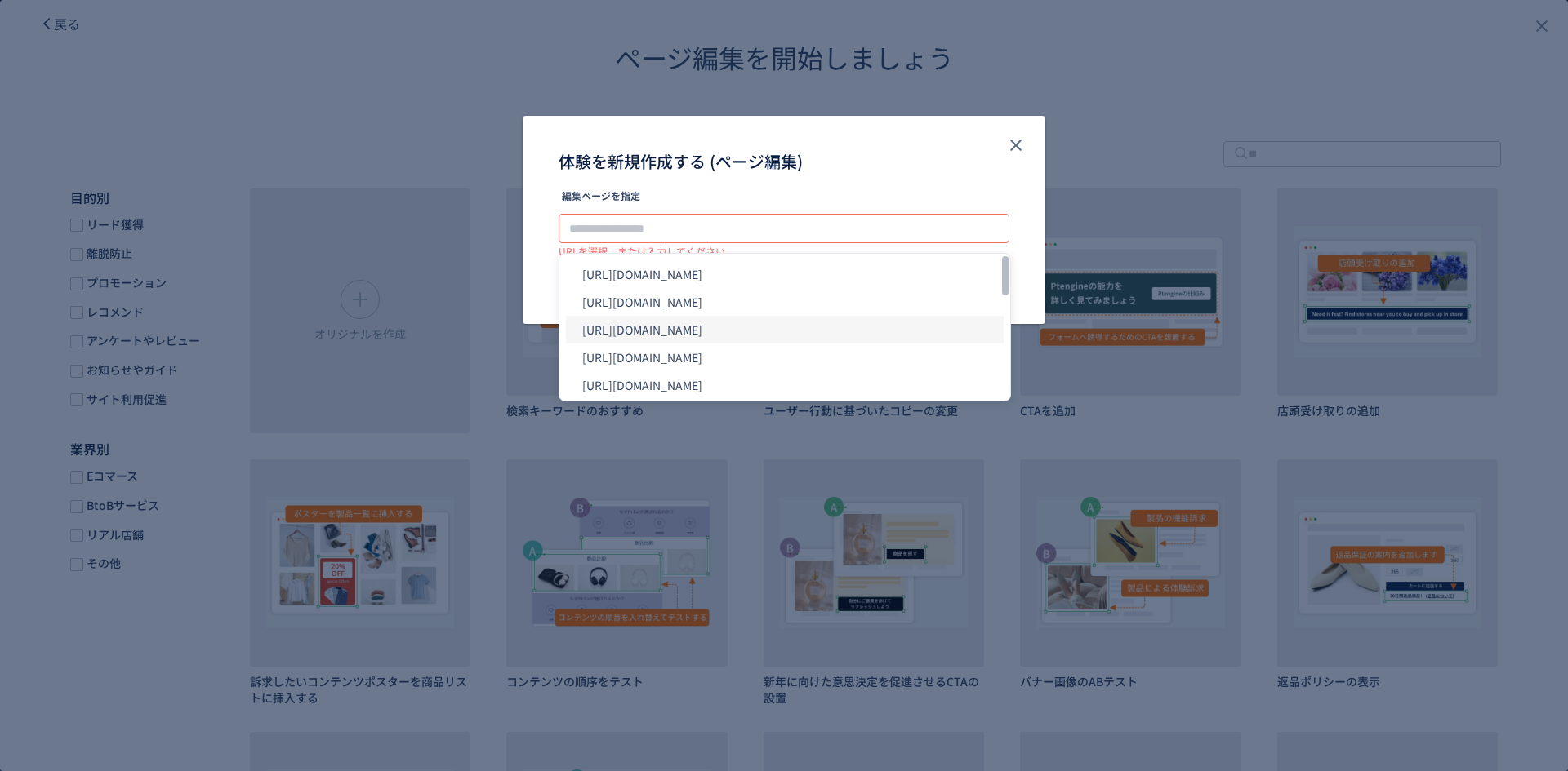
click at [857, 328] on li "[URL][DOMAIN_NAME]" at bounding box center [784, 330] width 438 height 28
type input "**********"
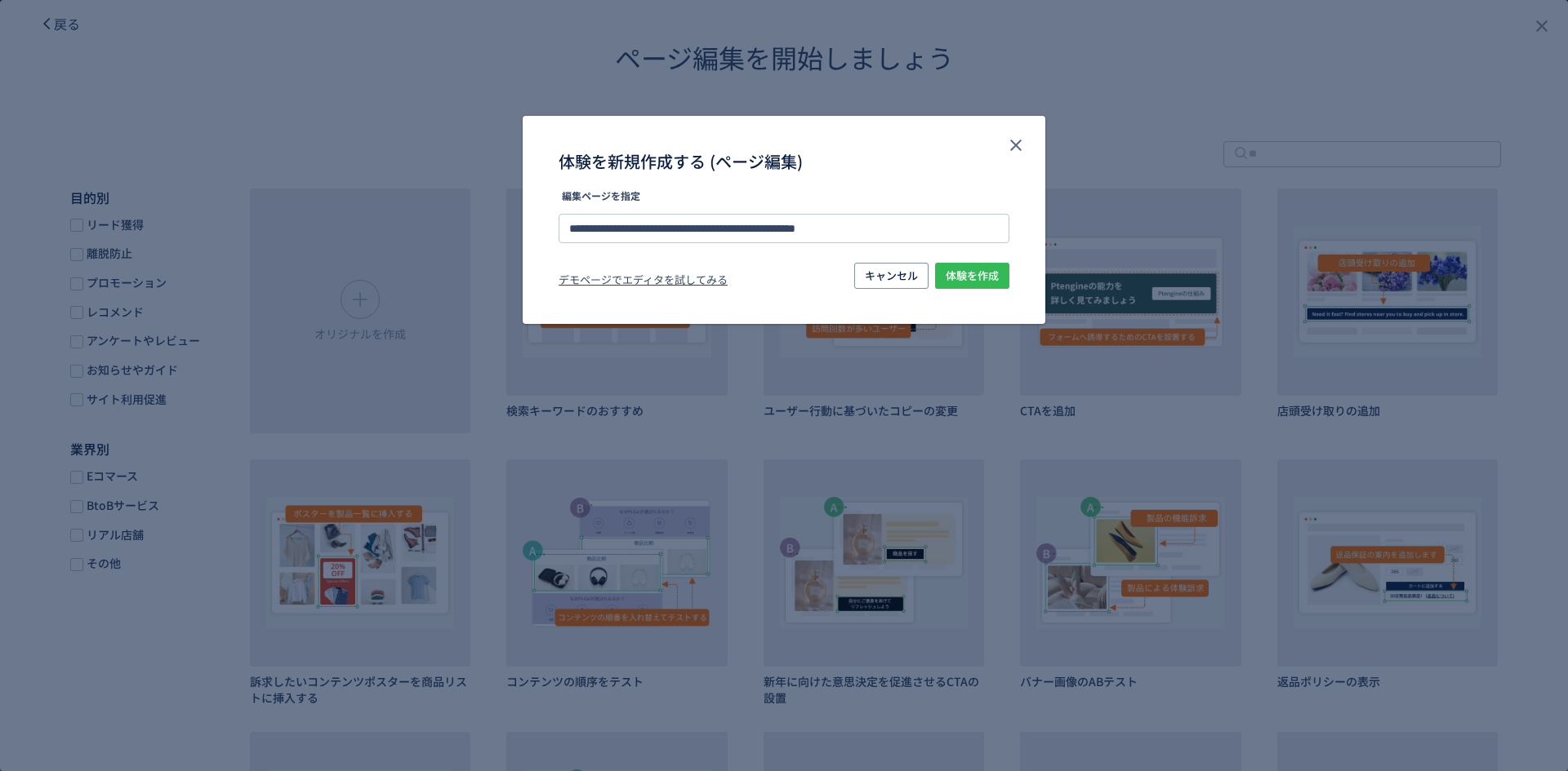
click at [976, 284] on span "体験を作成" at bounding box center [971, 276] width 53 height 26
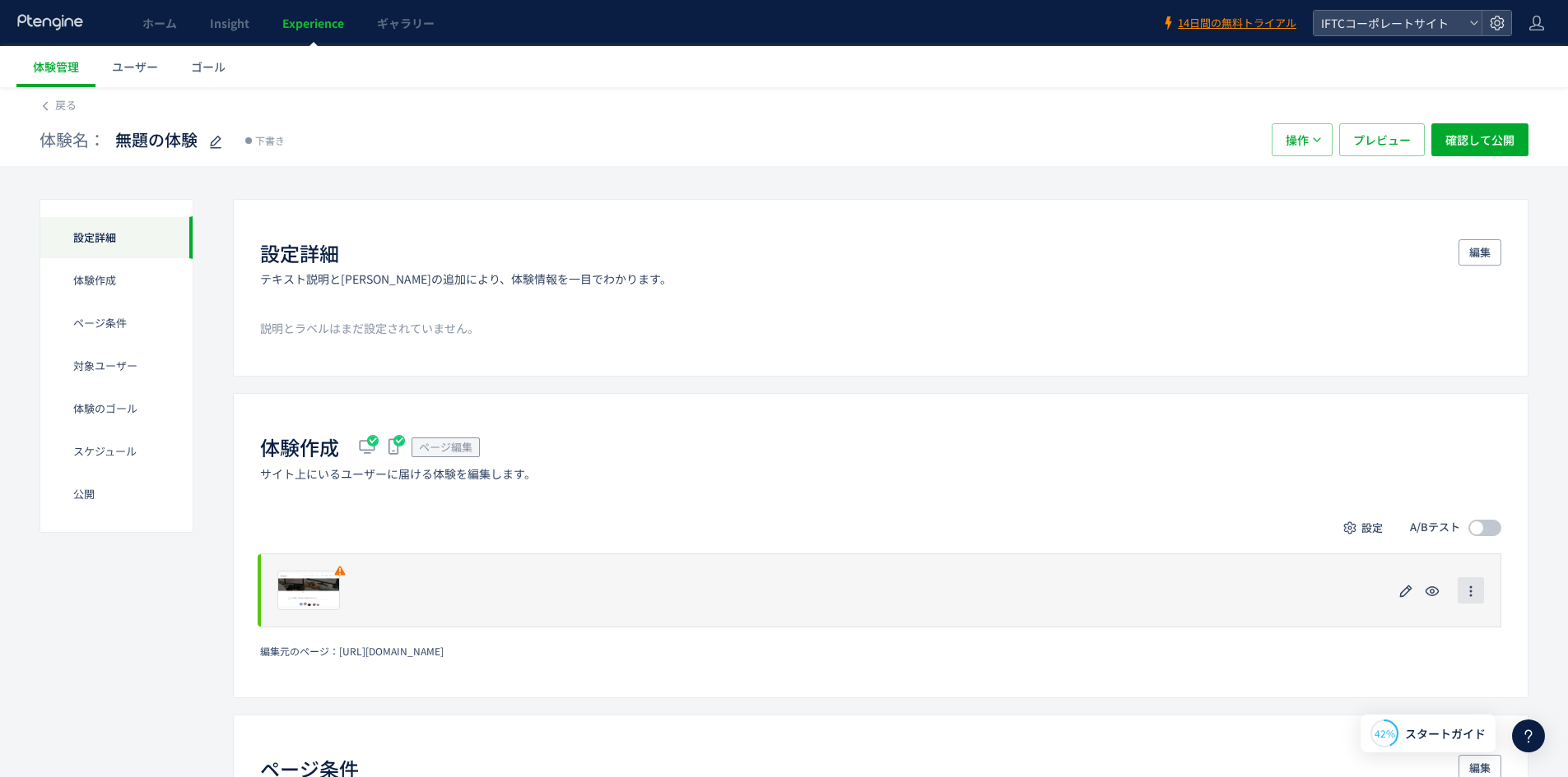
click at [1480, 594] on button "button" at bounding box center [1470, 591] width 27 height 26
click at [1469, 595] on icon "button" at bounding box center [1470, 592] width 13 height 13
click at [1470, 579] on span "button" at bounding box center [1470, 591] width 13 height 26
click at [319, 604] on div "プレビュー" at bounding box center [309, 591] width 62 height 40
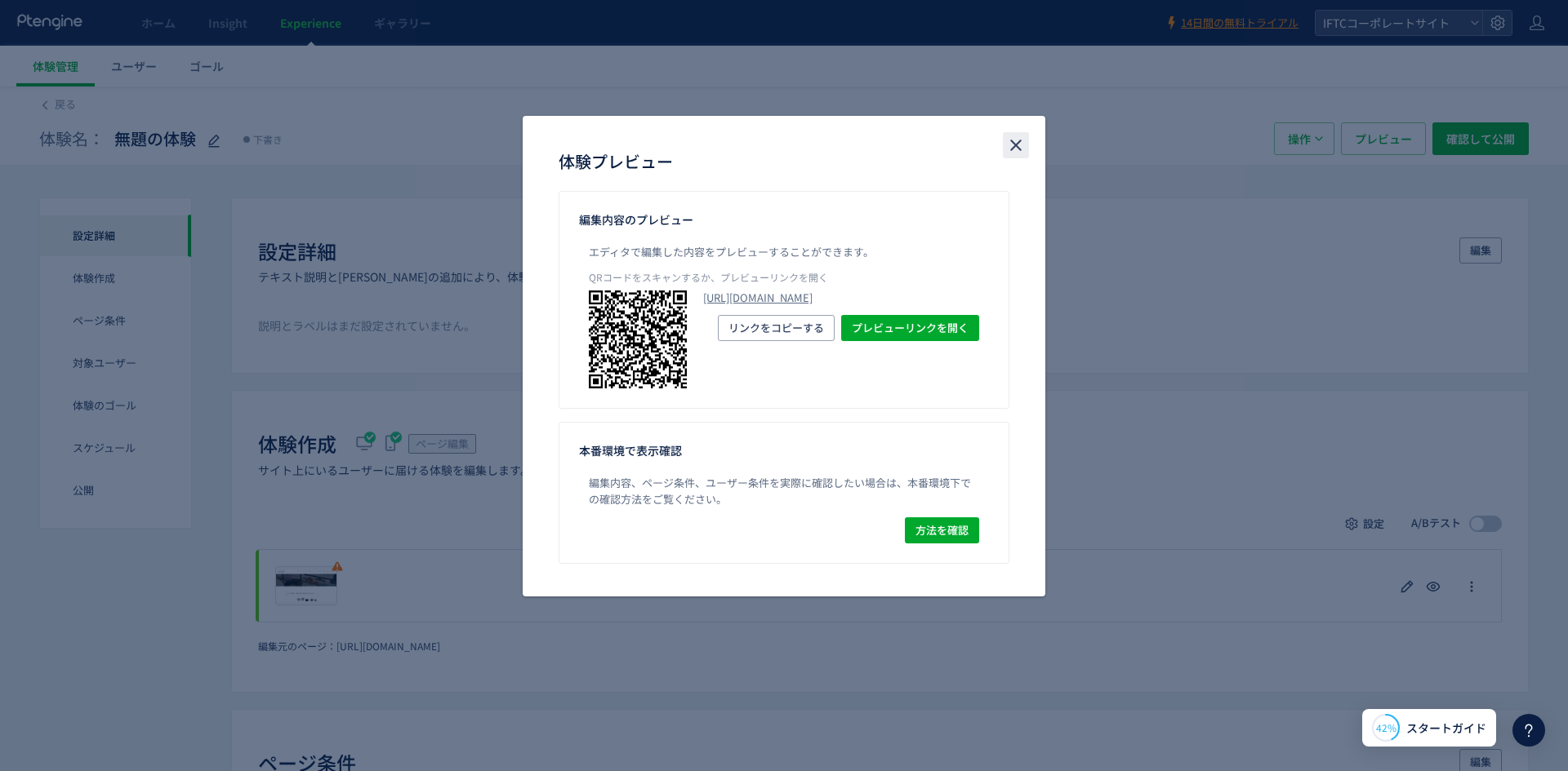
click at [1014, 145] on icon "close" at bounding box center [1016, 145] width 20 height 20
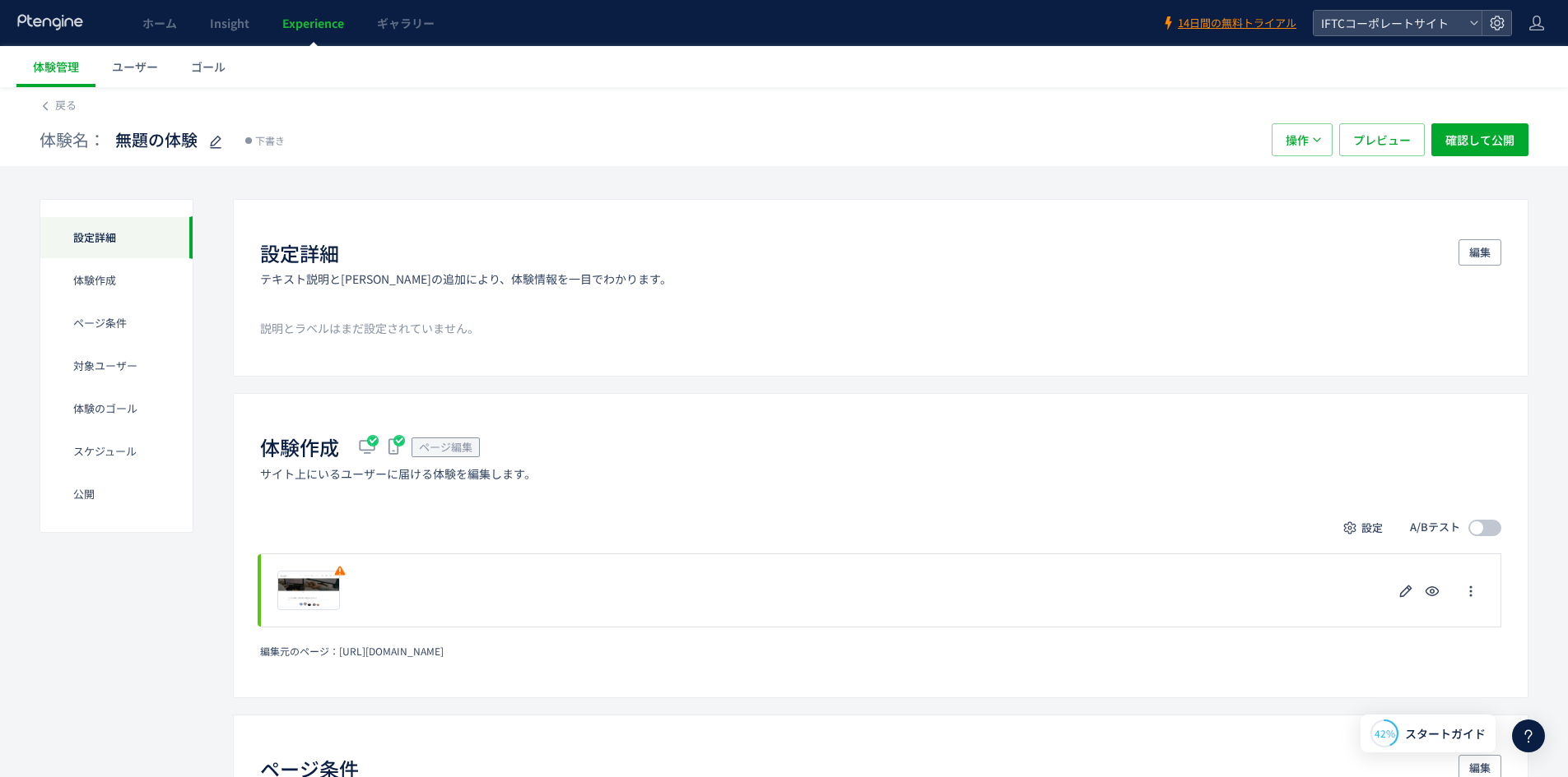
click at [119, 254] on div "設定詳細" at bounding box center [116, 238] width 152 height 43
click at [126, 279] on div "体験作成" at bounding box center [116, 280] width 152 height 43
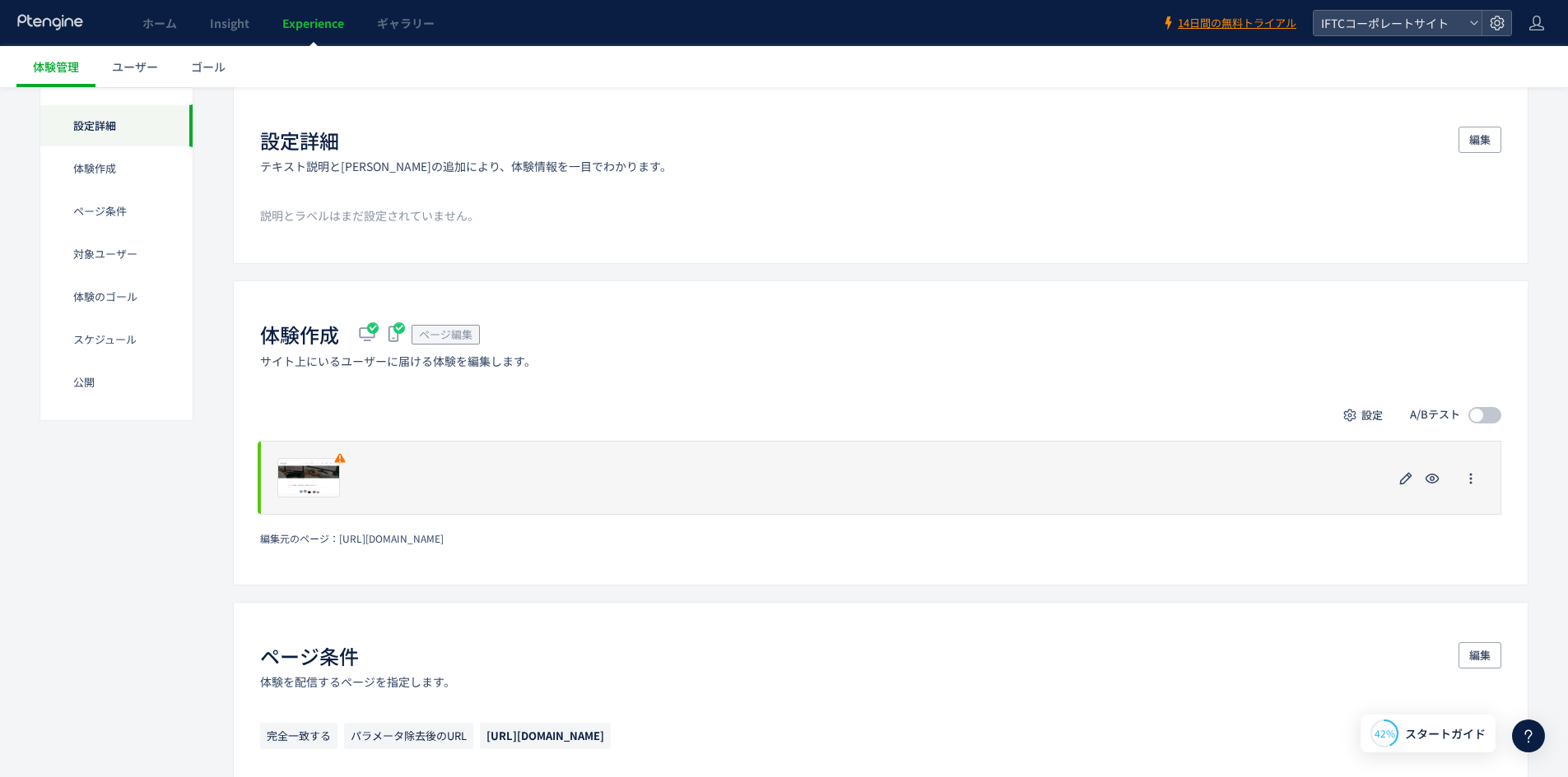
scroll to position [84, 0]
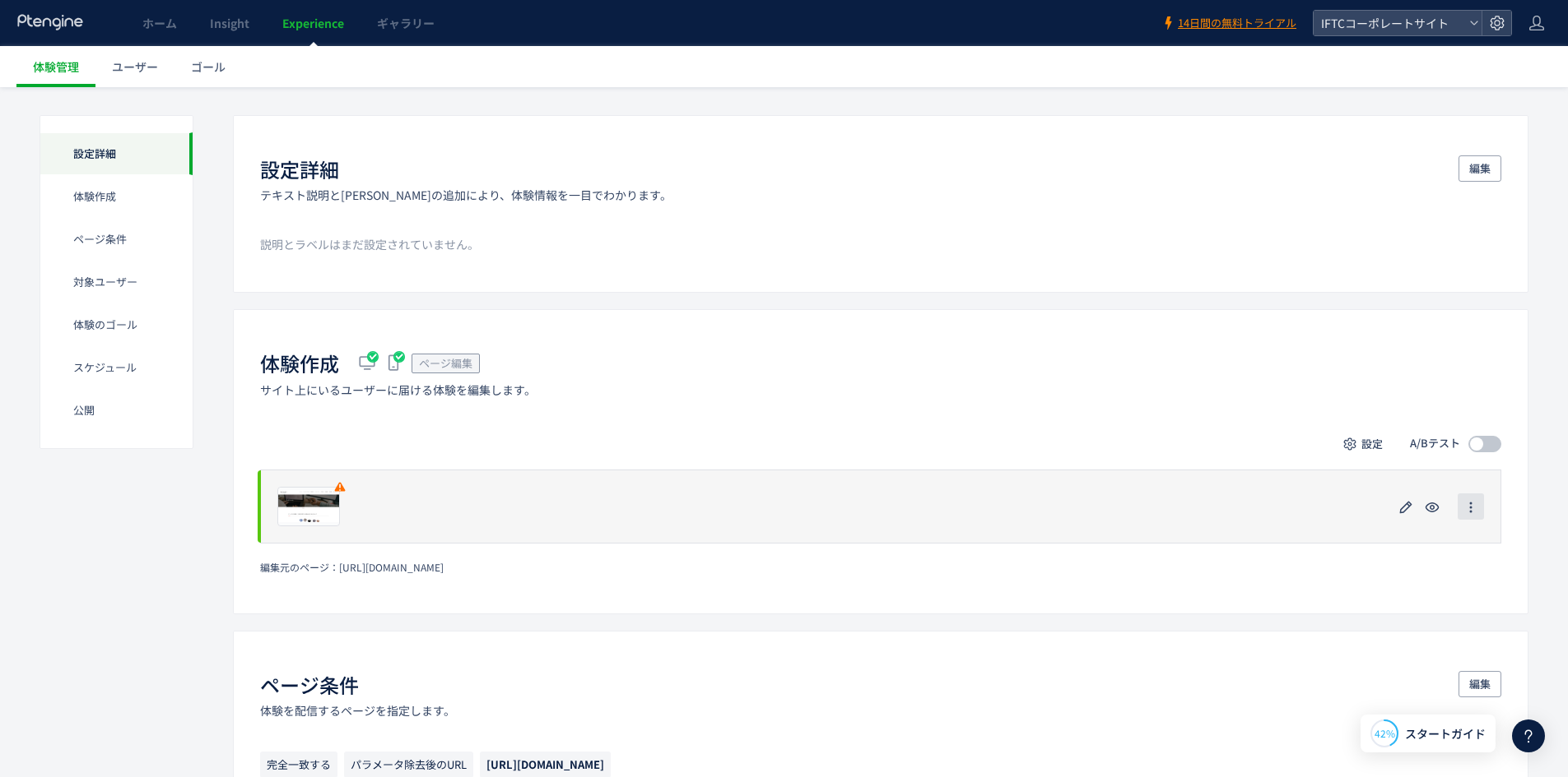
click at [1469, 503] on icon "button" at bounding box center [1470, 507] width 13 height 13
click at [1472, 511] on icon "button" at bounding box center [1470, 507] width 13 height 13
click at [1396, 510] on icon "button" at bounding box center [1405, 507] width 20 height 20
